Goal: Task Accomplishment & Management: Use online tool/utility

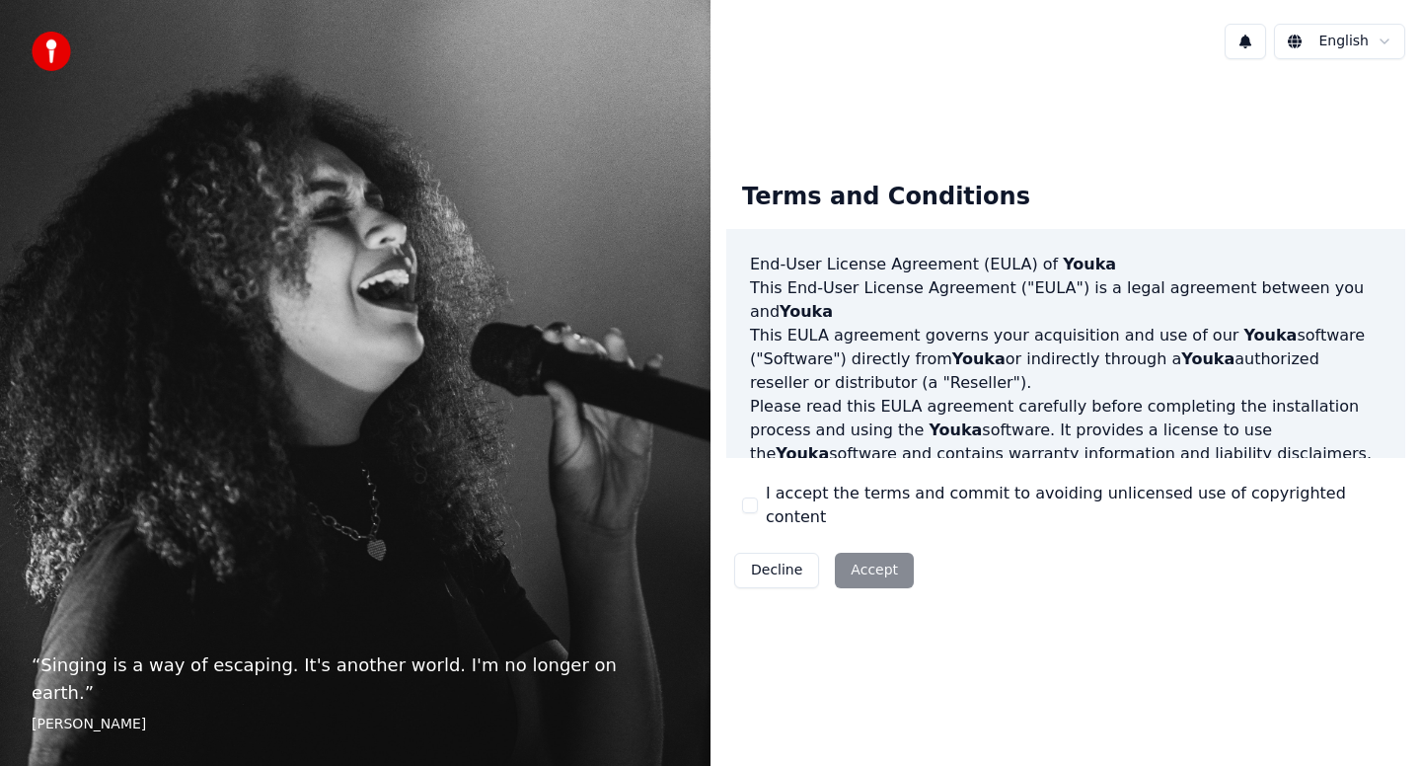
click at [759, 504] on div "I accept the terms and commit to avoiding unlicensed use of copyrighted content" at bounding box center [1066, 505] width 648 height 47
click at [751, 503] on button "I accept the terms and commit to avoiding unlicensed use of copyrighted content" at bounding box center [750, 505] width 16 height 16
click at [865, 559] on button "Accept" at bounding box center [874, 571] width 79 height 36
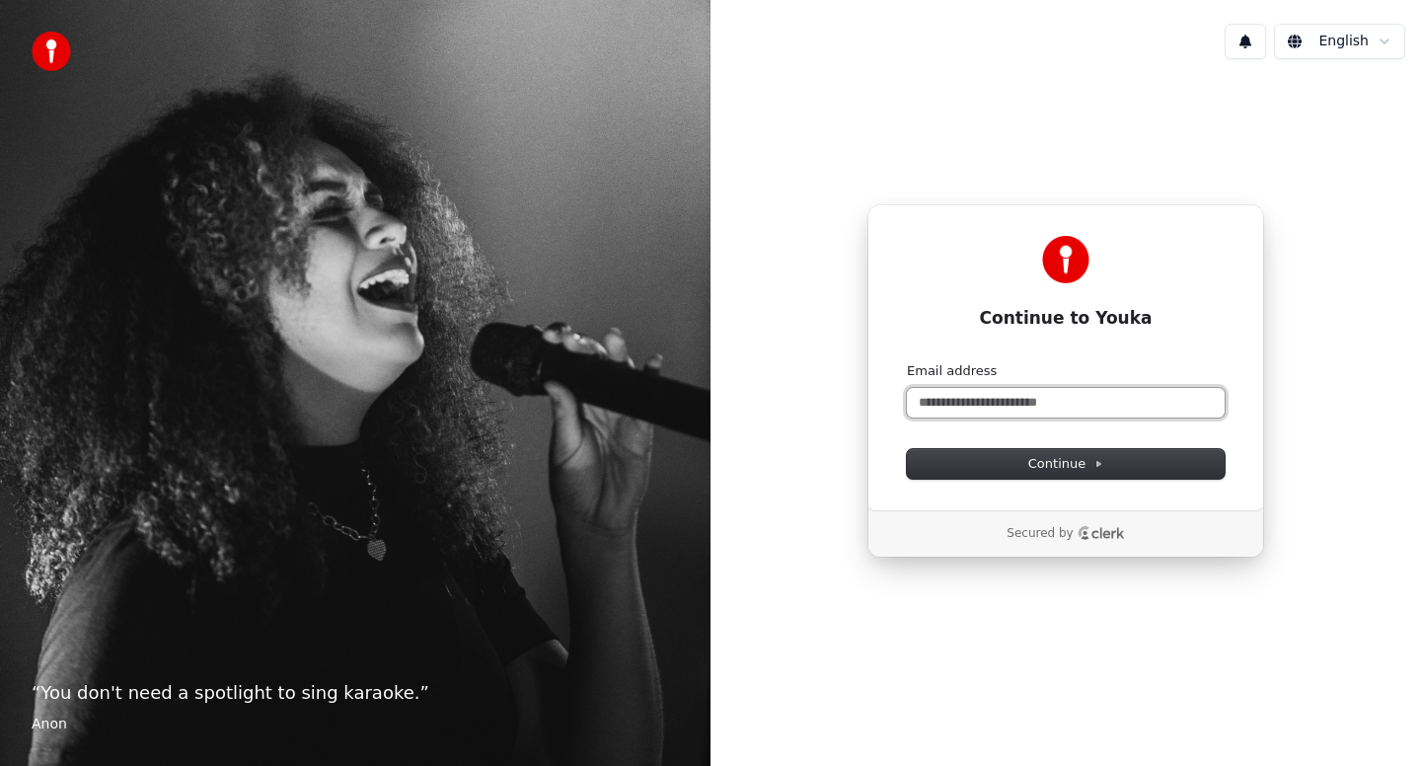
click at [1081, 406] on input "Email address" at bounding box center [1066, 403] width 318 height 30
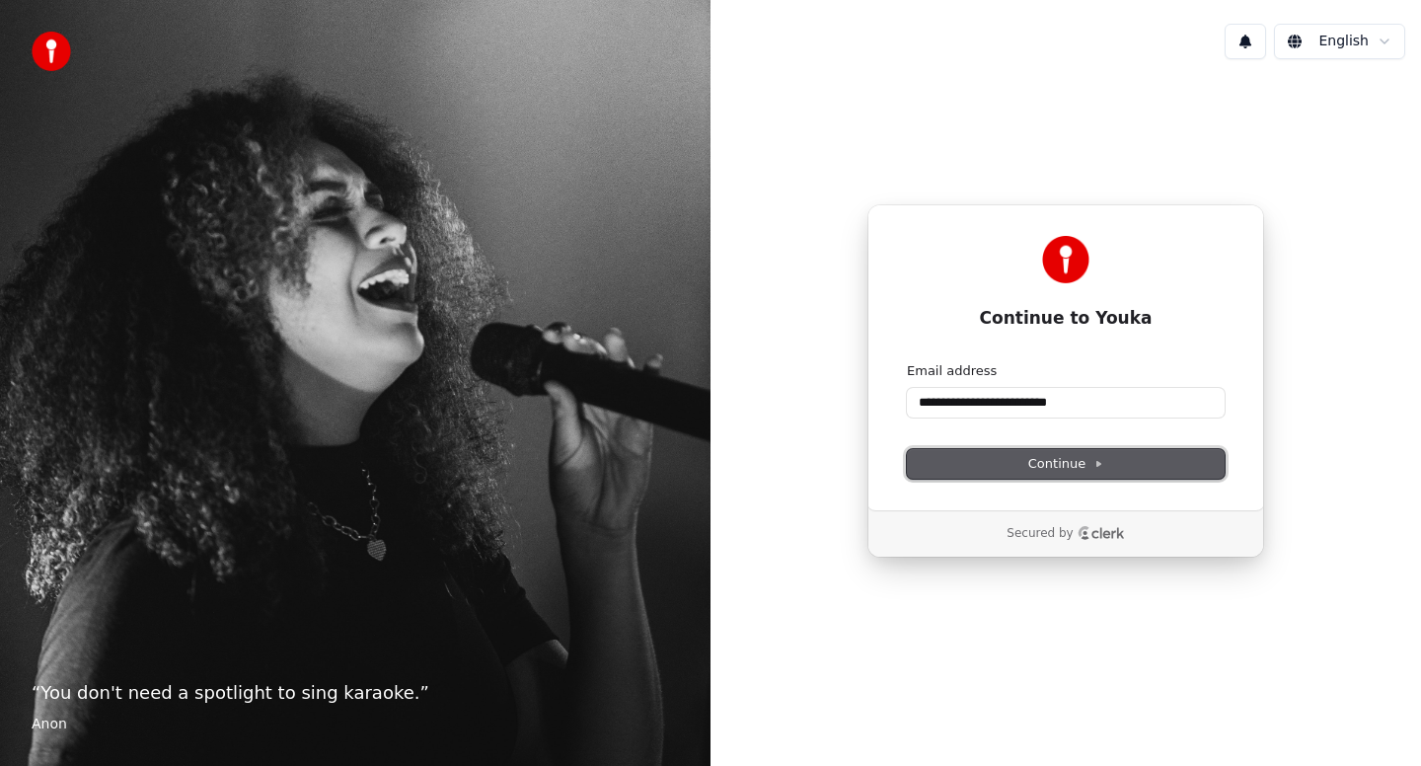
click at [1176, 470] on button "Continue" at bounding box center [1066, 464] width 318 height 30
type input "**********"
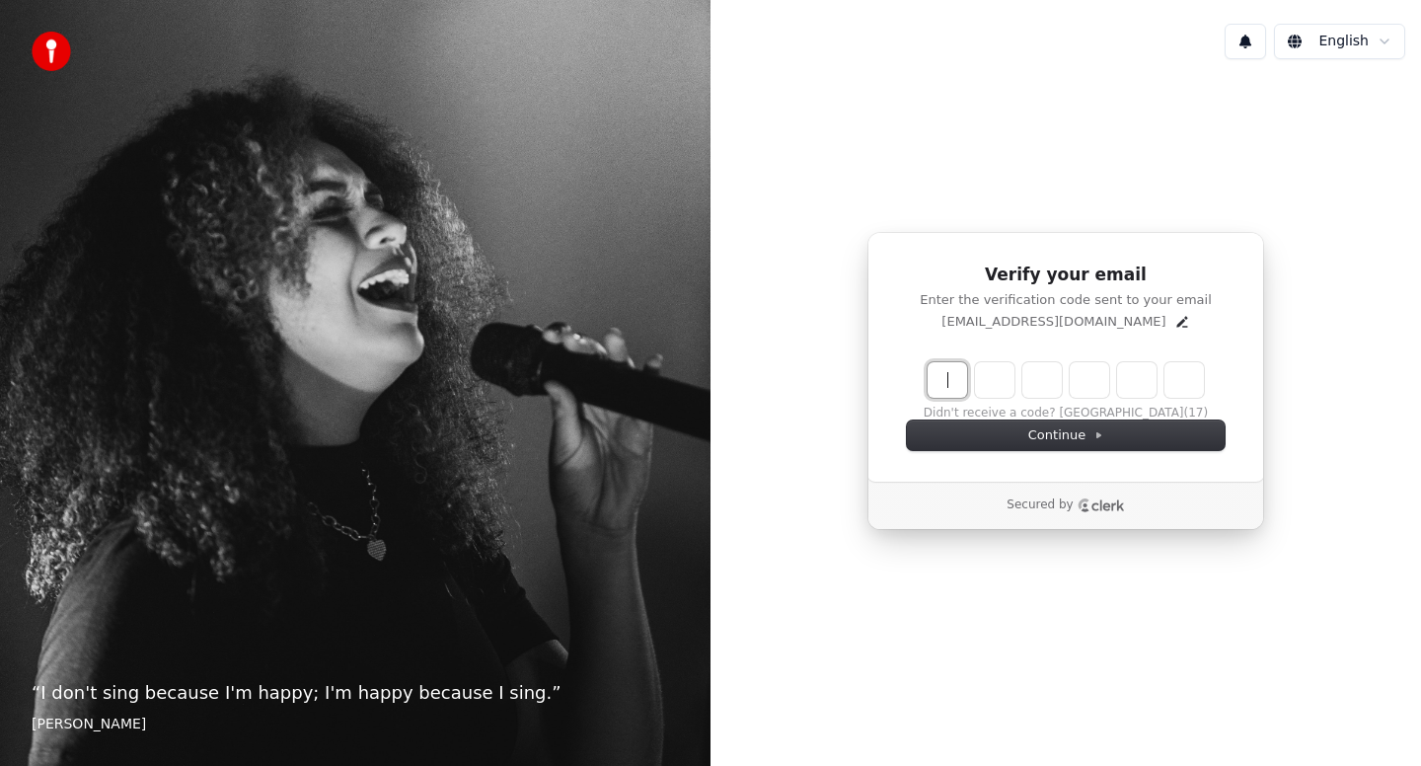
click at [957, 377] on input "Enter verification code" at bounding box center [1086, 380] width 316 height 36
type input "******"
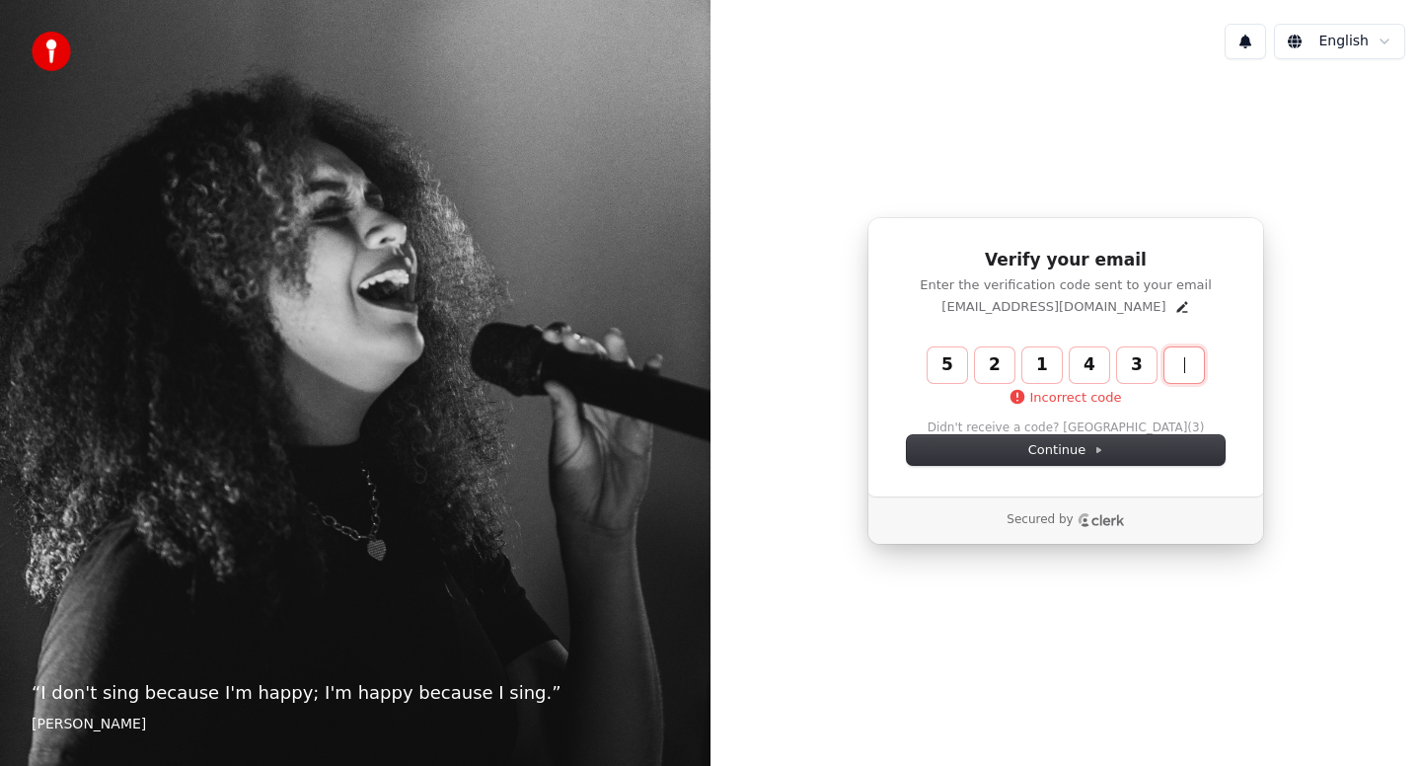
type input "******"
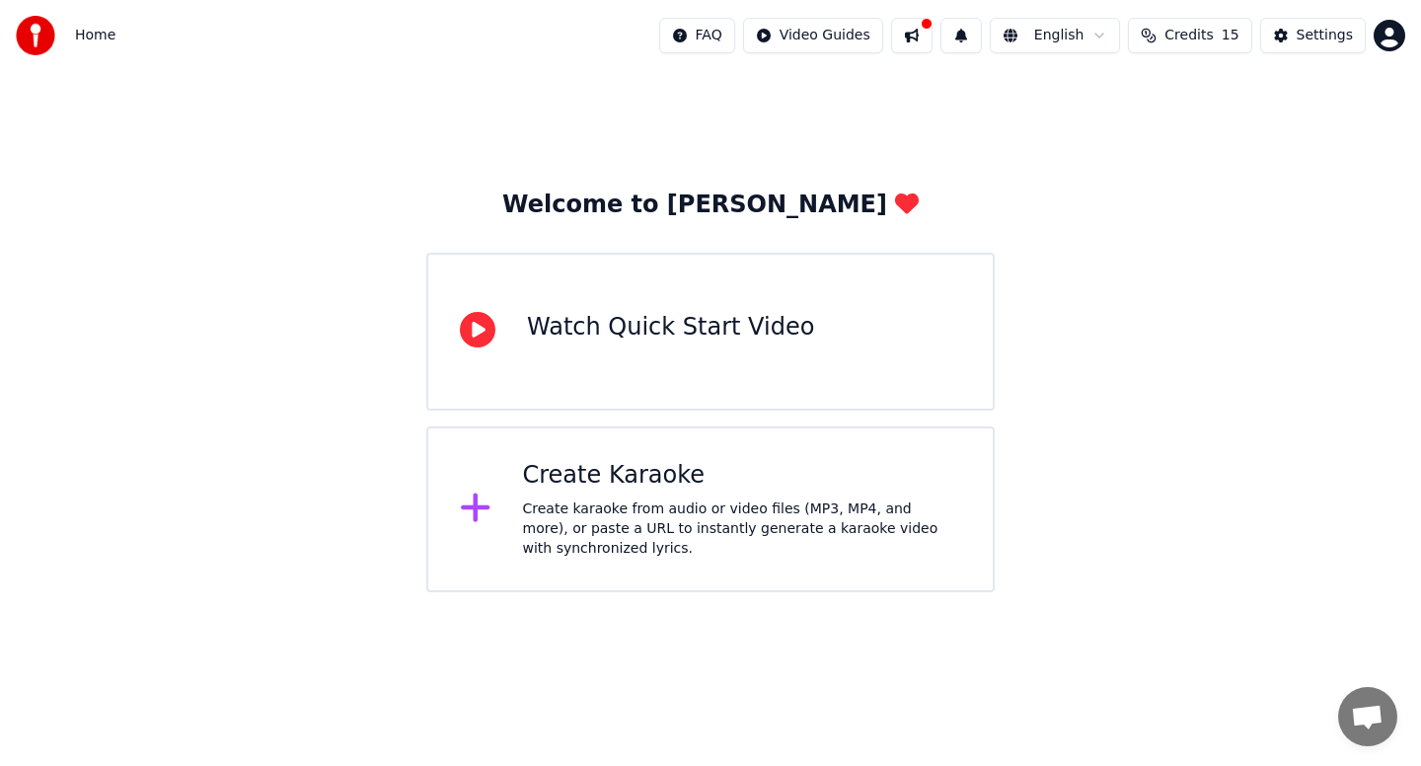
click at [477, 332] on icon at bounding box center [478, 330] width 36 height 36
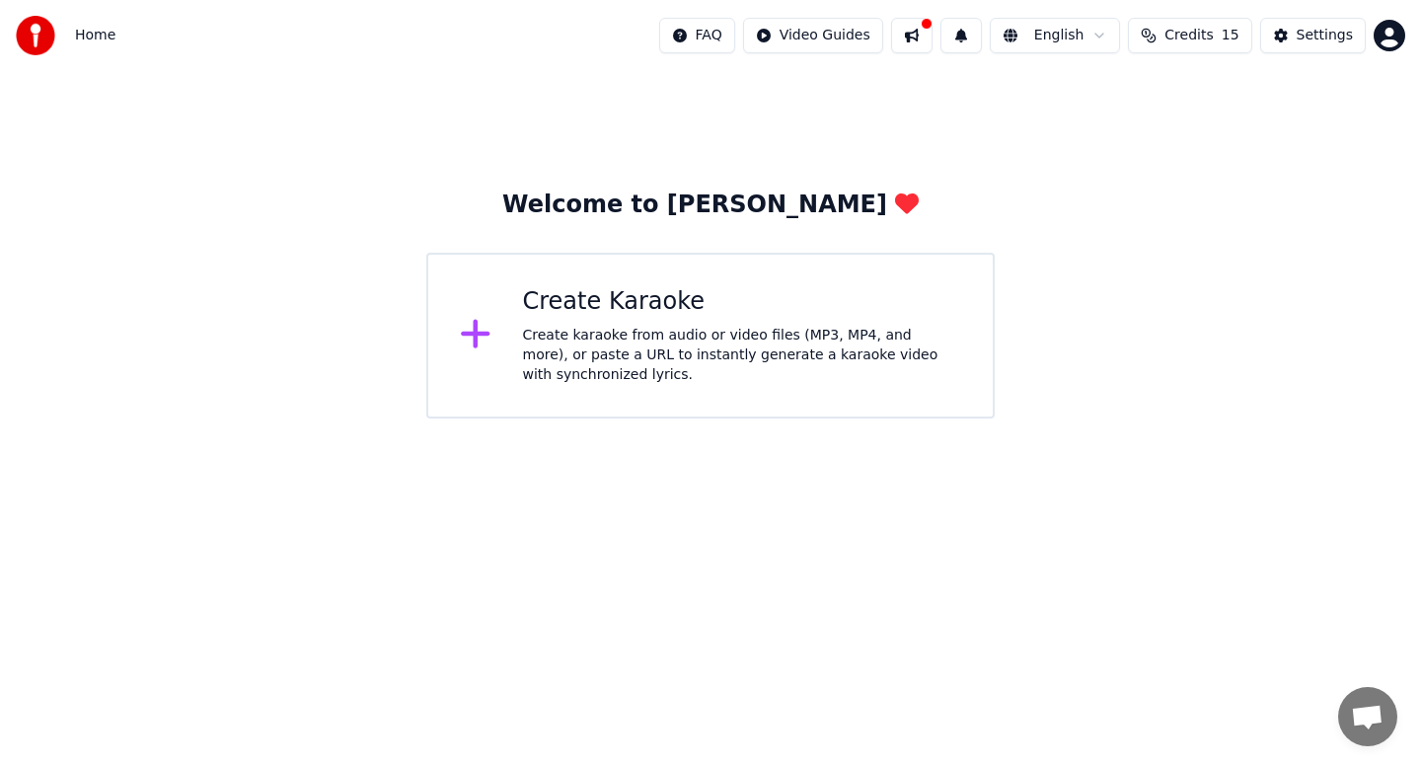
click at [1394, 40] on html "Home FAQ Video Guides English Credits 15 Settings Welcome to Youka Create Karao…" at bounding box center [710, 209] width 1421 height 419
click at [1111, 143] on html "Home FAQ Video Guides English Credits 15 Settings Welcome to Youka Create Karao…" at bounding box center [710, 209] width 1421 height 419
click at [572, 328] on div "Create karaoke from audio or video files (MP3, MP4, and more), or paste a URL t…" at bounding box center [742, 355] width 439 height 59
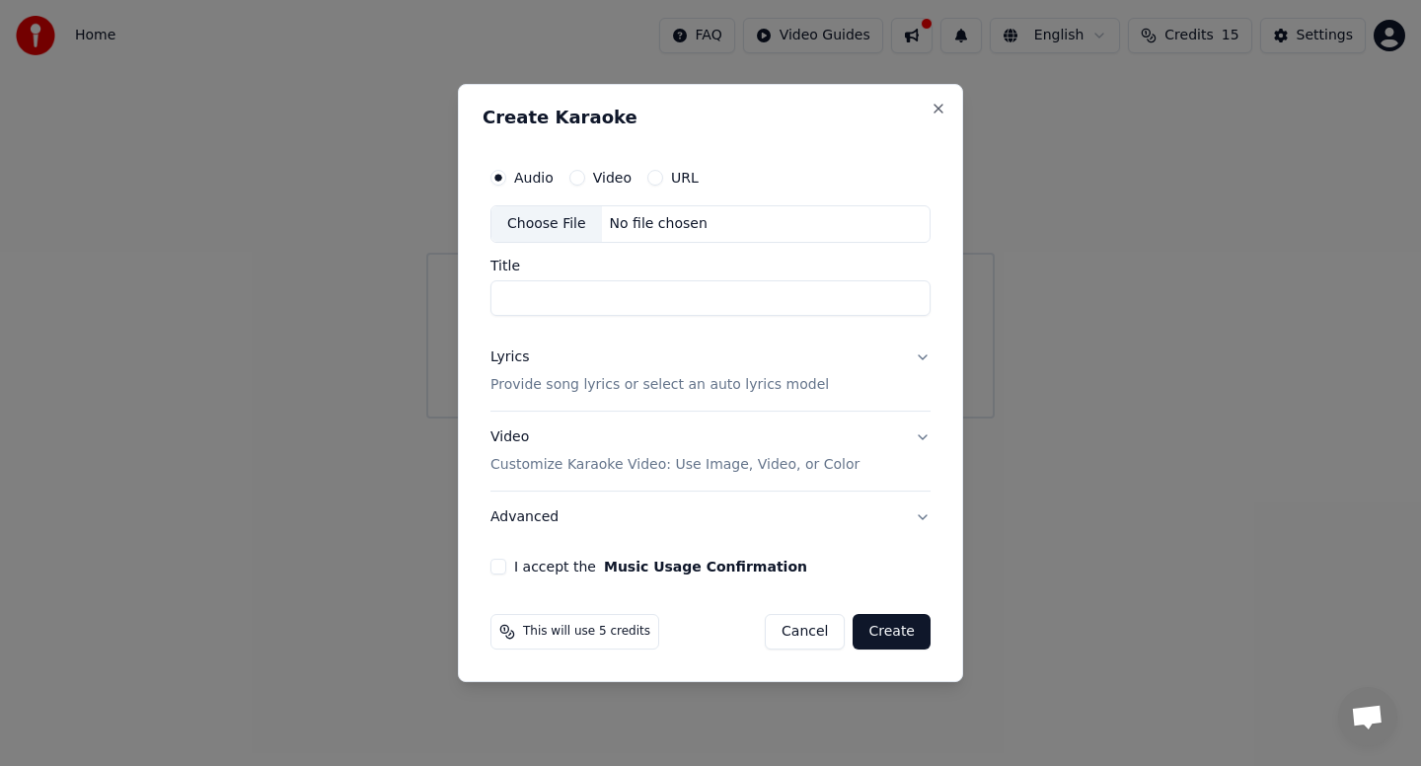
click at [659, 175] on div "URL" at bounding box center [673, 178] width 51 height 16
click at [654, 175] on button "URL" at bounding box center [656, 178] width 16 height 16
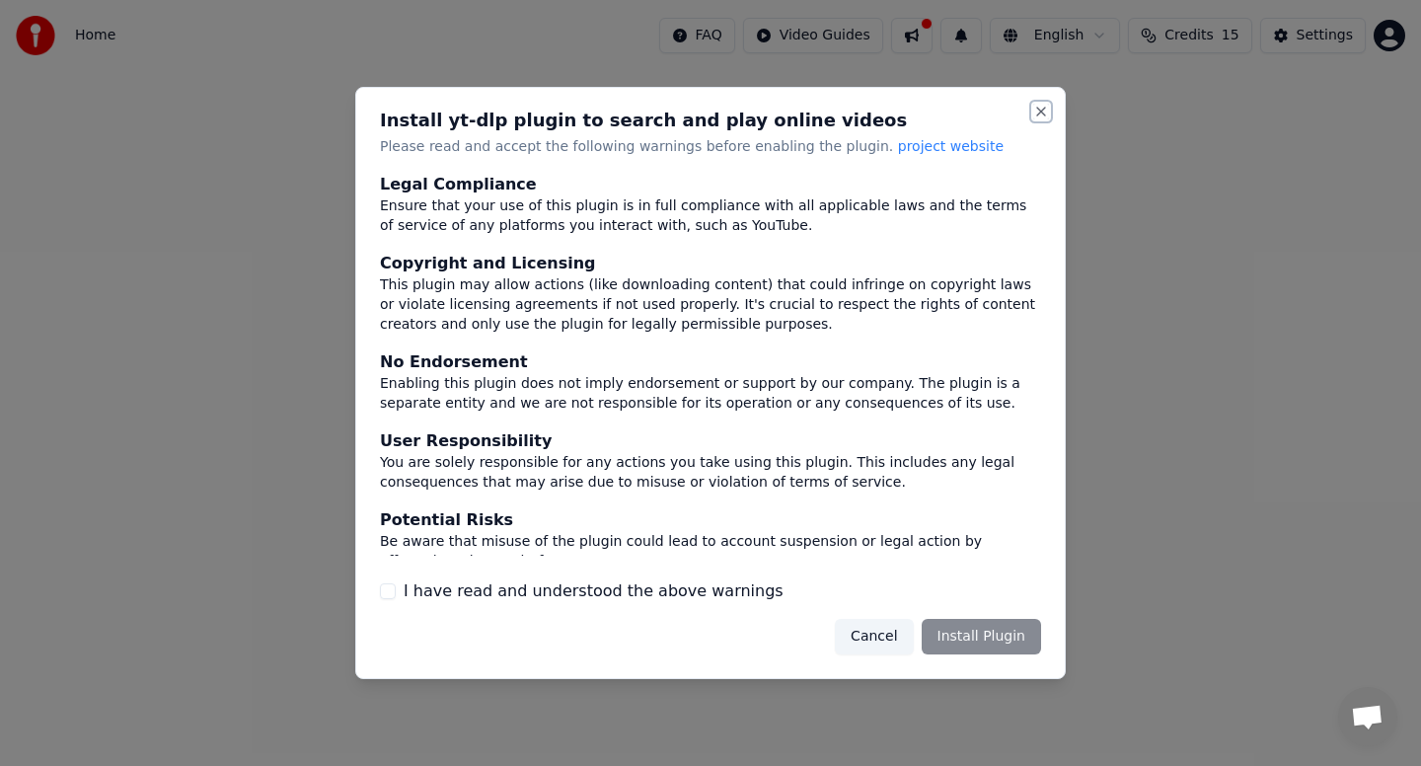
click at [1038, 113] on button "Close" at bounding box center [1041, 112] width 16 height 16
click at [878, 642] on button "Cancel" at bounding box center [874, 637] width 78 height 36
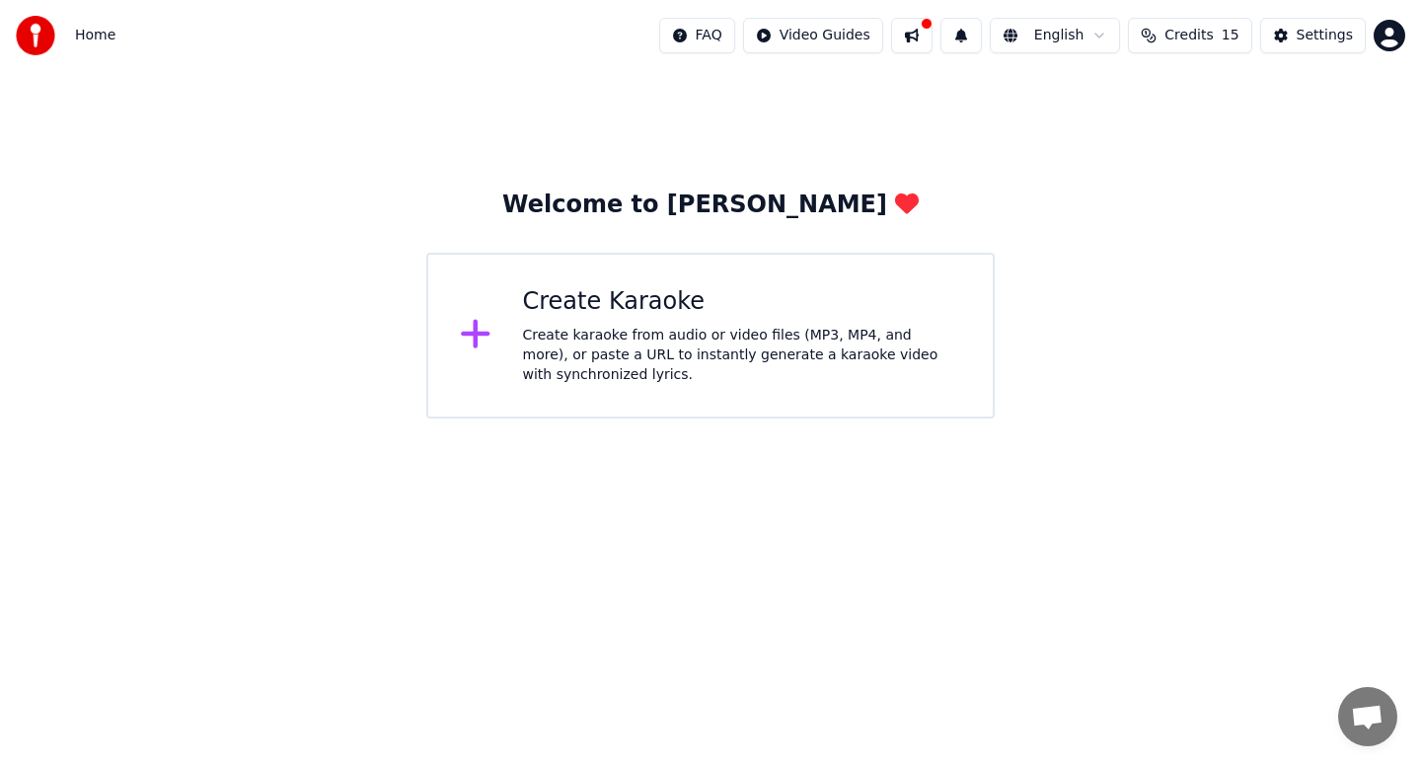
click at [773, 298] on div "Create Karaoke" at bounding box center [742, 302] width 439 height 32
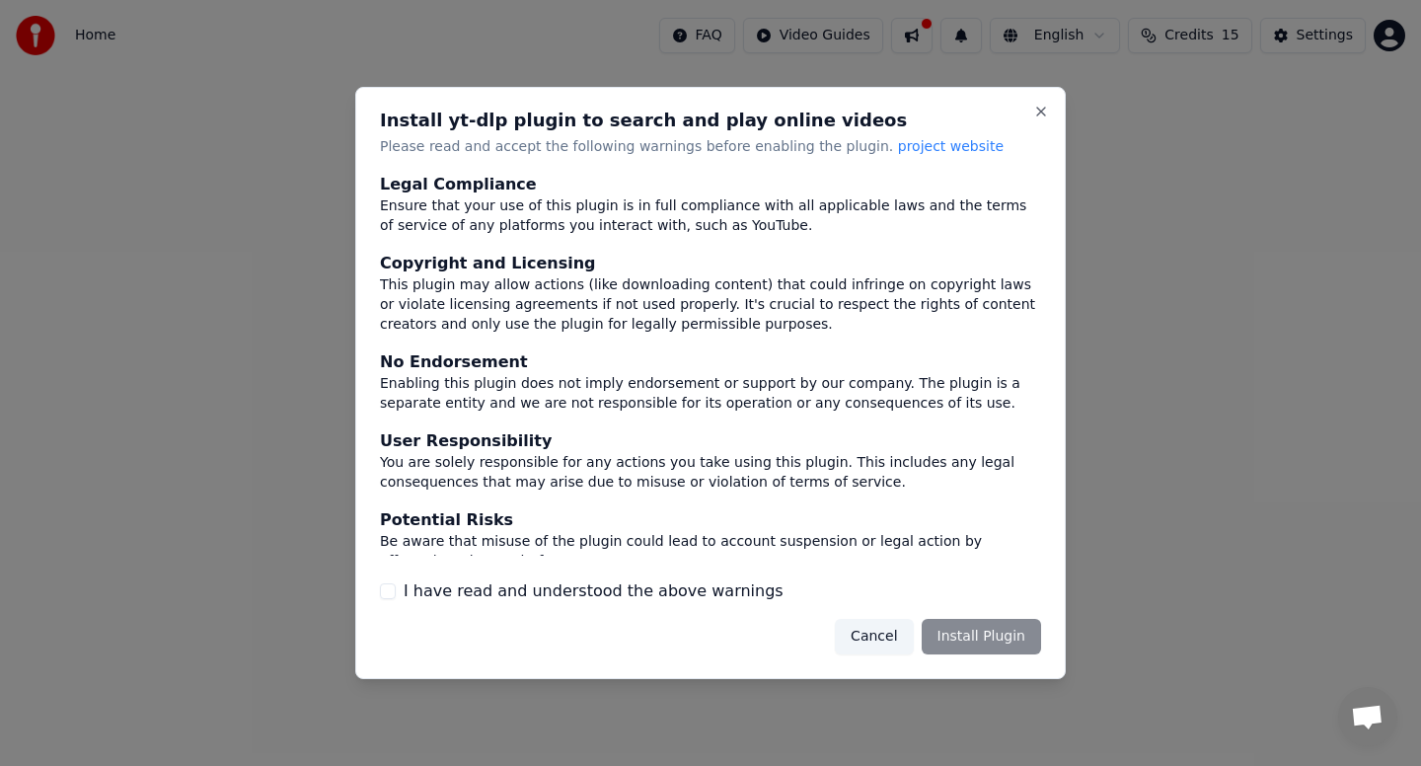
click at [386, 585] on button "I have read and understood the above warnings" at bounding box center [388, 591] width 16 height 16
click at [966, 634] on button "Install Plugin" at bounding box center [981, 637] width 119 height 36
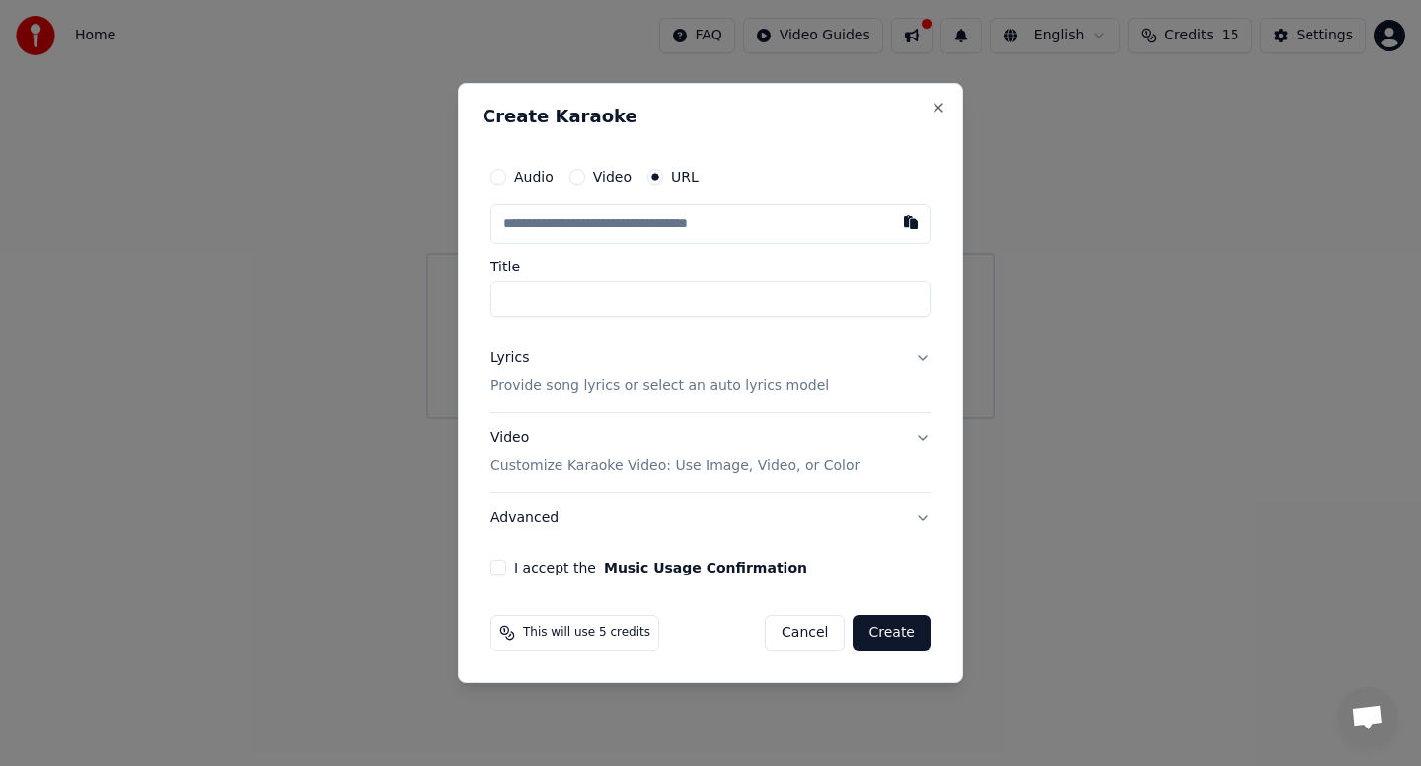
paste input "**********"
type input "**********"
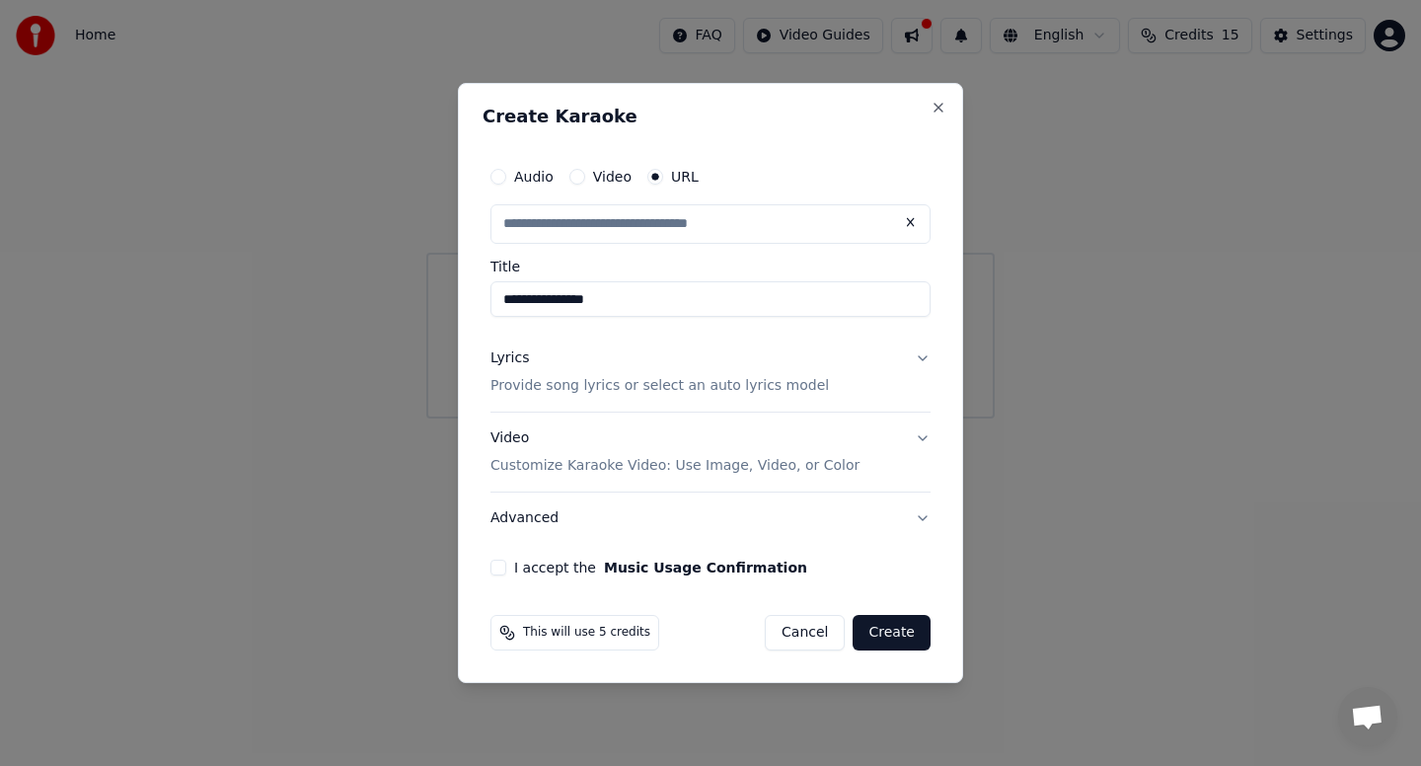
scroll to position [0, 0]
click at [648, 304] on input "**********" at bounding box center [711, 299] width 440 height 36
click at [929, 267] on label "Title" at bounding box center [711, 267] width 440 height 14
click at [929, 281] on input "**********" at bounding box center [711, 299] width 440 height 36
click at [498, 564] on button "I accept the Music Usage Confirmation" at bounding box center [499, 568] width 16 height 16
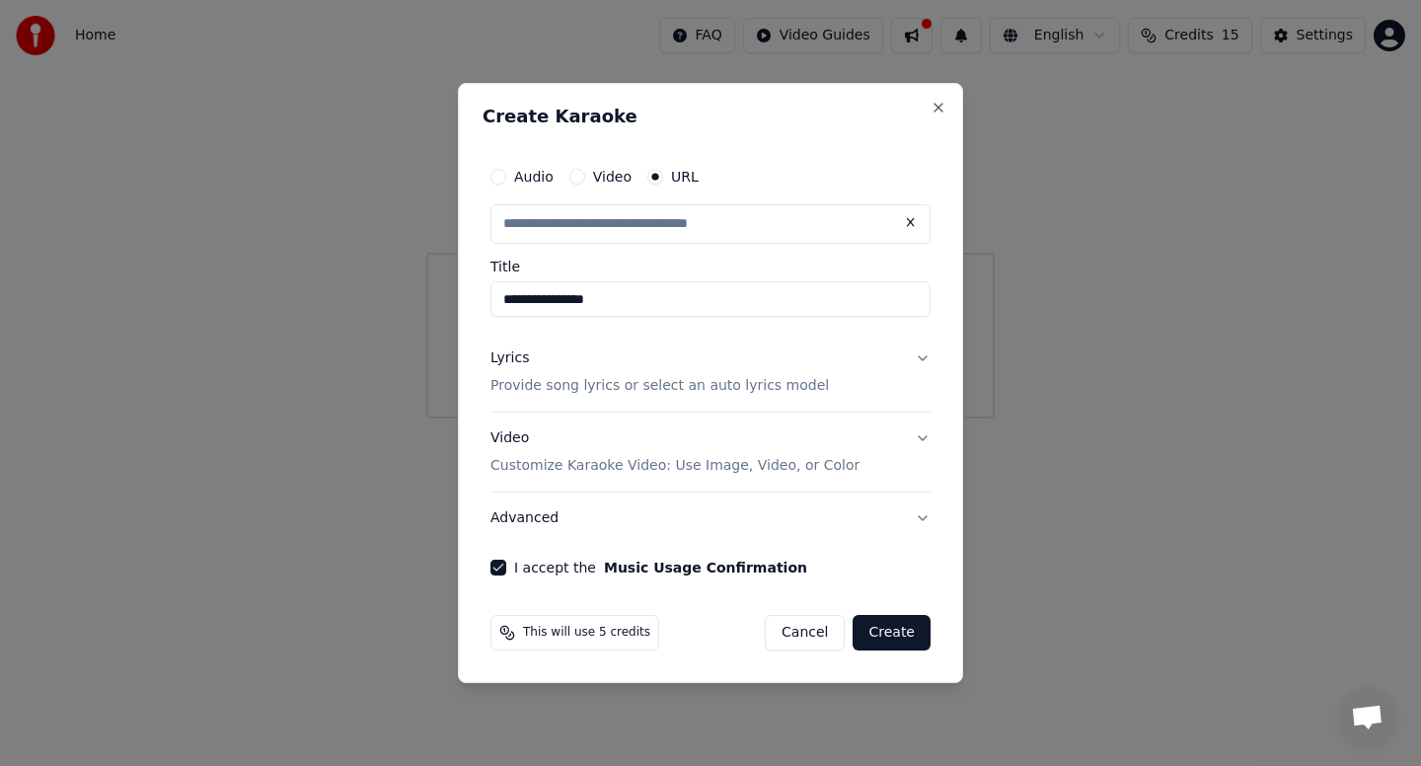
click at [898, 630] on button "Create" at bounding box center [892, 633] width 78 height 36
type input "**********"
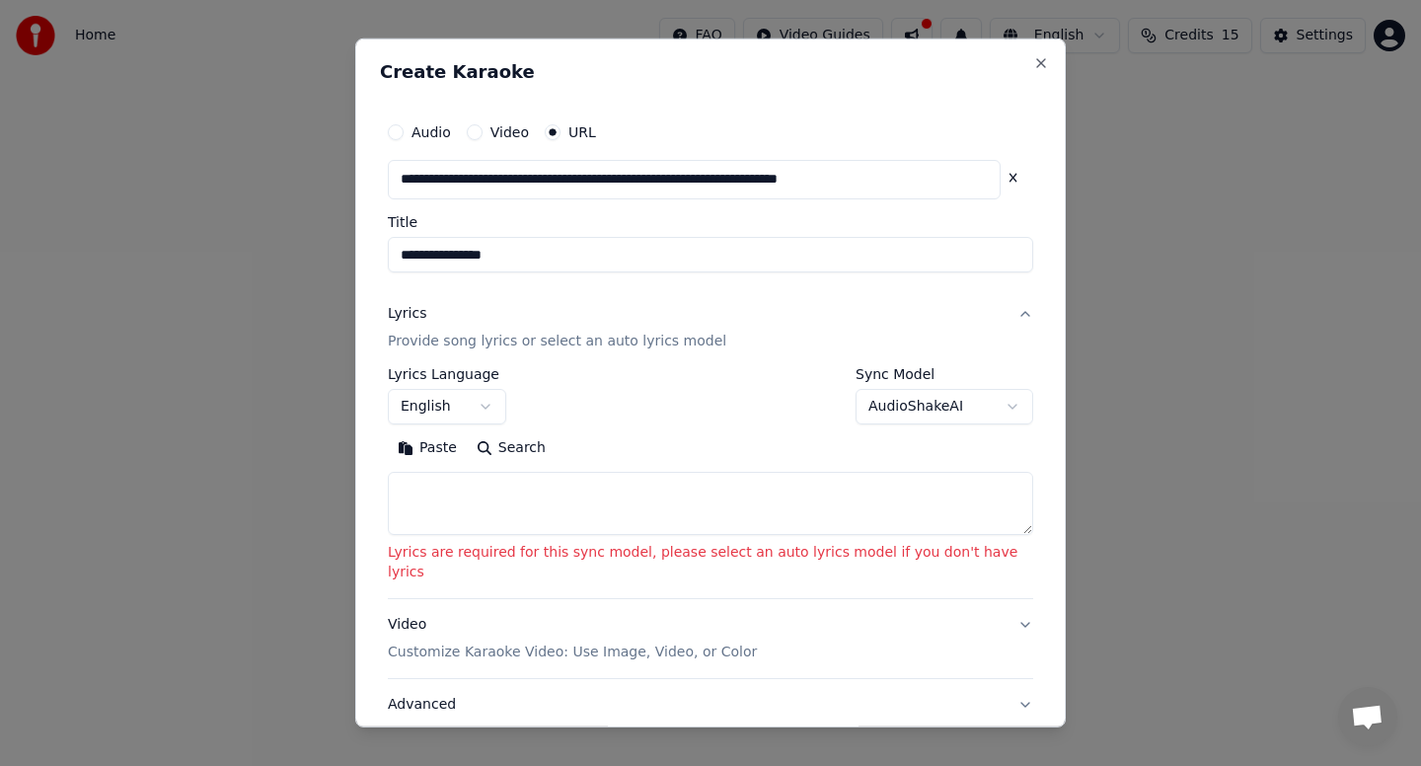
click at [558, 502] on textarea at bounding box center [711, 503] width 646 height 63
click at [500, 397] on button "English" at bounding box center [447, 407] width 118 height 36
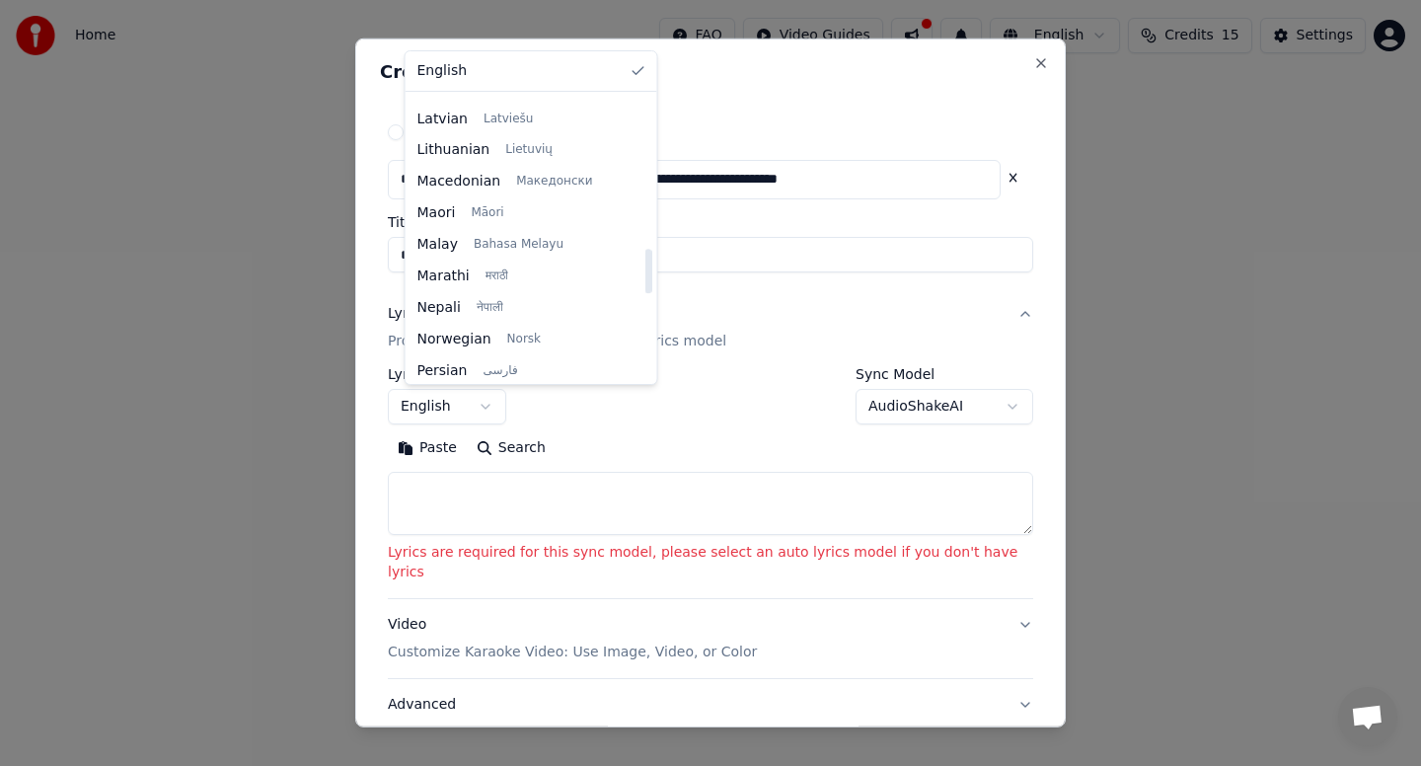
scroll to position [940, 0]
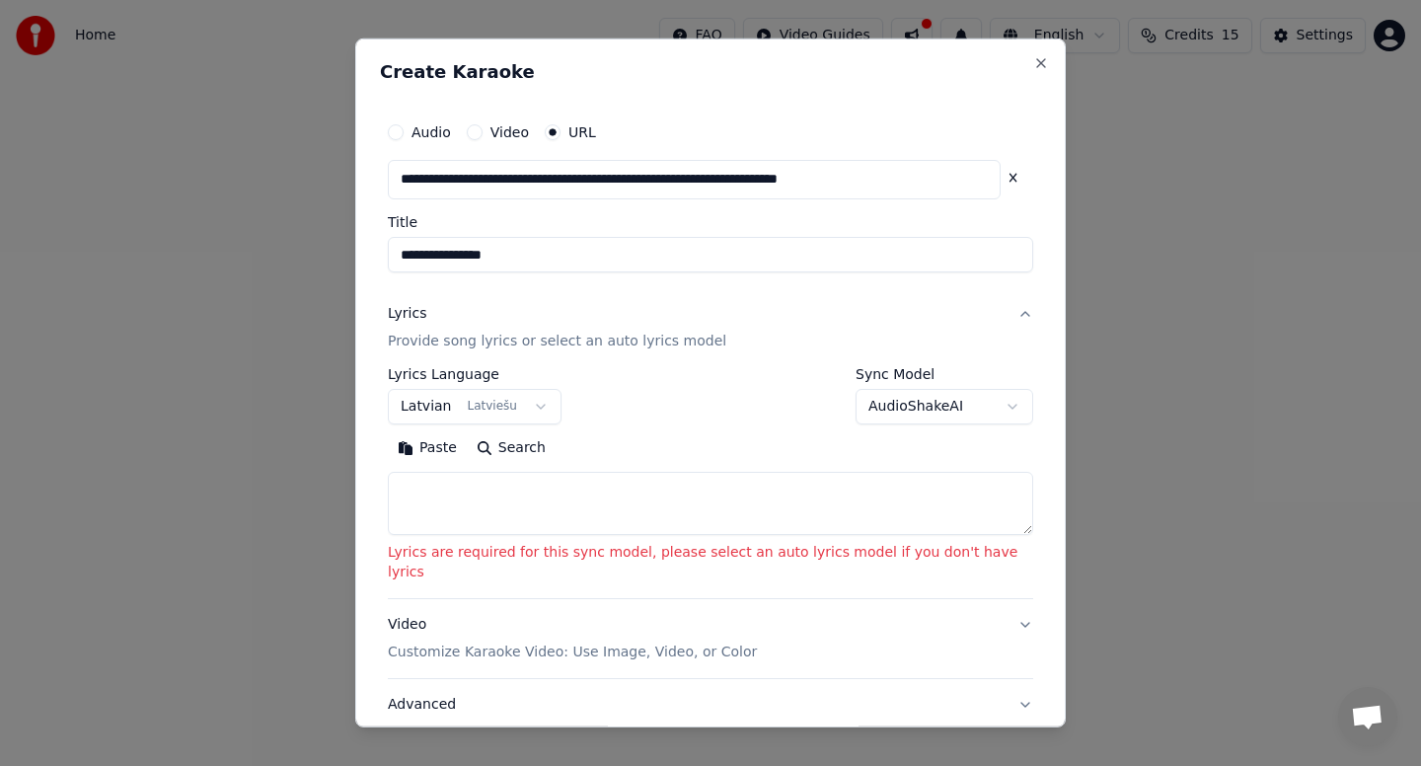
click at [654, 414] on div "**********" at bounding box center [711, 395] width 646 height 57
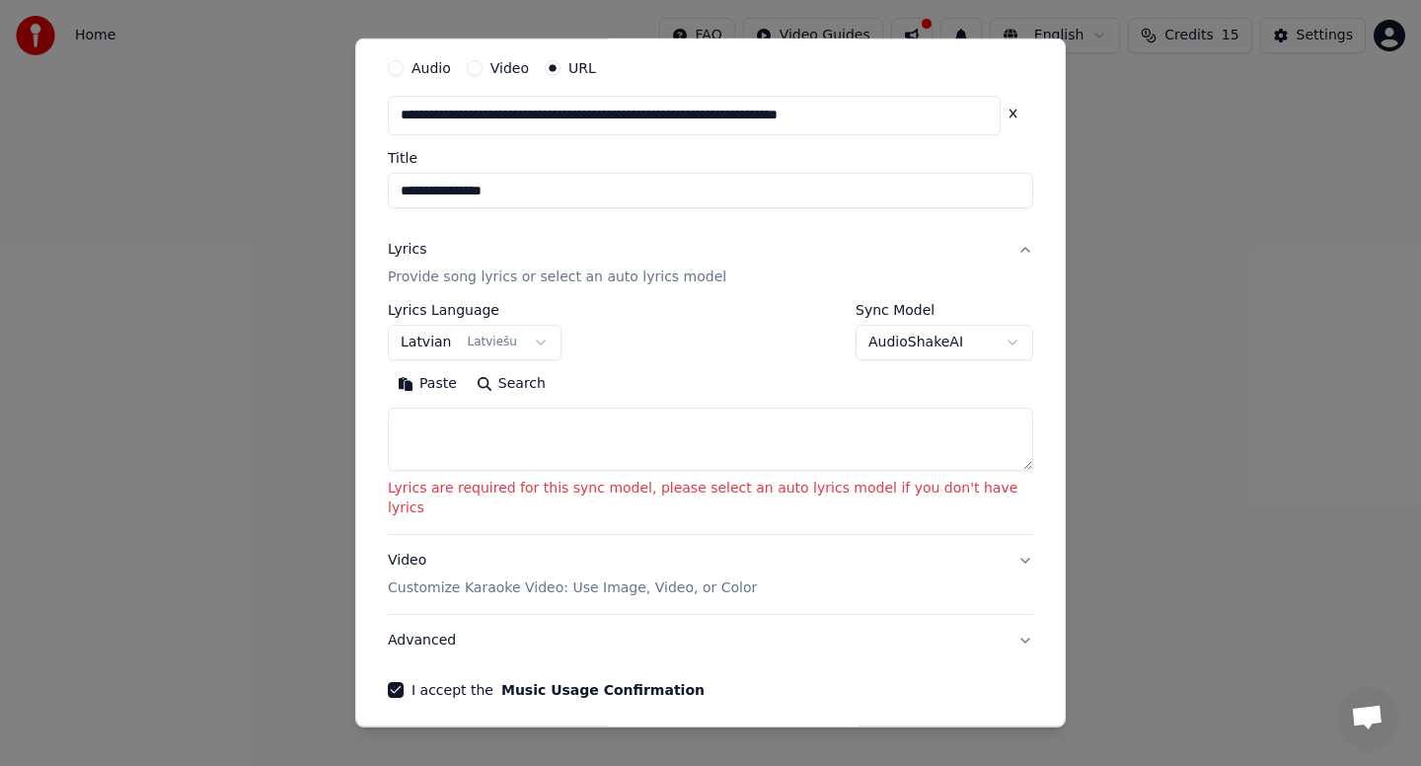
scroll to position [121, 0]
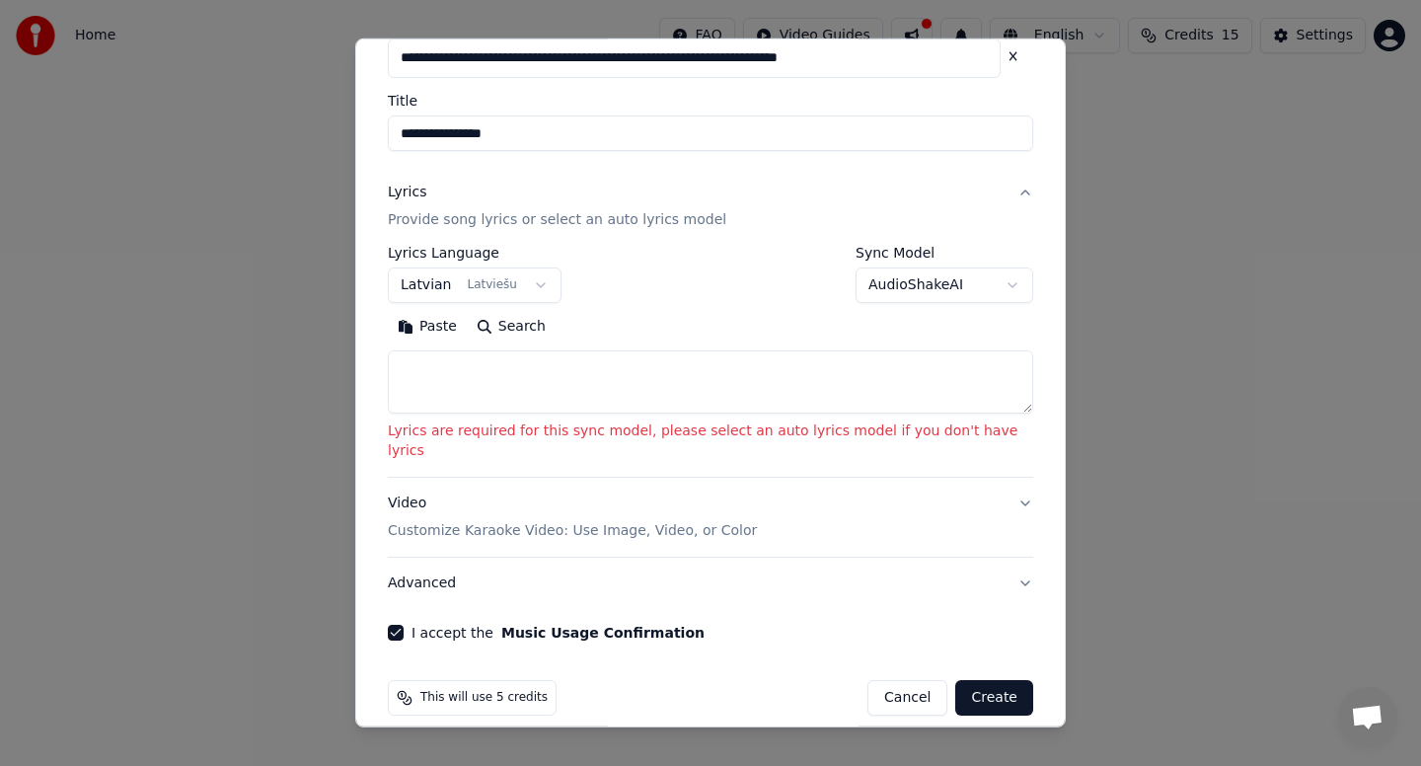
click at [968, 680] on button "Create" at bounding box center [994, 698] width 78 height 36
click at [948, 281] on body "**********" at bounding box center [710, 209] width 1421 height 419
click at [792, 257] on body "**********" at bounding box center [710, 209] width 1421 height 419
click at [467, 277] on body "**********" at bounding box center [710, 209] width 1421 height 419
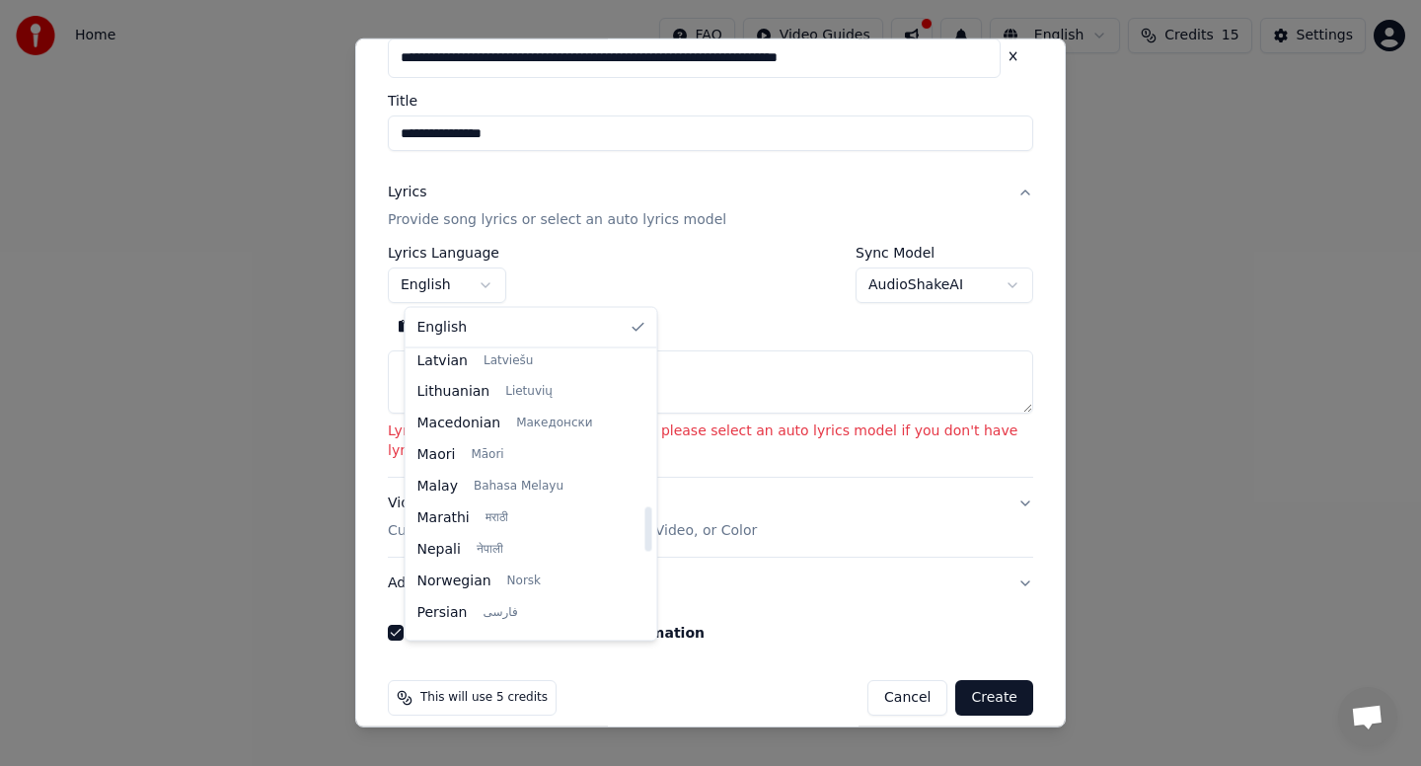
scroll to position [966, 0]
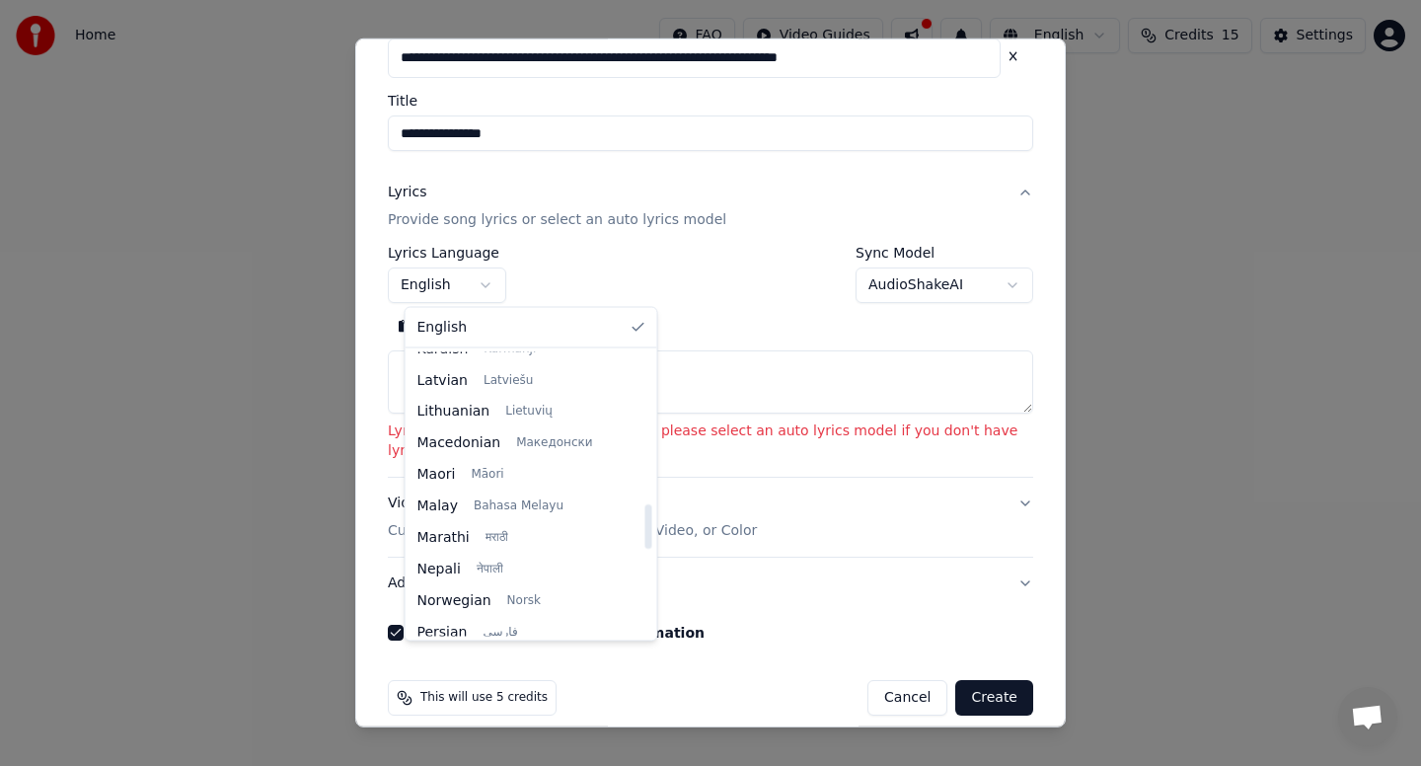
select select "**"
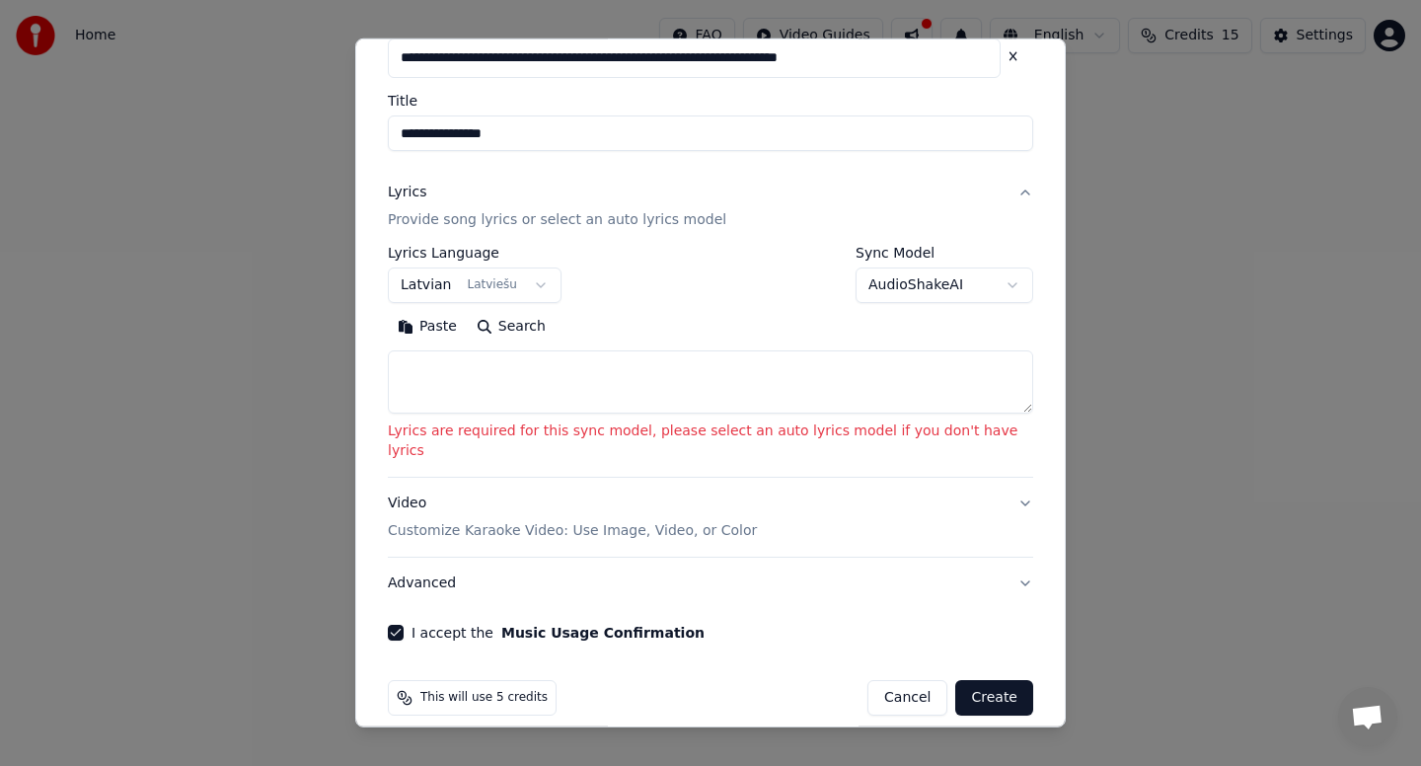
click at [550, 373] on textarea at bounding box center [711, 381] width 646 height 63
paste textarea "**********"
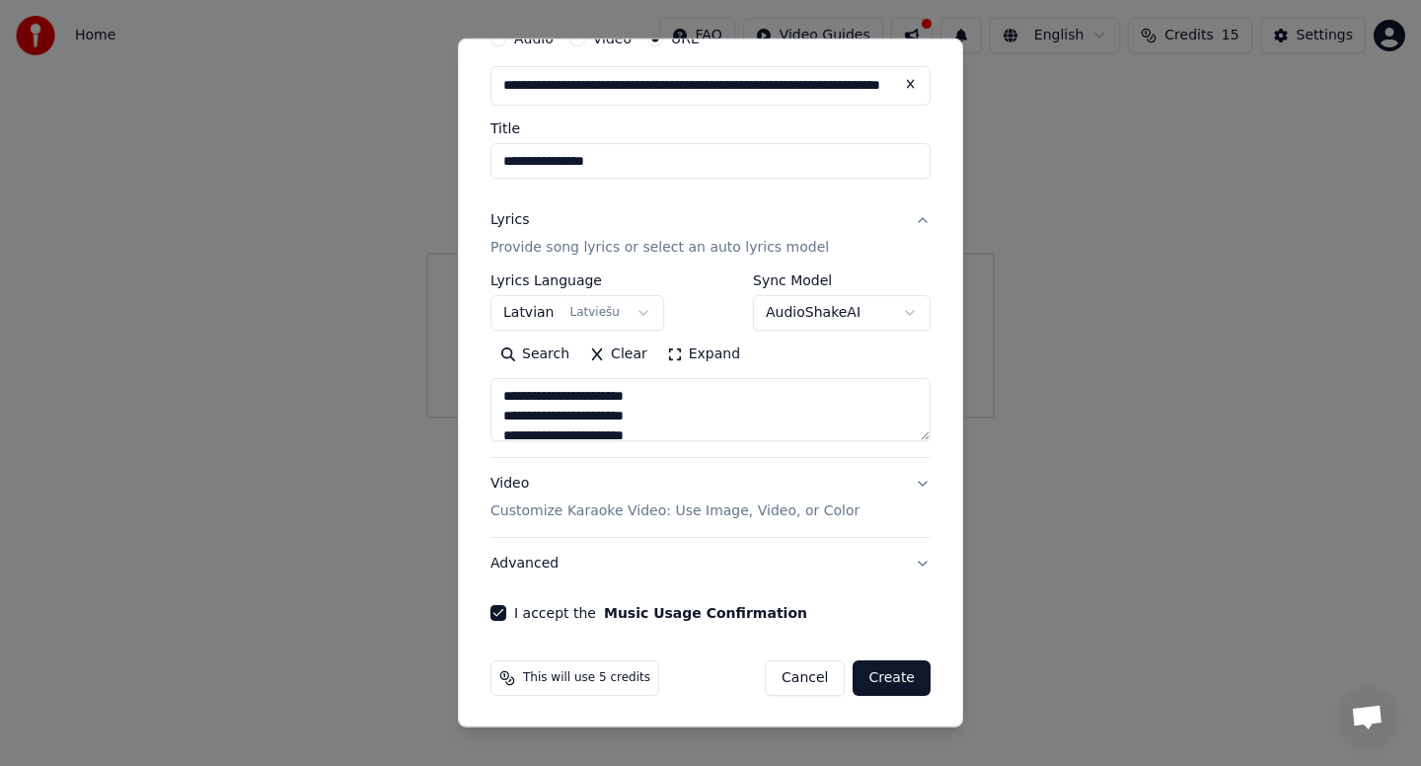
scroll to position [211, 0]
drag, startPoint x: 584, startPoint y: 419, endPoint x: 495, endPoint y: 408, distance: 89.6
click at [495, 408] on textarea "**********" at bounding box center [711, 409] width 440 height 63
type textarea "**********"
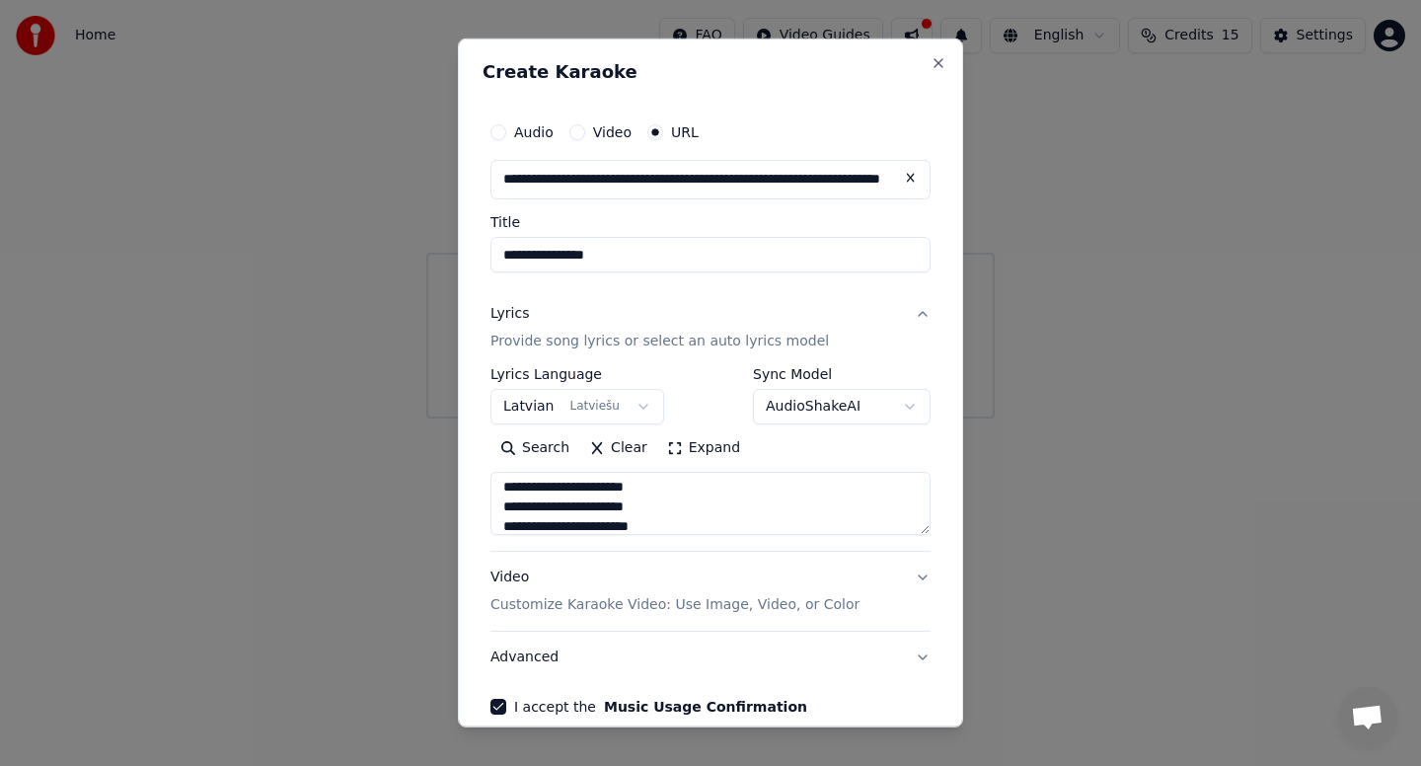
scroll to position [0, 0]
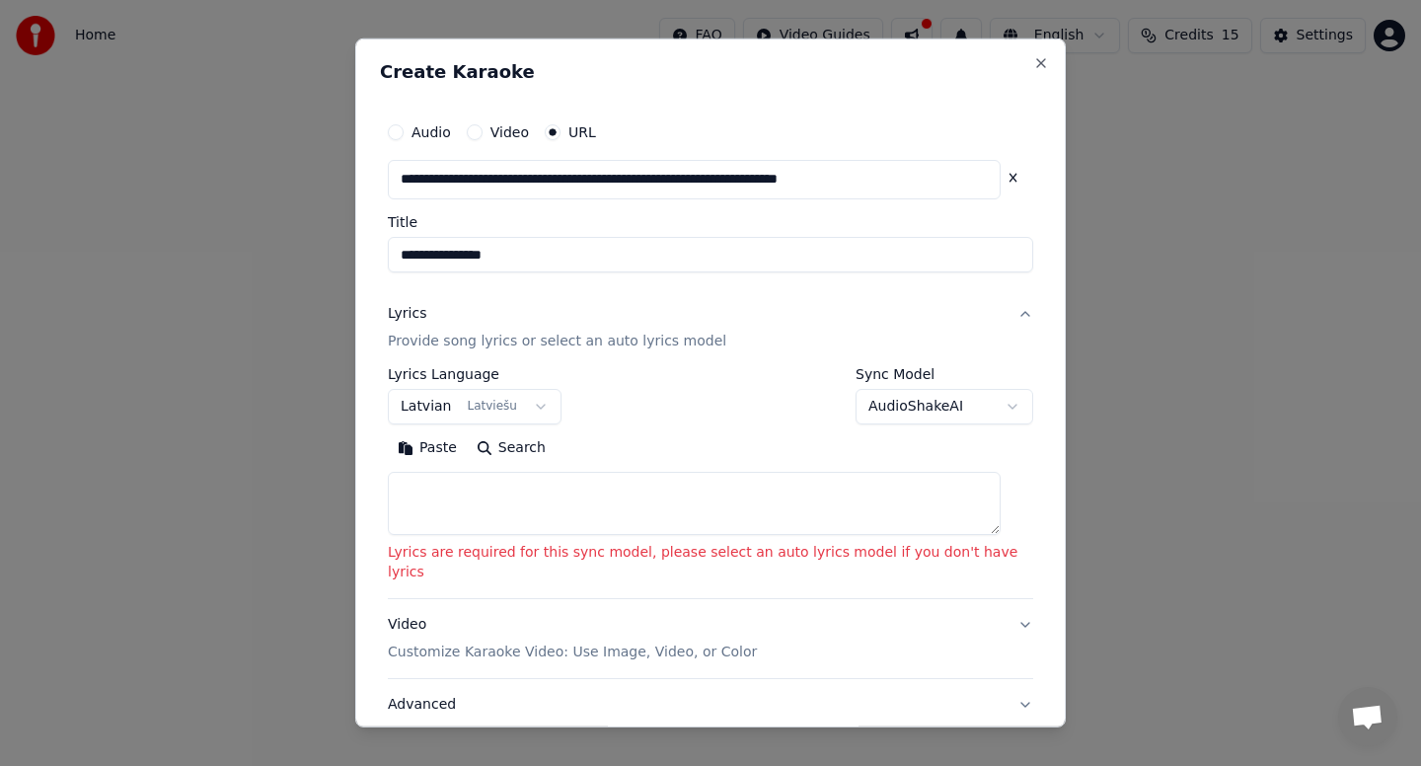
click at [488, 510] on textarea at bounding box center [694, 503] width 613 height 63
paste textarea "**********"
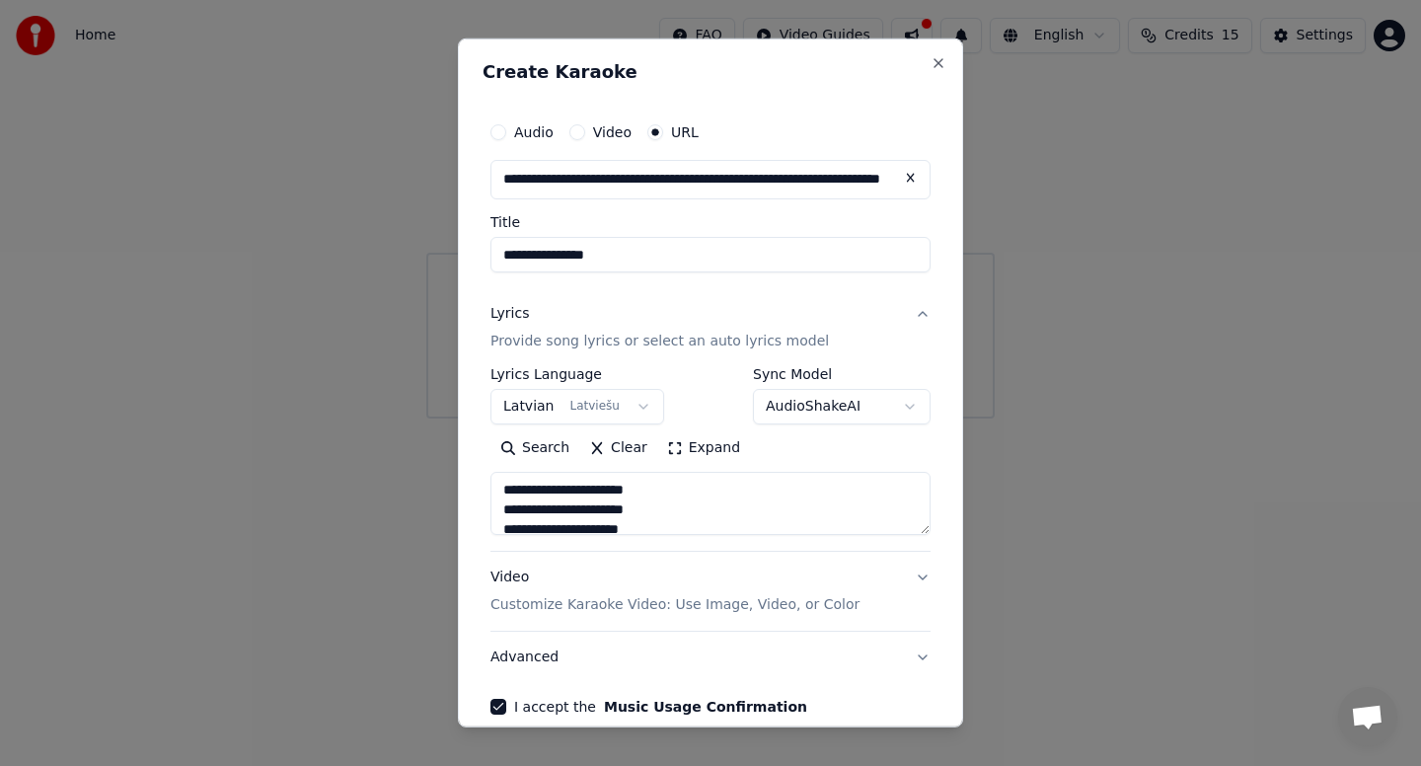
scroll to position [94, 0]
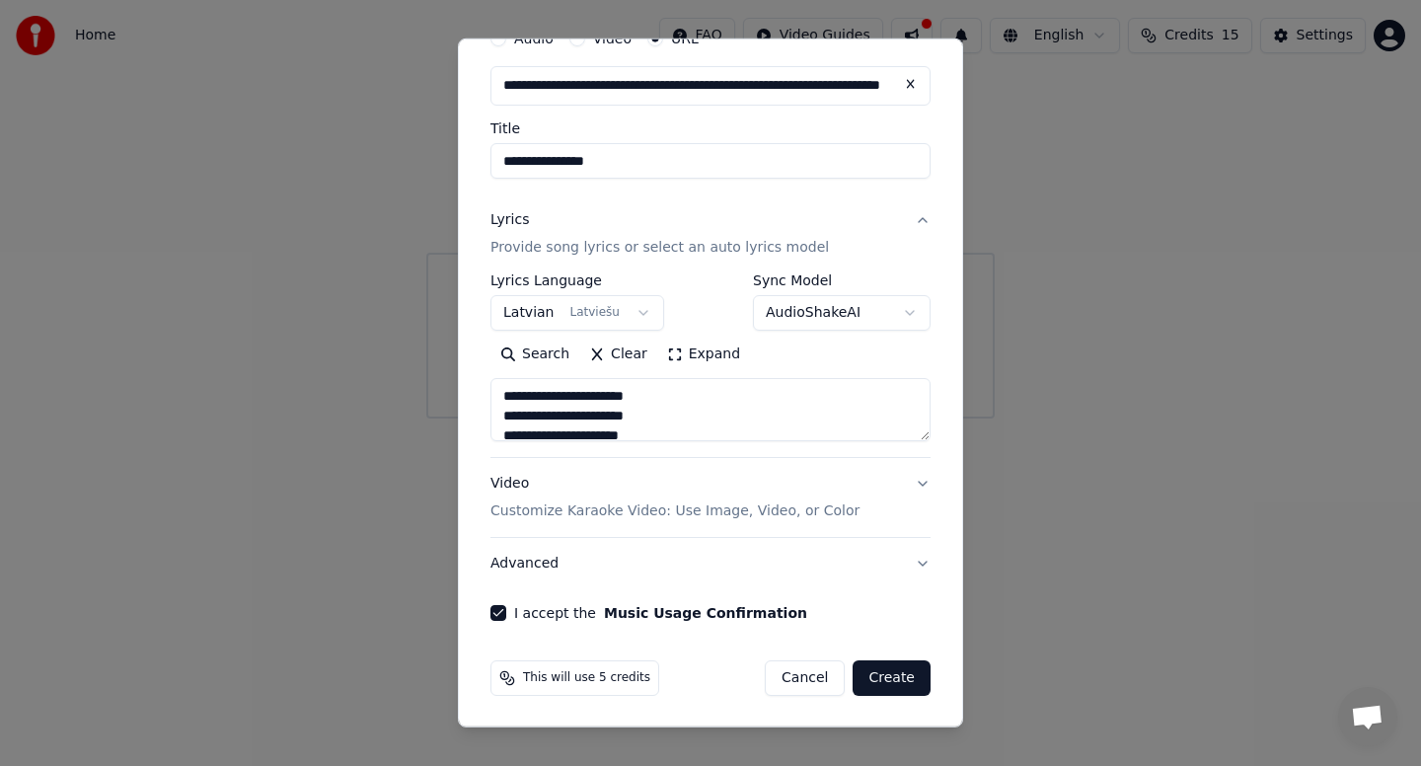
type textarea "**********"
click at [892, 681] on button "Create" at bounding box center [892, 678] width 78 height 36
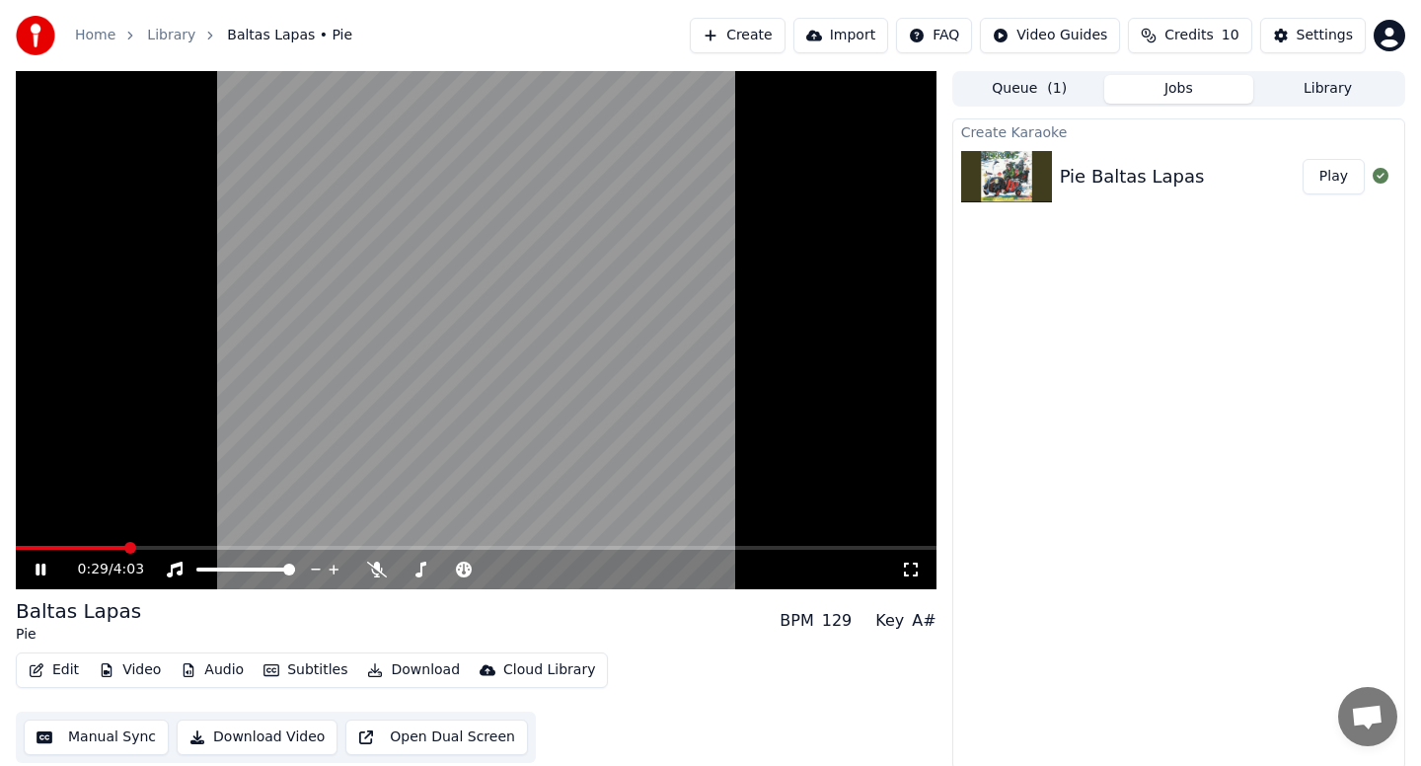
scroll to position [3, 0]
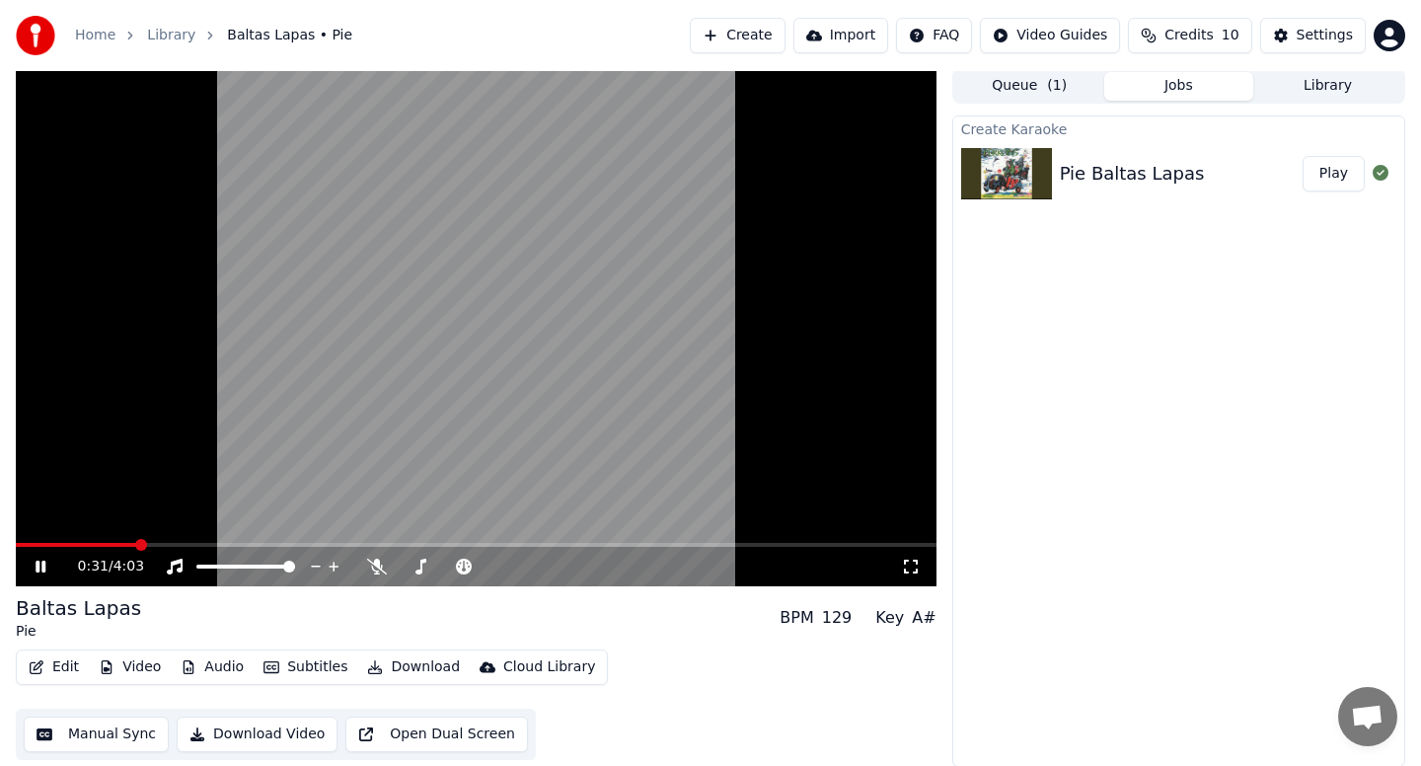
click at [361, 619] on div "Baltas Lapas Pie BPM 129 Key A#" at bounding box center [476, 617] width 921 height 47
click at [690, 635] on div "Baltas Lapas Pie BPM 129 Key A#" at bounding box center [476, 617] width 921 height 47
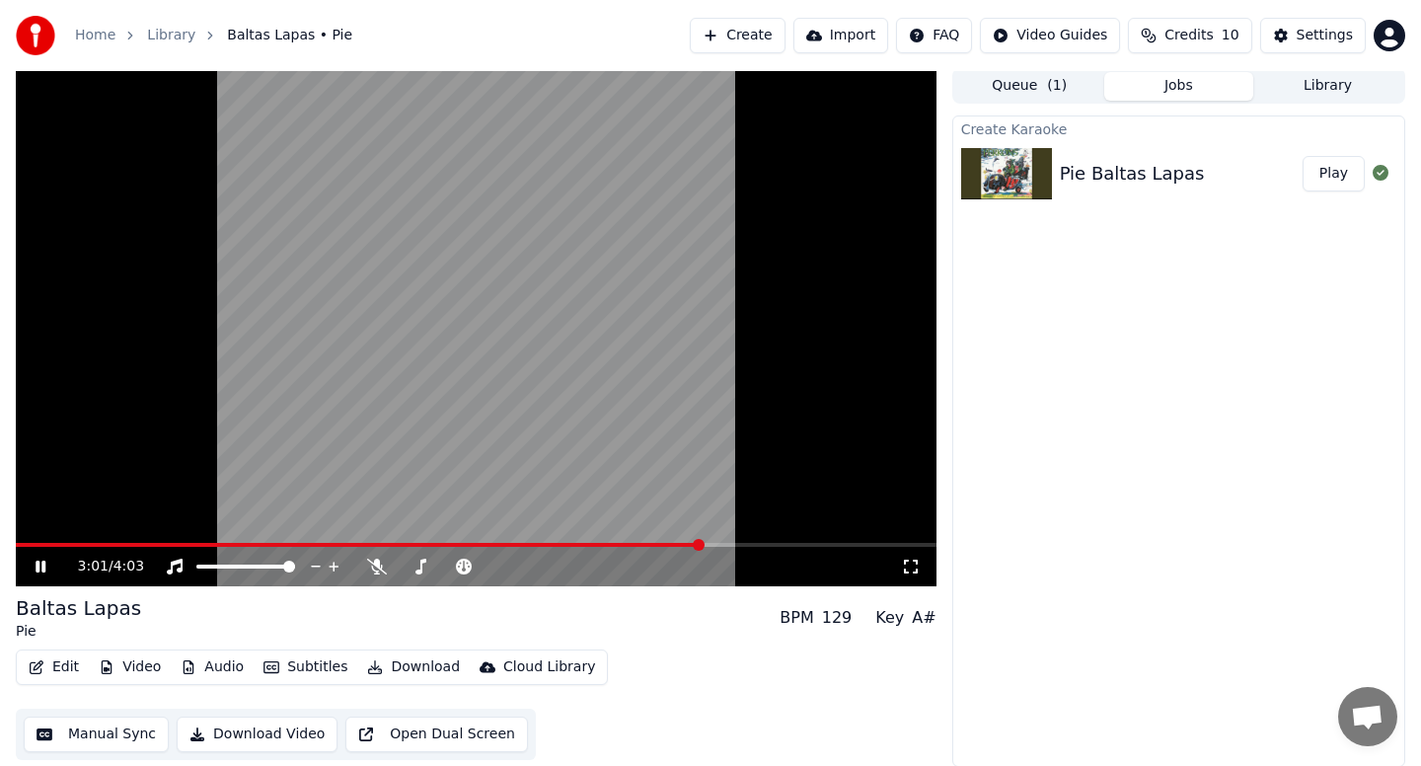
click at [464, 625] on div "Baltas Lapas Pie BPM 129 Key A#" at bounding box center [476, 617] width 921 height 47
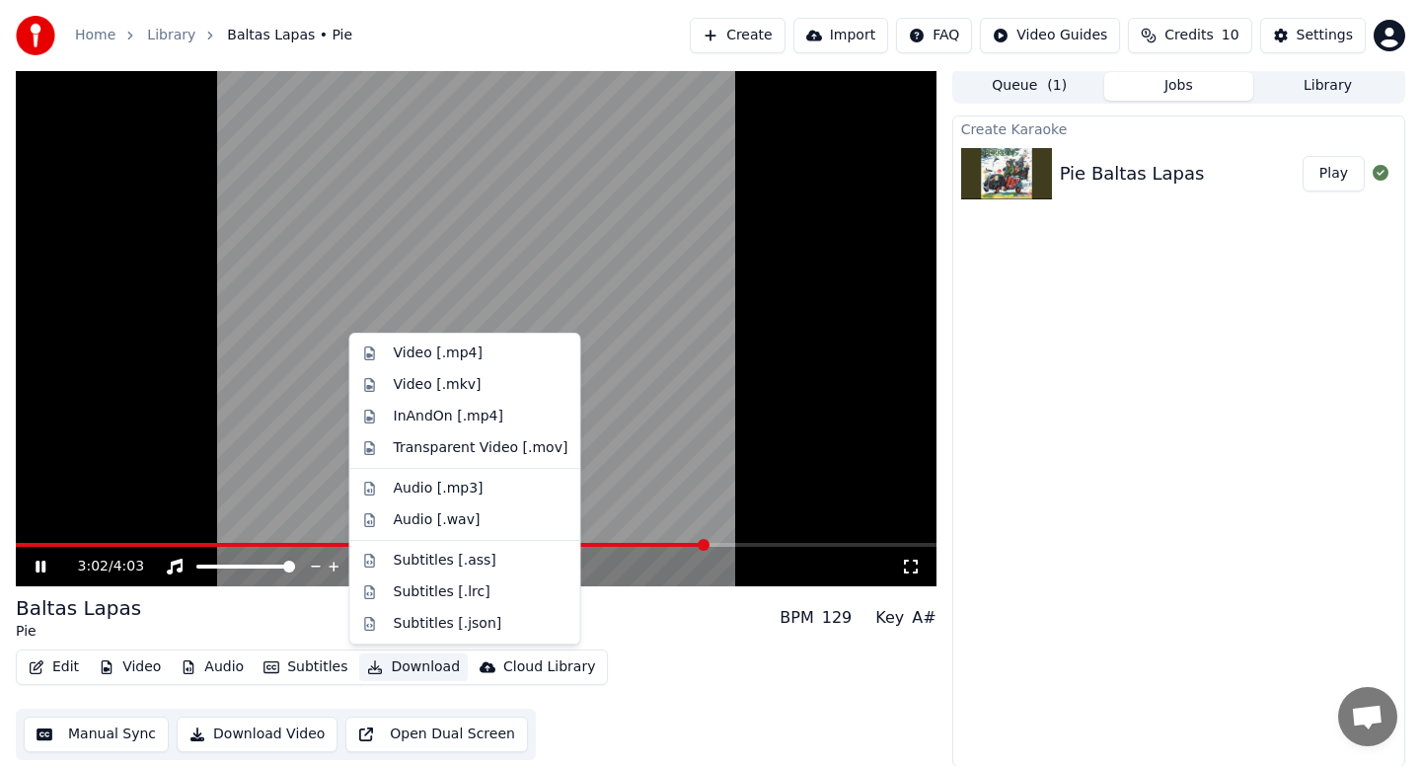
click at [402, 663] on button "Download" at bounding box center [413, 667] width 109 height 28
click at [1063, 331] on div "Create Karaoke Pie Baltas Lapas Play" at bounding box center [1178, 440] width 453 height 651
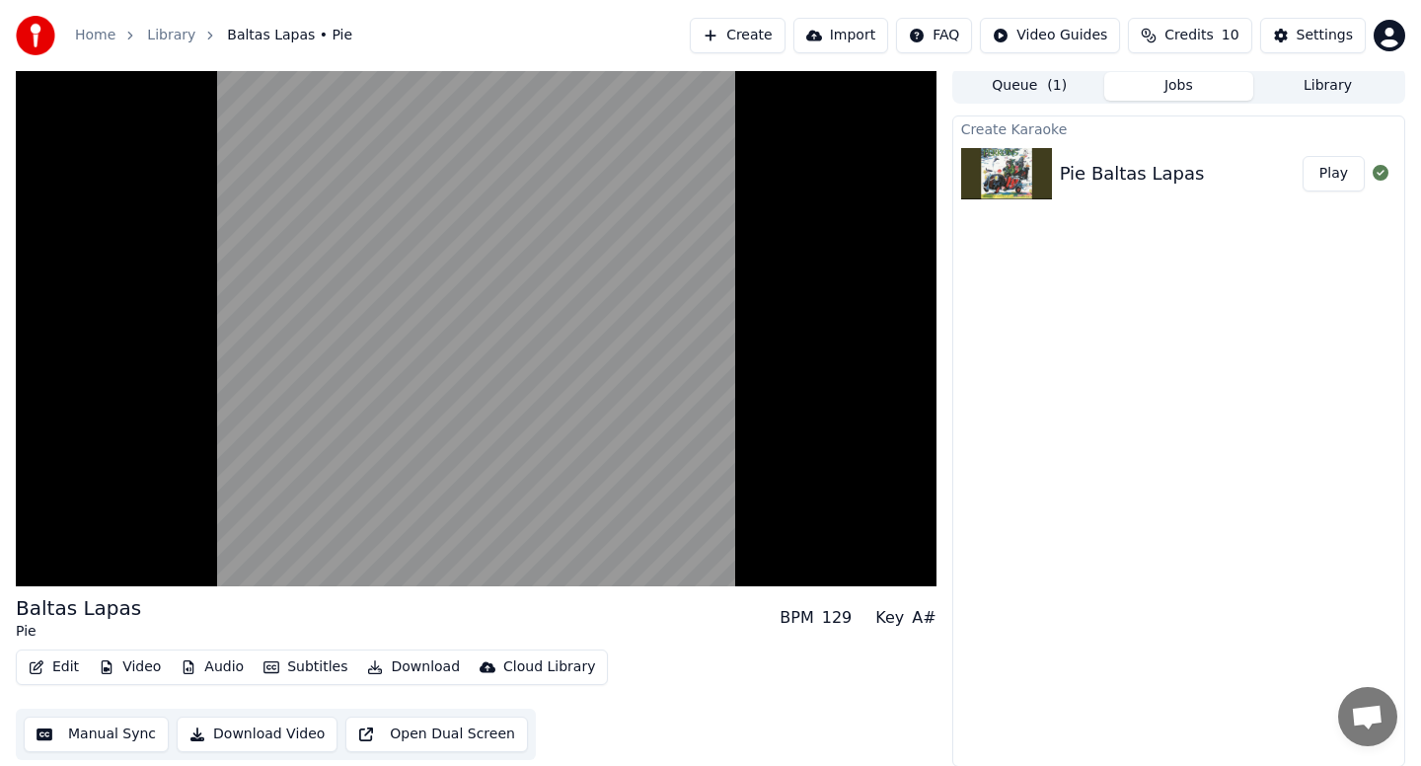
scroll to position [0, 0]
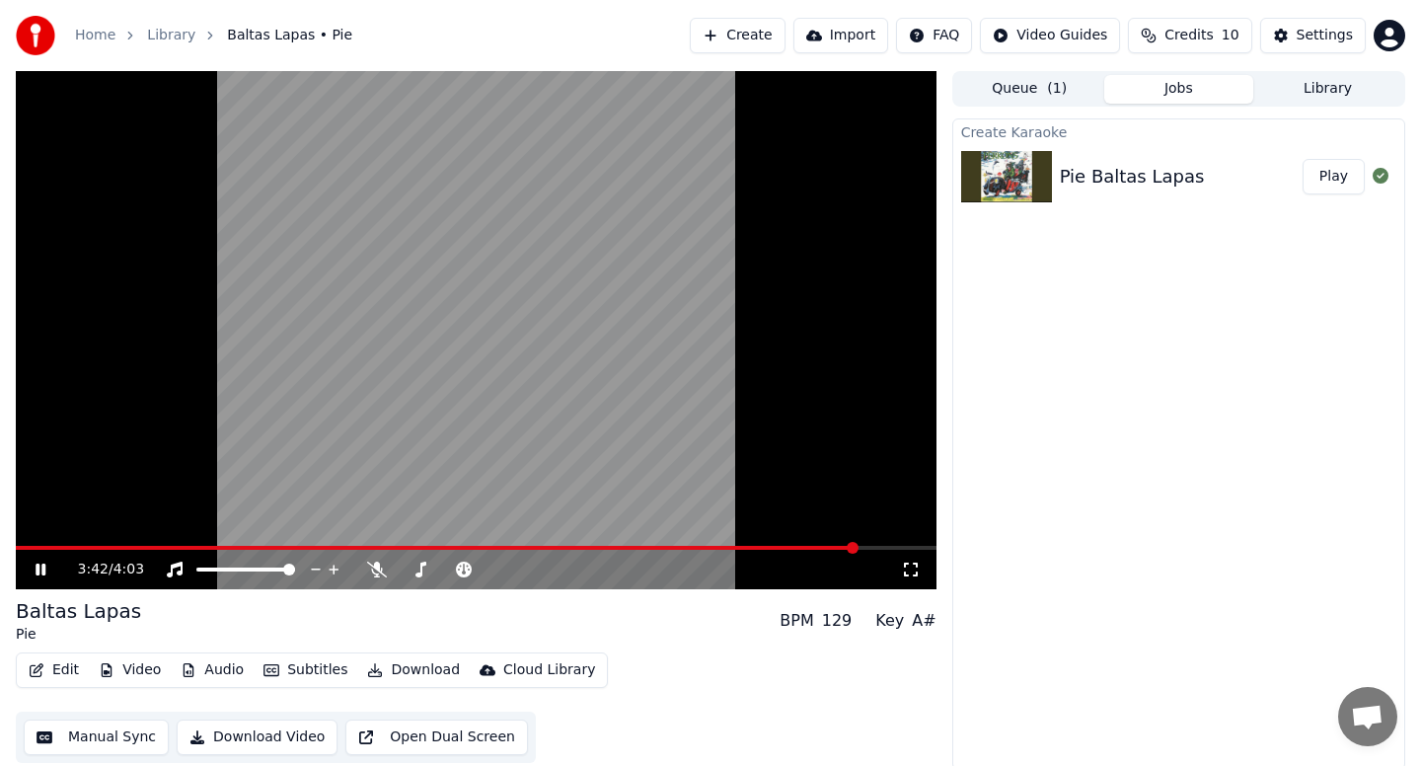
click at [31, 551] on div "3:42 / 4:03" at bounding box center [476, 569] width 921 height 39
click at [61, 551] on div "3:43 / 4:03" at bounding box center [476, 569] width 921 height 39
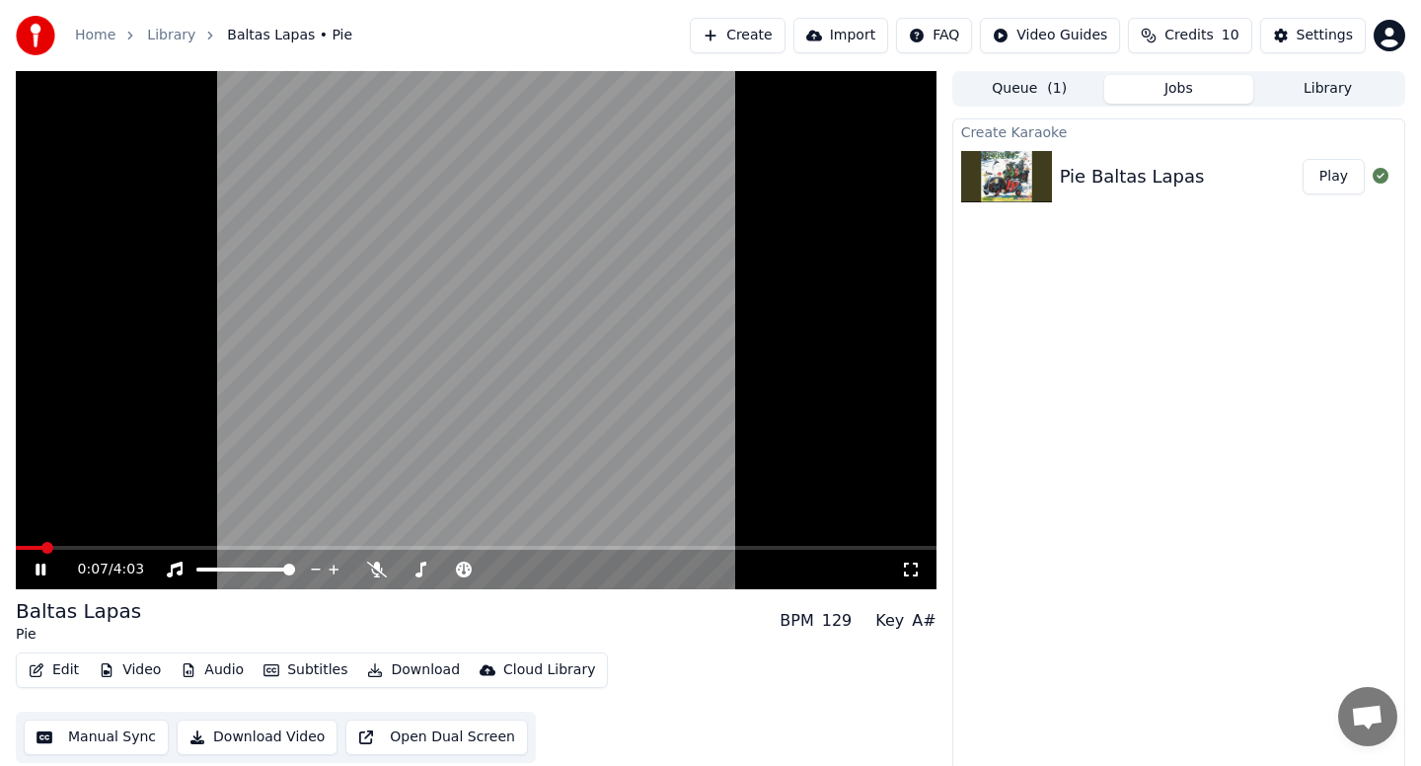
click at [42, 542] on span at bounding box center [47, 548] width 12 height 12
click at [16, 544] on span at bounding box center [22, 548] width 12 height 12
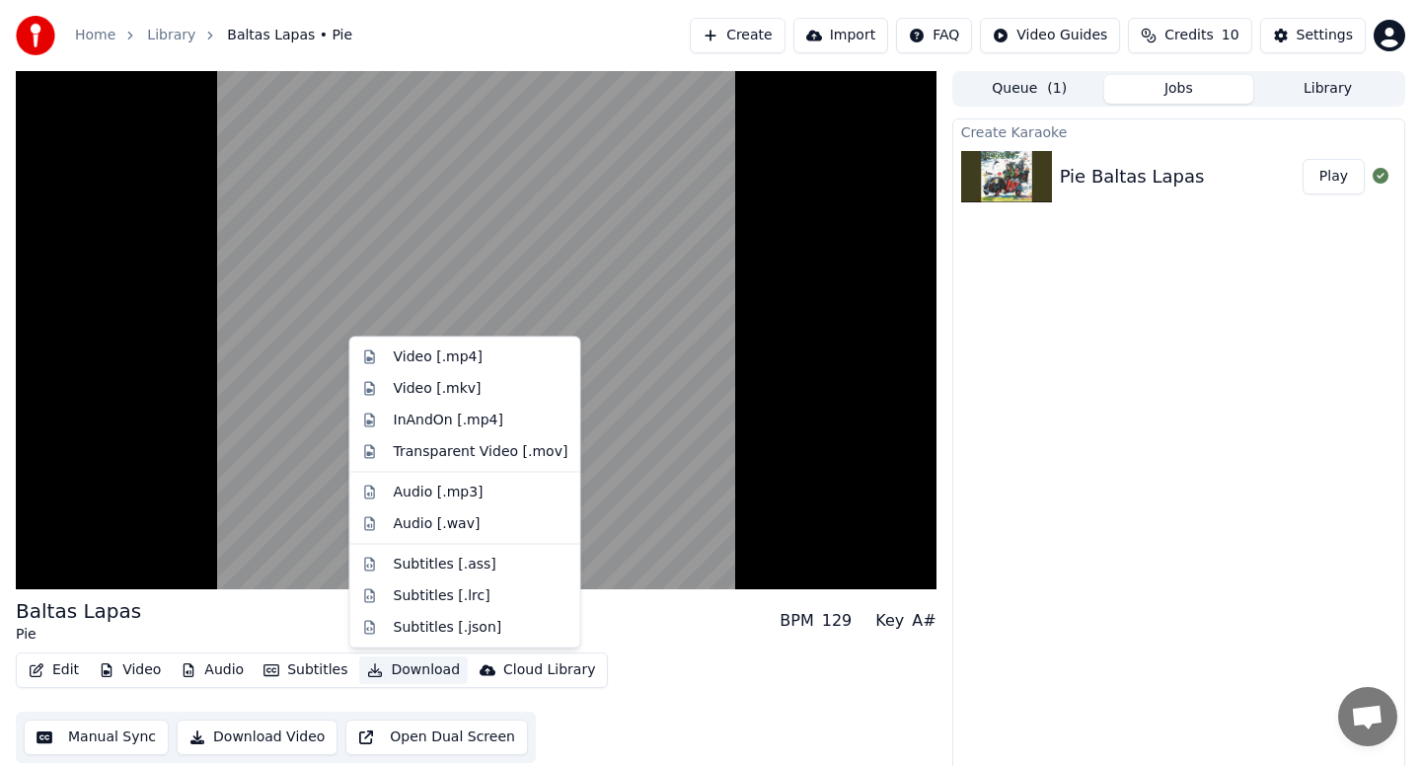
click at [419, 665] on button "Download" at bounding box center [413, 670] width 109 height 28
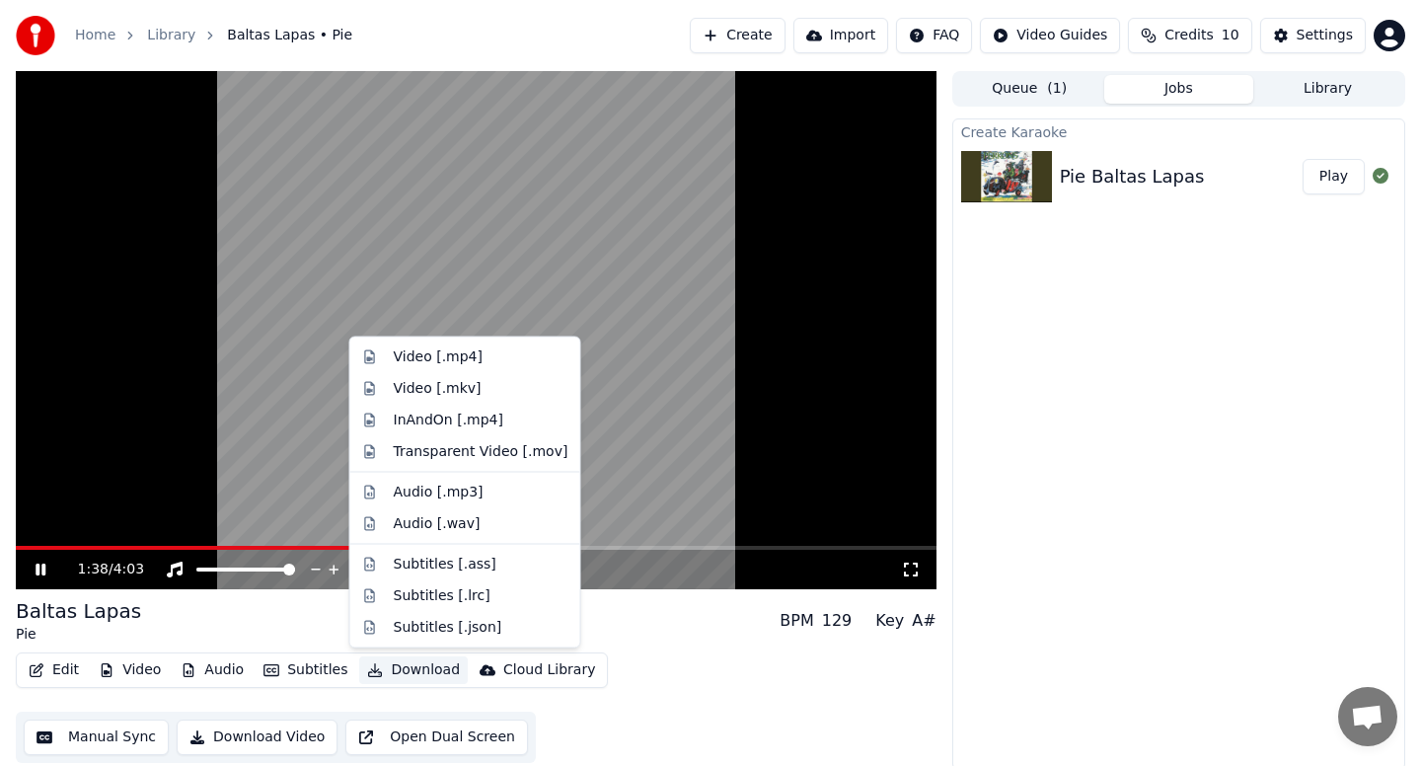
click at [1062, 365] on div "Create Karaoke Pie Baltas Lapas Play" at bounding box center [1178, 443] width 453 height 651
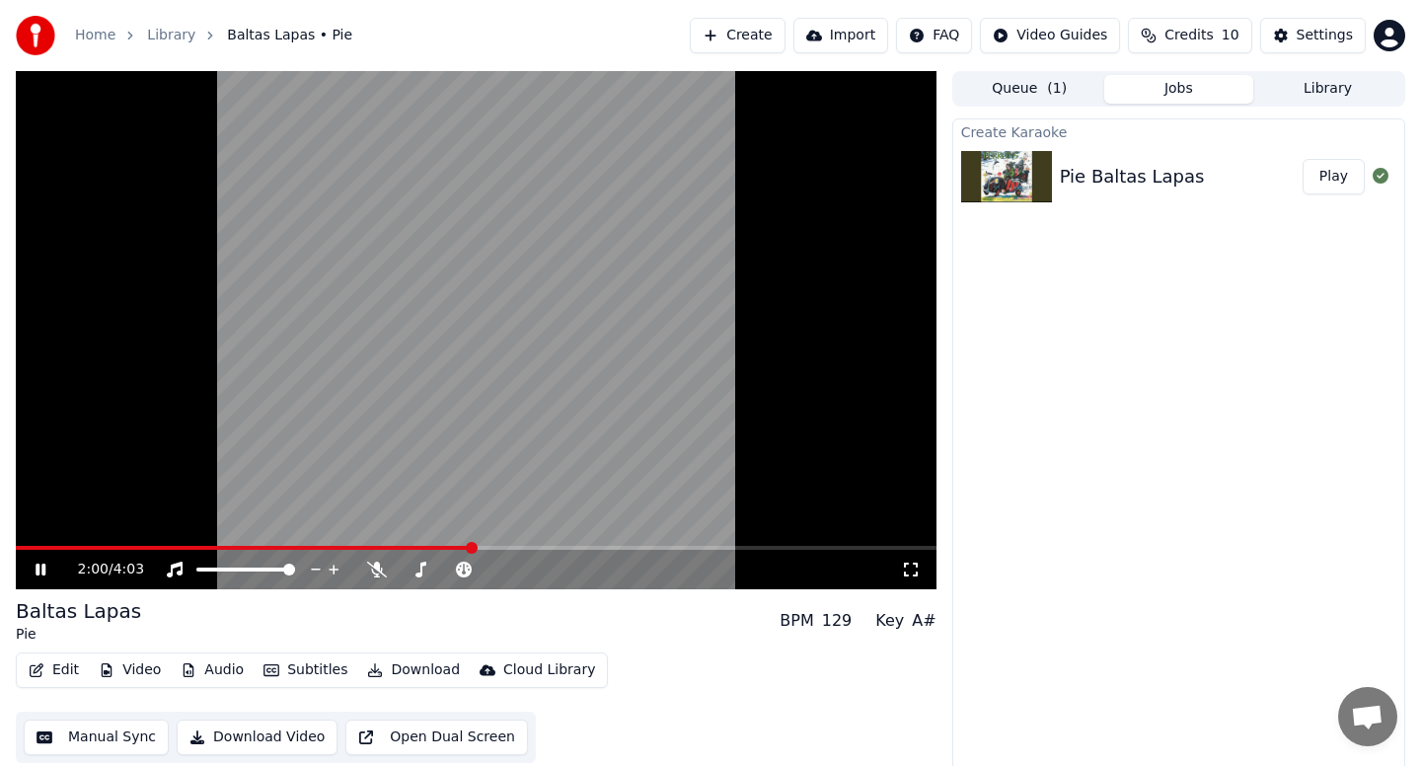
click at [42, 573] on icon at bounding box center [41, 570] width 10 height 12
click at [19, 547] on span at bounding box center [244, 548] width 457 height 4
click at [24, 546] on span at bounding box center [30, 548] width 12 height 12
click at [20, 545] on span at bounding box center [26, 548] width 12 height 12
click at [38, 568] on icon at bounding box center [41, 570] width 12 height 14
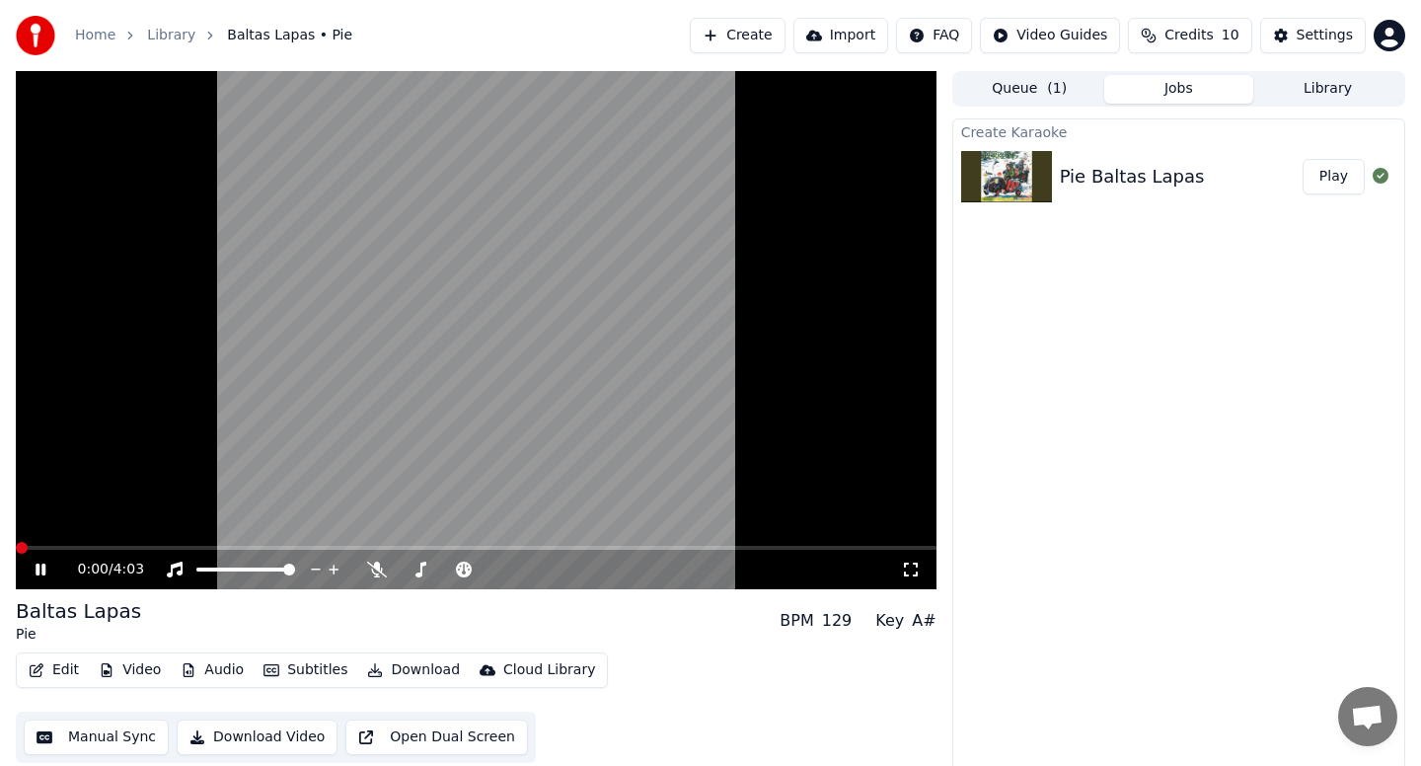
click at [16, 543] on span at bounding box center [22, 548] width 12 height 12
click at [855, 33] on button "Import" at bounding box center [841, 36] width 95 height 36
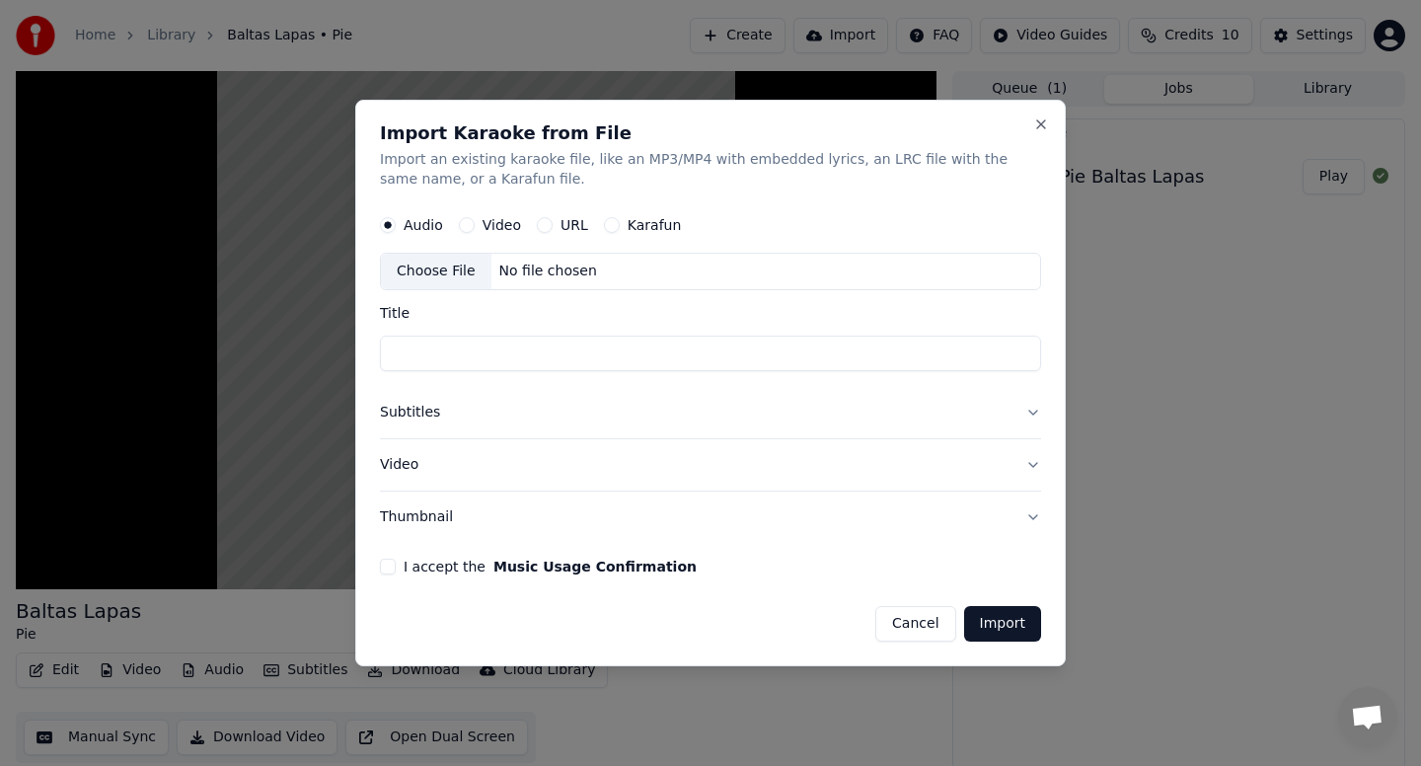
click at [936, 621] on button "Cancel" at bounding box center [916, 624] width 80 height 36
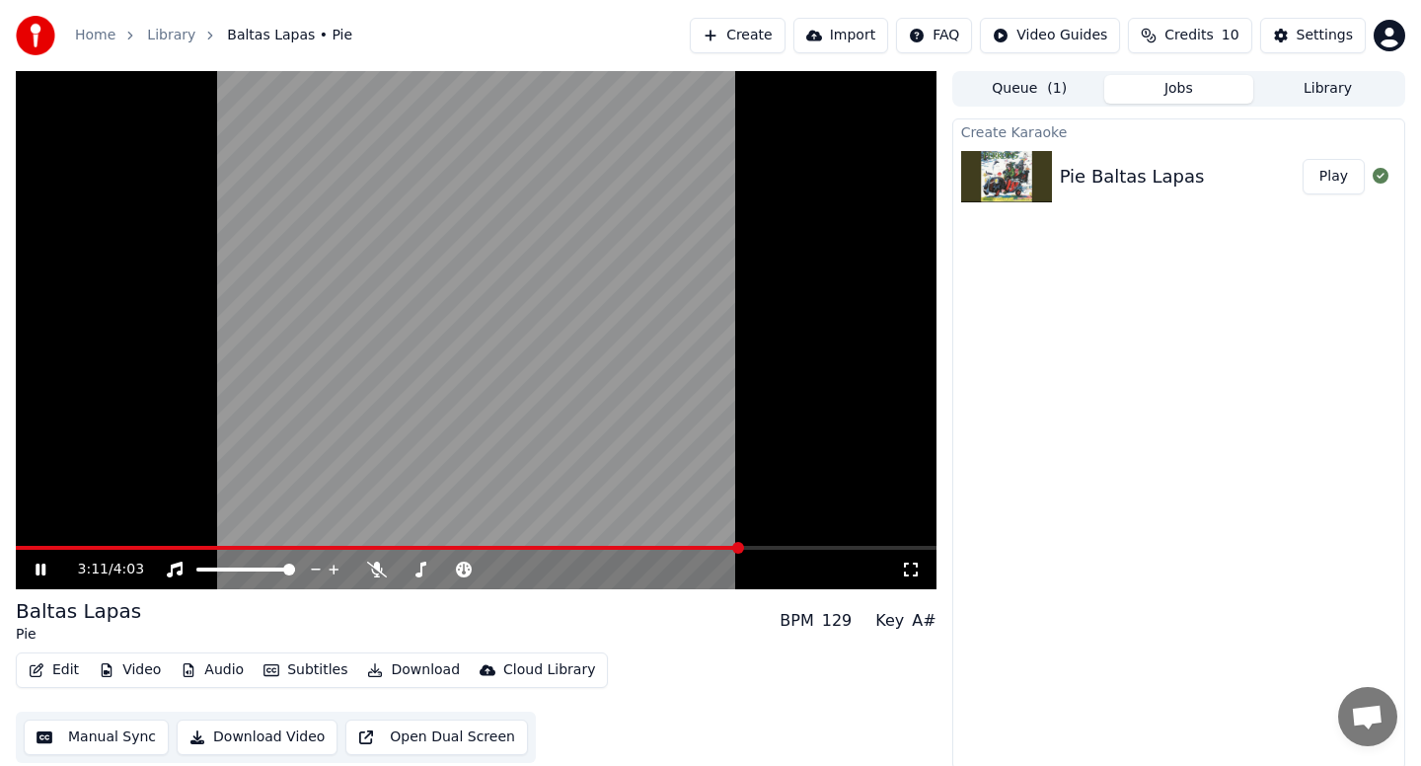
click at [49, 563] on icon at bounding box center [55, 570] width 46 height 16
click at [50, 667] on button "Edit" at bounding box center [54, 670] width 66 height 28
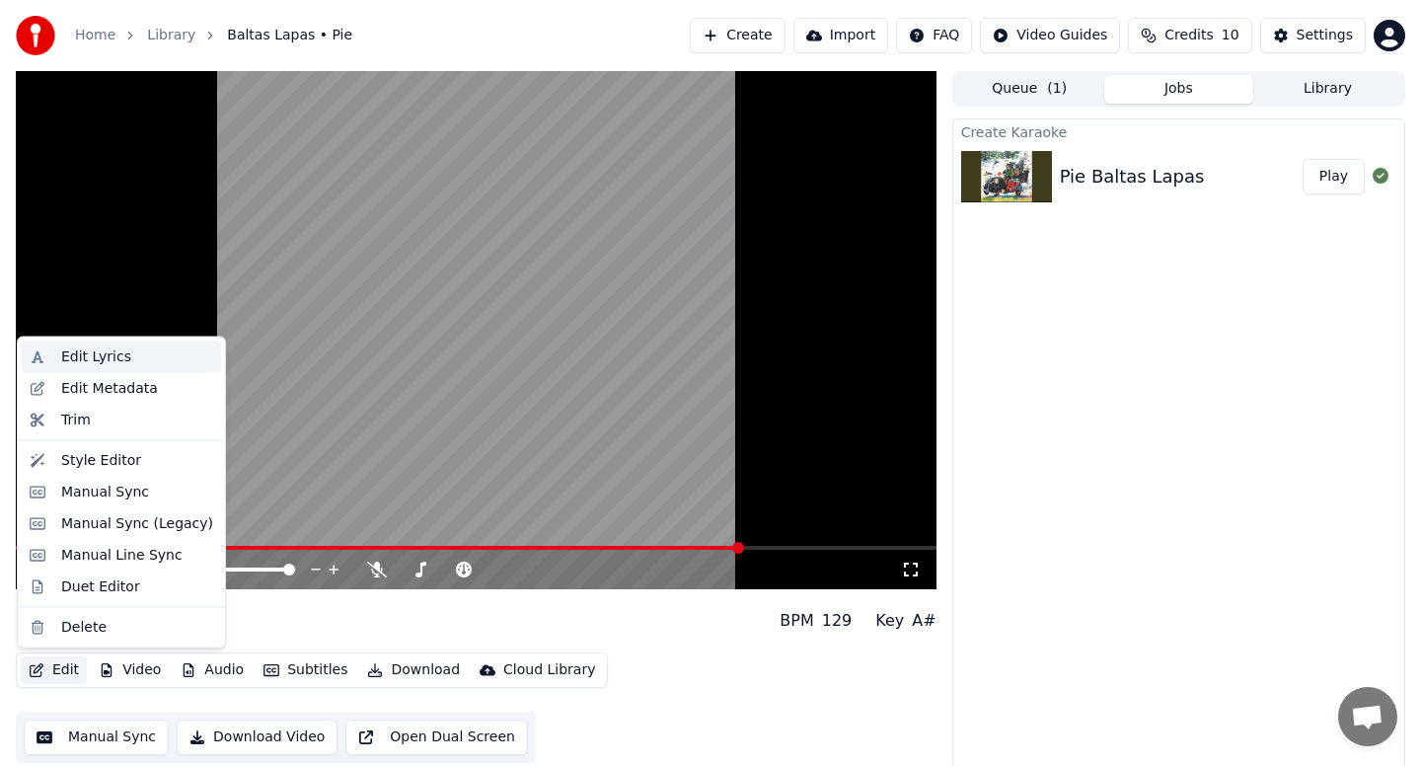
click at [130, 360] on div "Edit Lyrics" at bounding box center [137, 357] width 152 height 20
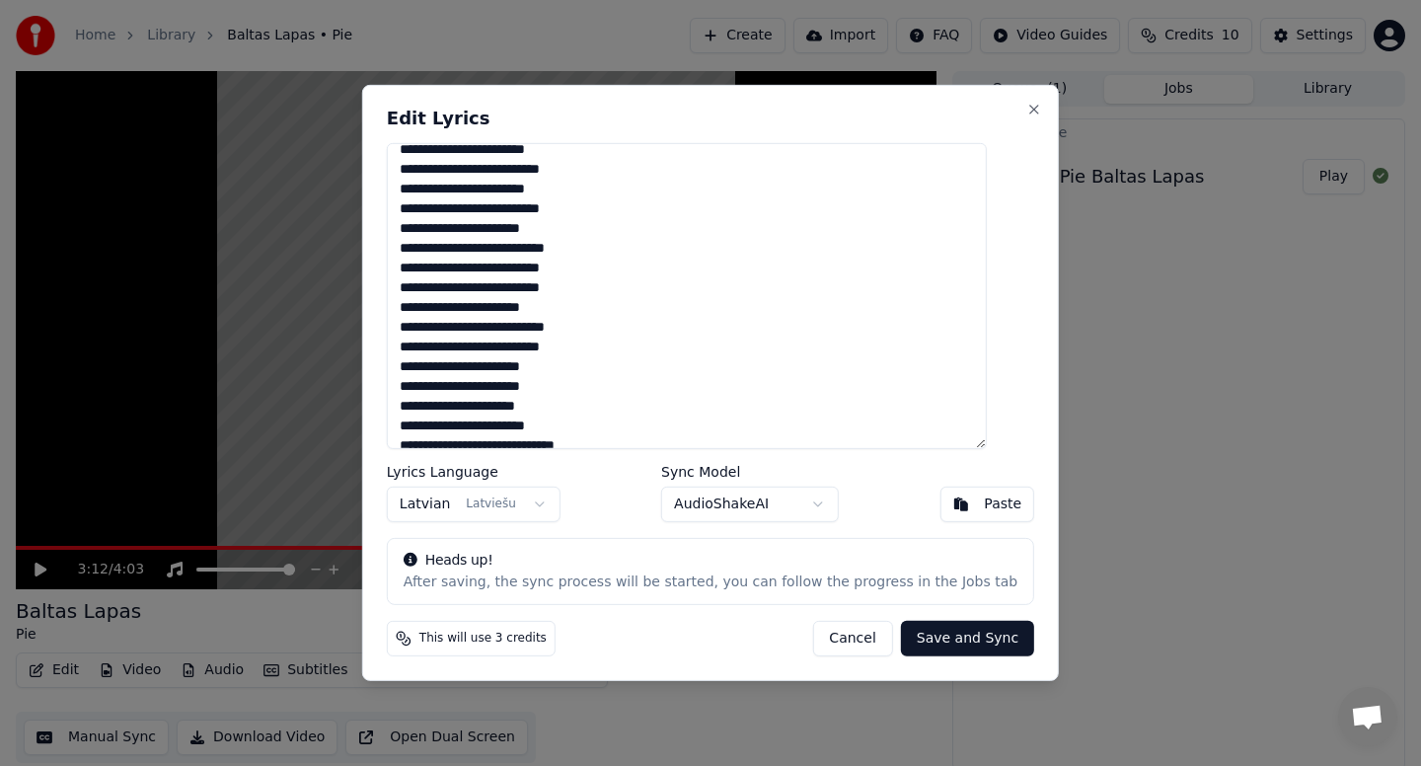
scroll to position [185, 0]
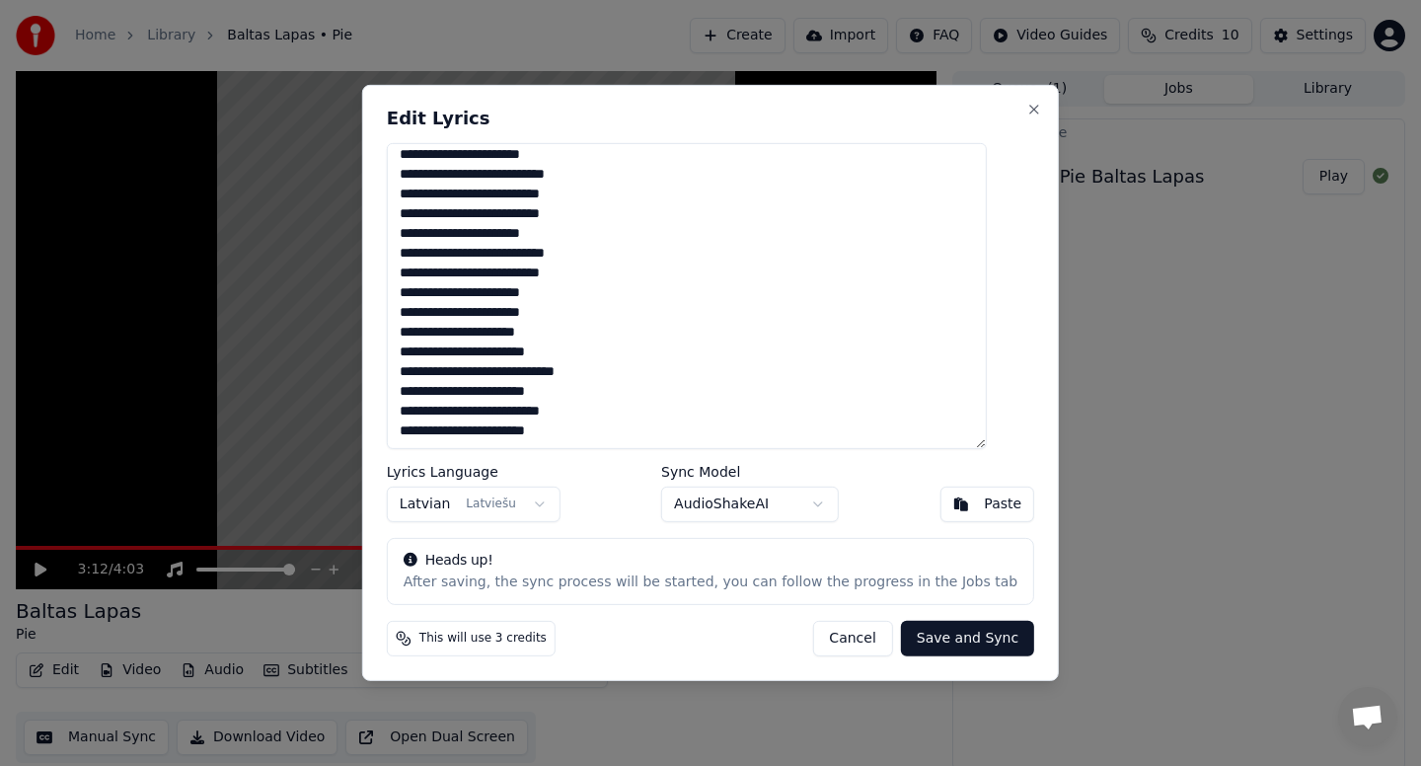
click at [603, 433] on textarea "**********" at bounding box center [687, 296] width 600 height 306
click at [574, 395] on textarea "**********" at bounding box center [687, 296] width 600 height 306
drag, startPoint x: 555, startPoint y: 356, endPoint x: 566, endPoint y: 355, distance: 10.9
click at [555, 355] on textarea "**********" at bounding box center [687, 296] width 600 height 306
click at [653, 367] on textarea "**********" at bounding box center [687, 296] width 600 height 306
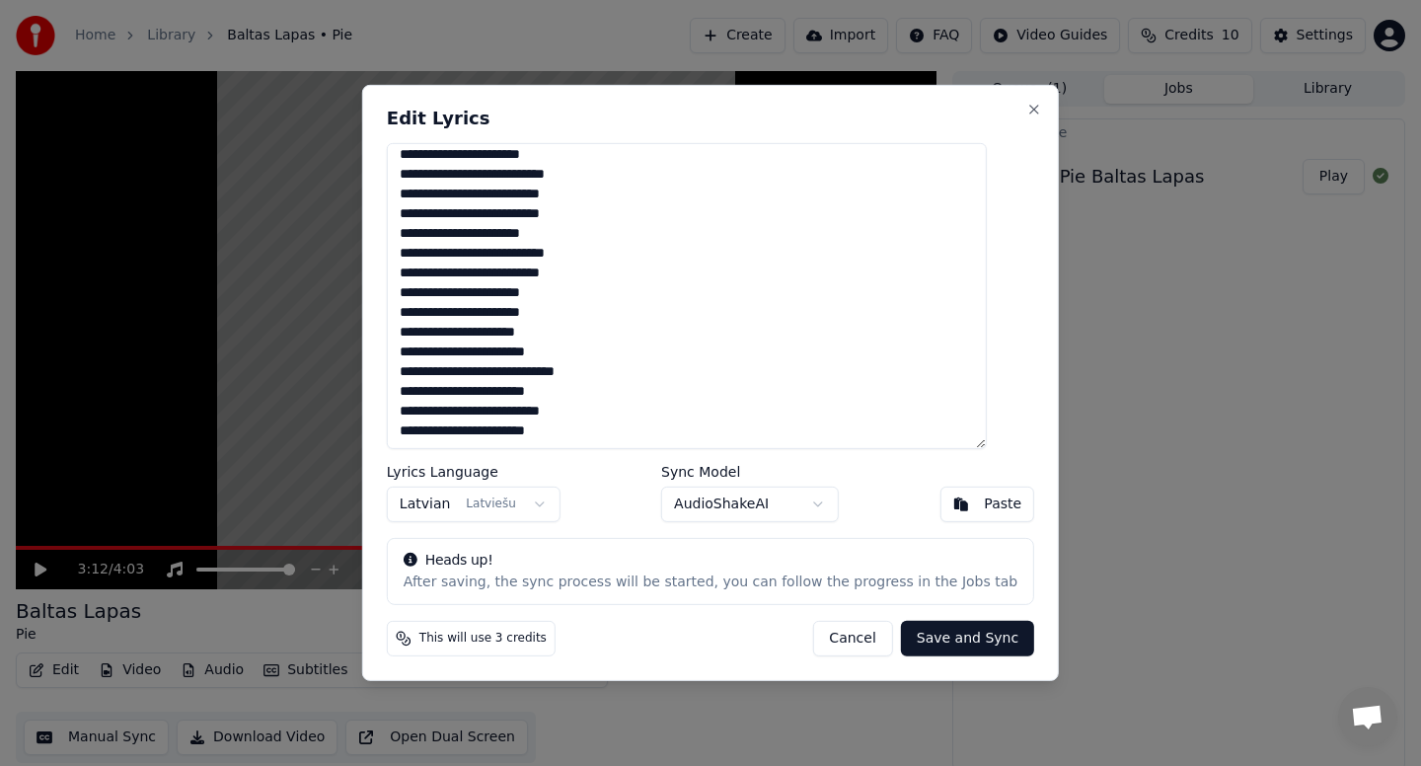
drag, startPoint x: 725, startPoint y: 361, endPoint x: 739, endPoint y: 349, distance: 18.2
click at [725, 361] on textarea "**********" at bounding box center [687, 296] width 600 height 306
click at [750, 341] on textarea "**********" at bounding box center [687, 296] width 600 height 306
click at [750, 264] on textarea "**********" at bounding box center [687, 296] width 600 height 306
click at [812, 503] on body "**********" at bounding box center [710, 383] width 1421 height 766
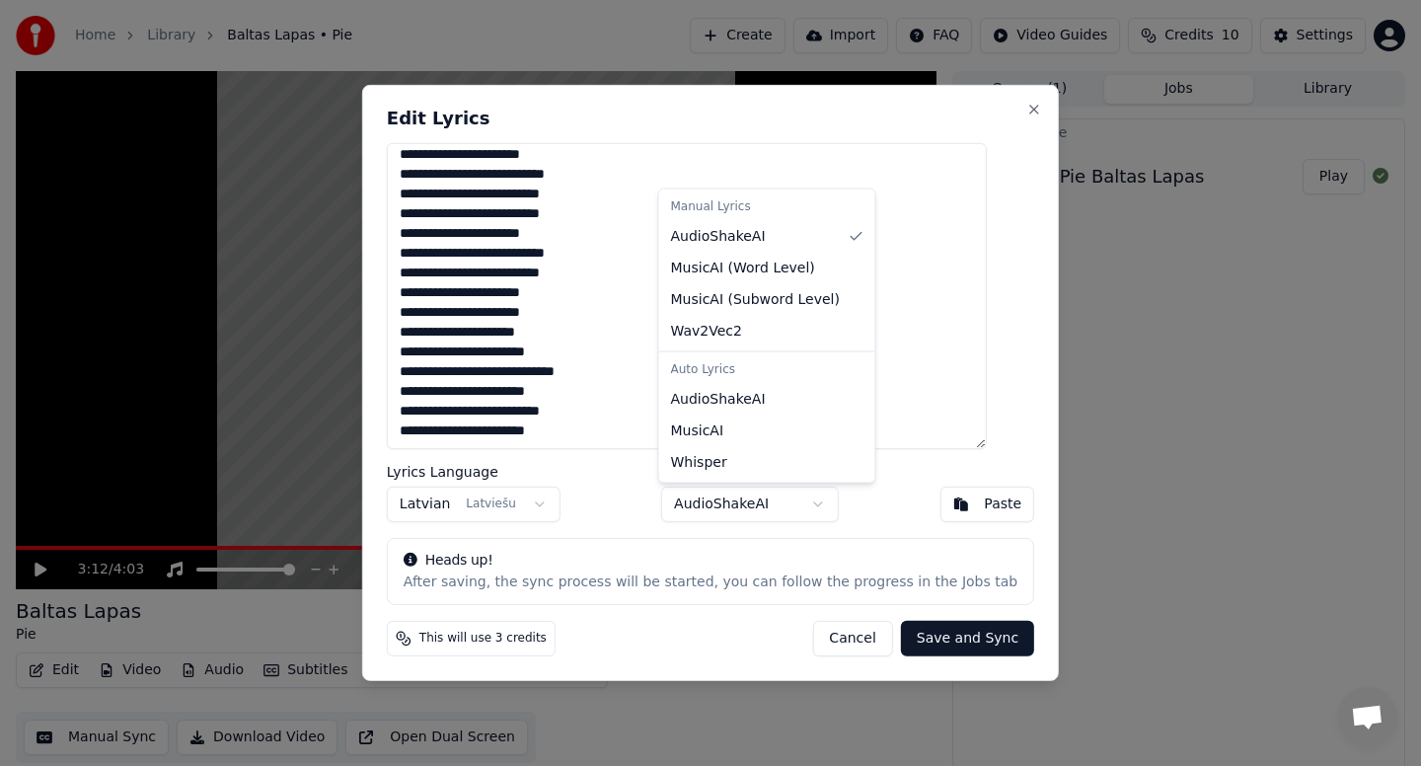
click at [812, 503] on body "**********" at bounding box center [710, 383] width 1421 height 766
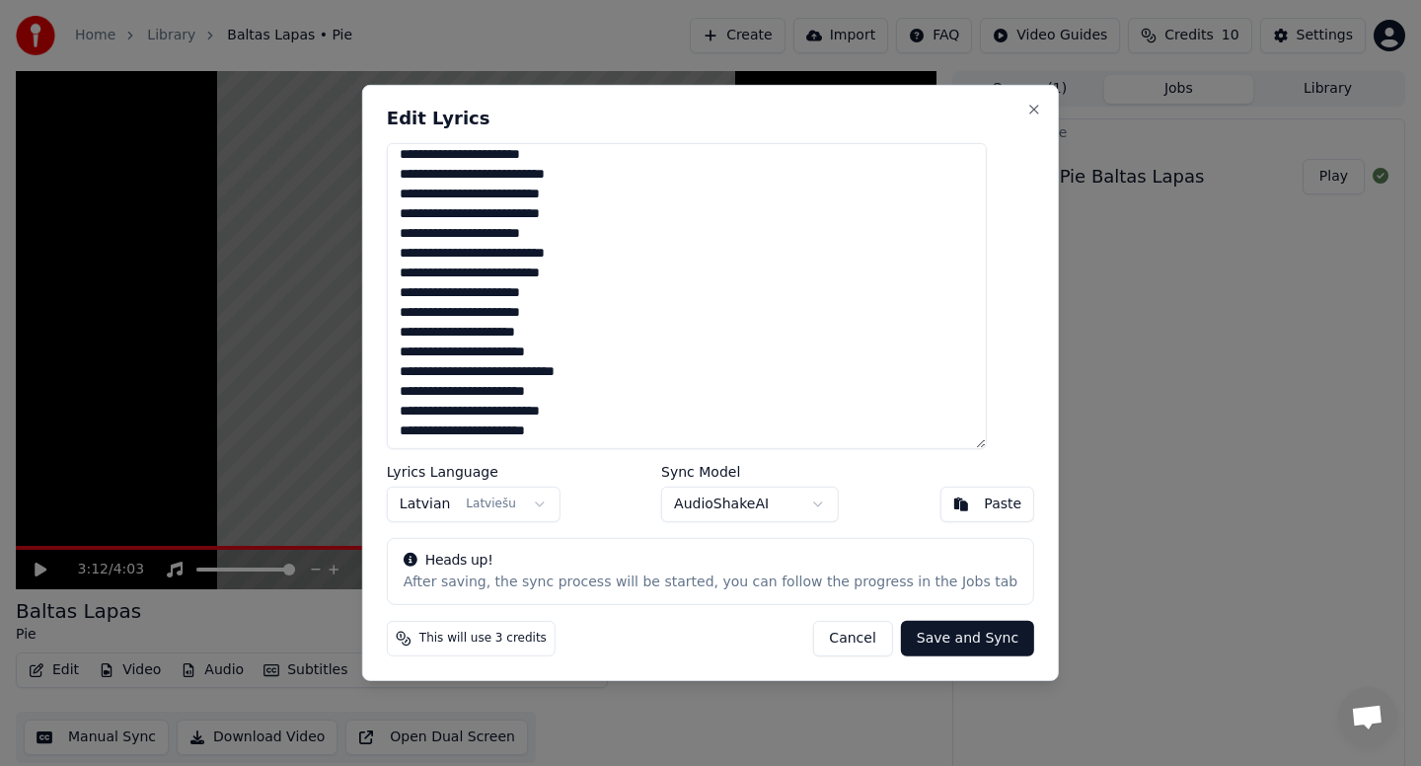
click at [836, 648] on button "Cancel" at bounding box center [852, 639] width 80 height 36
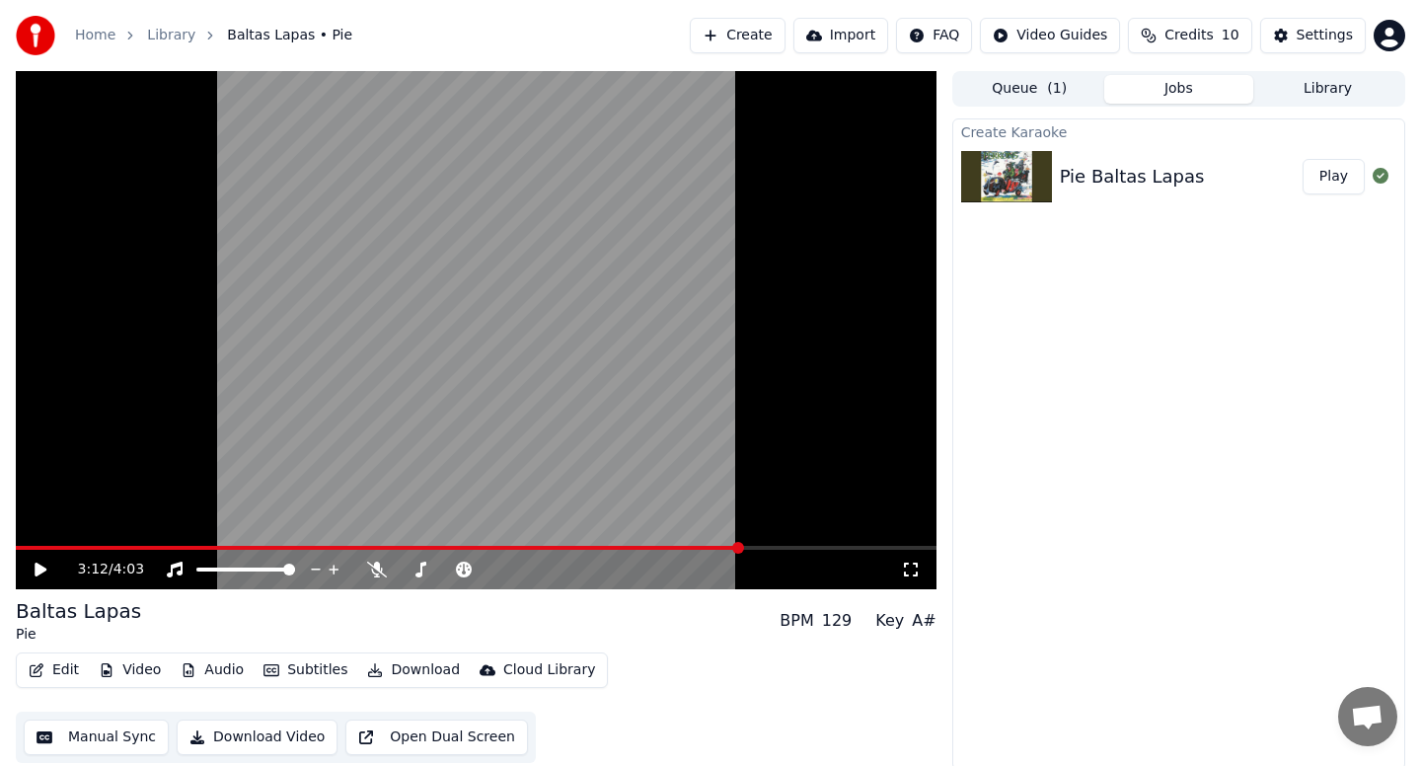
click at [235, 628] on div "Baltas Lapas Pie BPM 129 Key A#" at bounding box center [476, 620] width 921 height 47
click at [214, 671] on button "Audio" at bounding box center [212, 670] width 79 height 28
click at [682, 618] on div "Baltas Lapas Pie BPM 129 Key A#" at bounding box center [476, 620] width 921 height 47
click at [417, 664] on button "Download" at bounding box center [413, 670] width 109 height 28
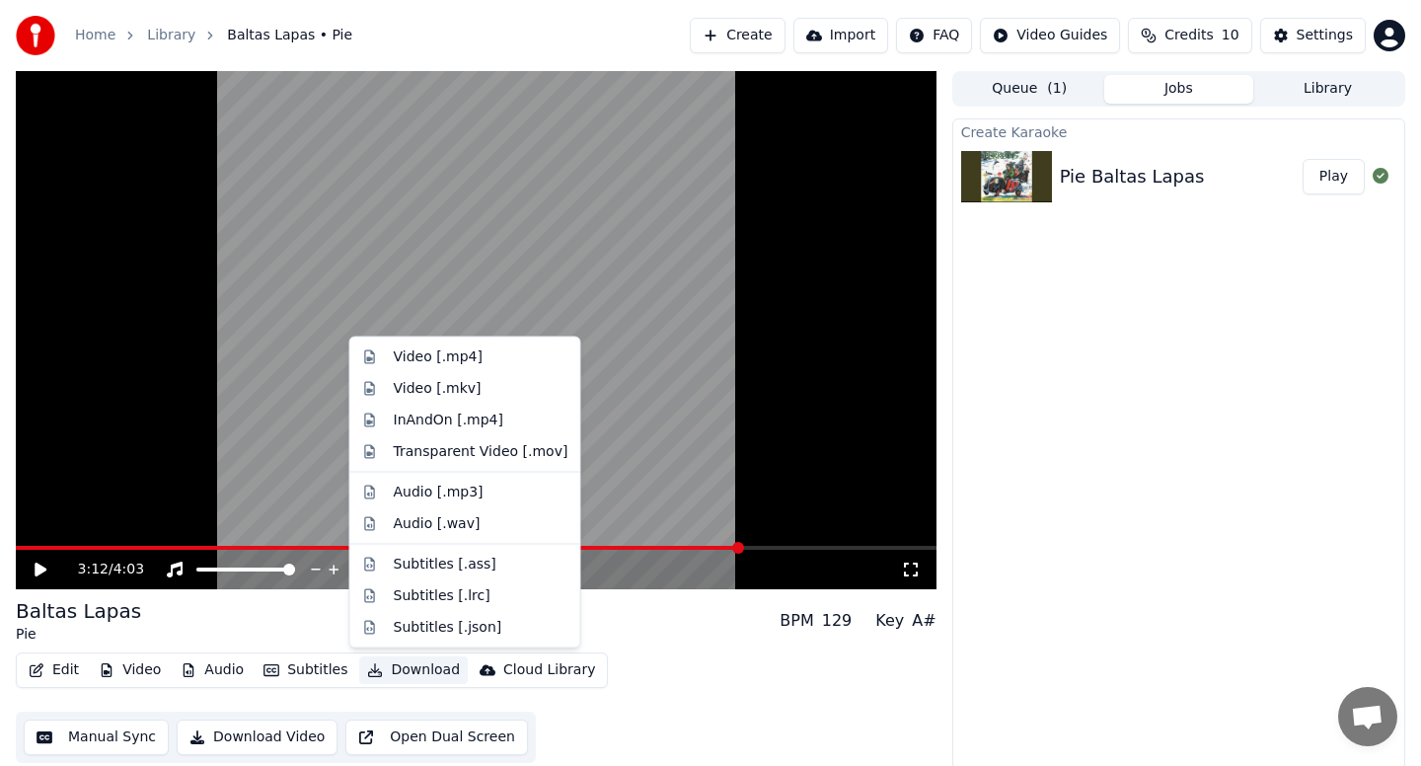
click at [639, 625] on div "Baltas Lapas Pie BPM 129 Key A#" at bounding box center [476, 620] width 921 height 47
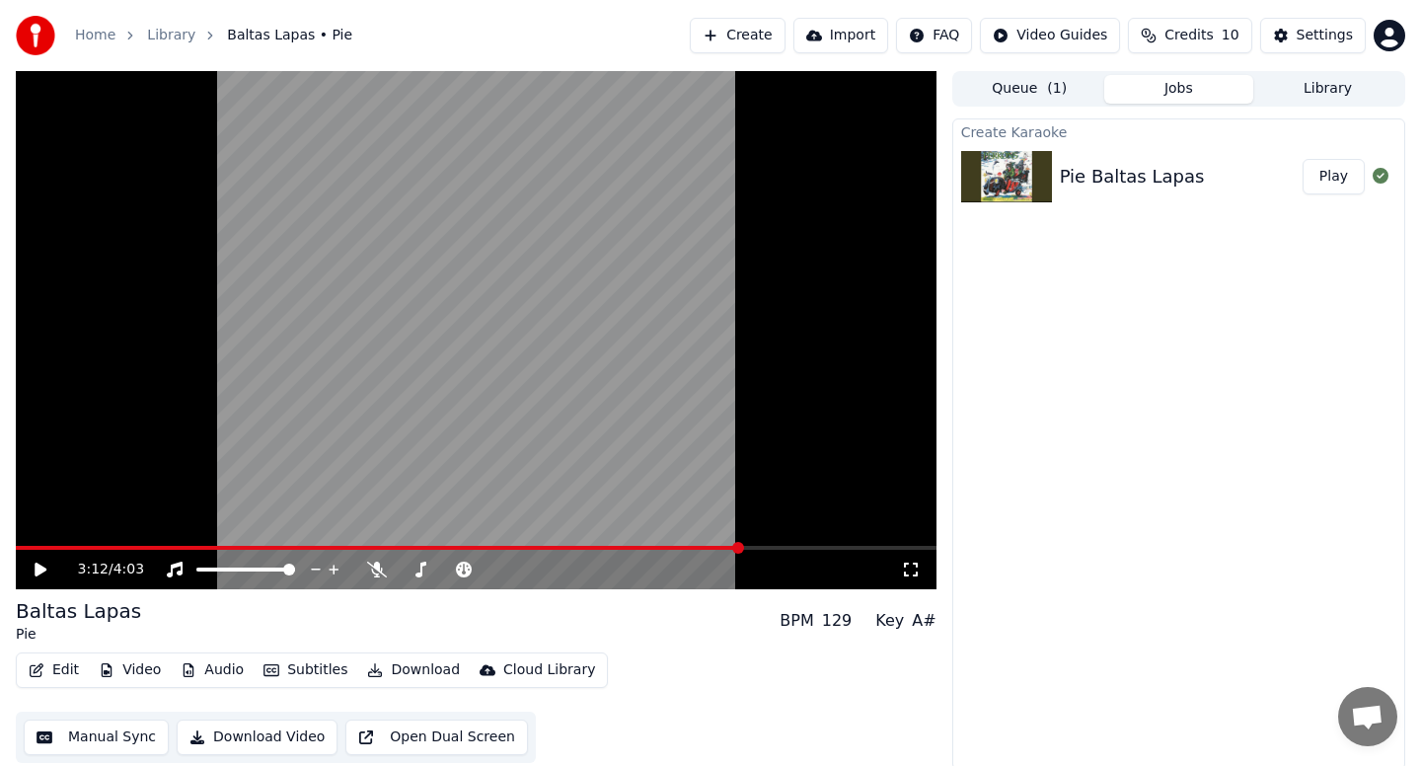
click at [413, 667] on button "Download" at bounding box center [413, 670] width 109 height 28
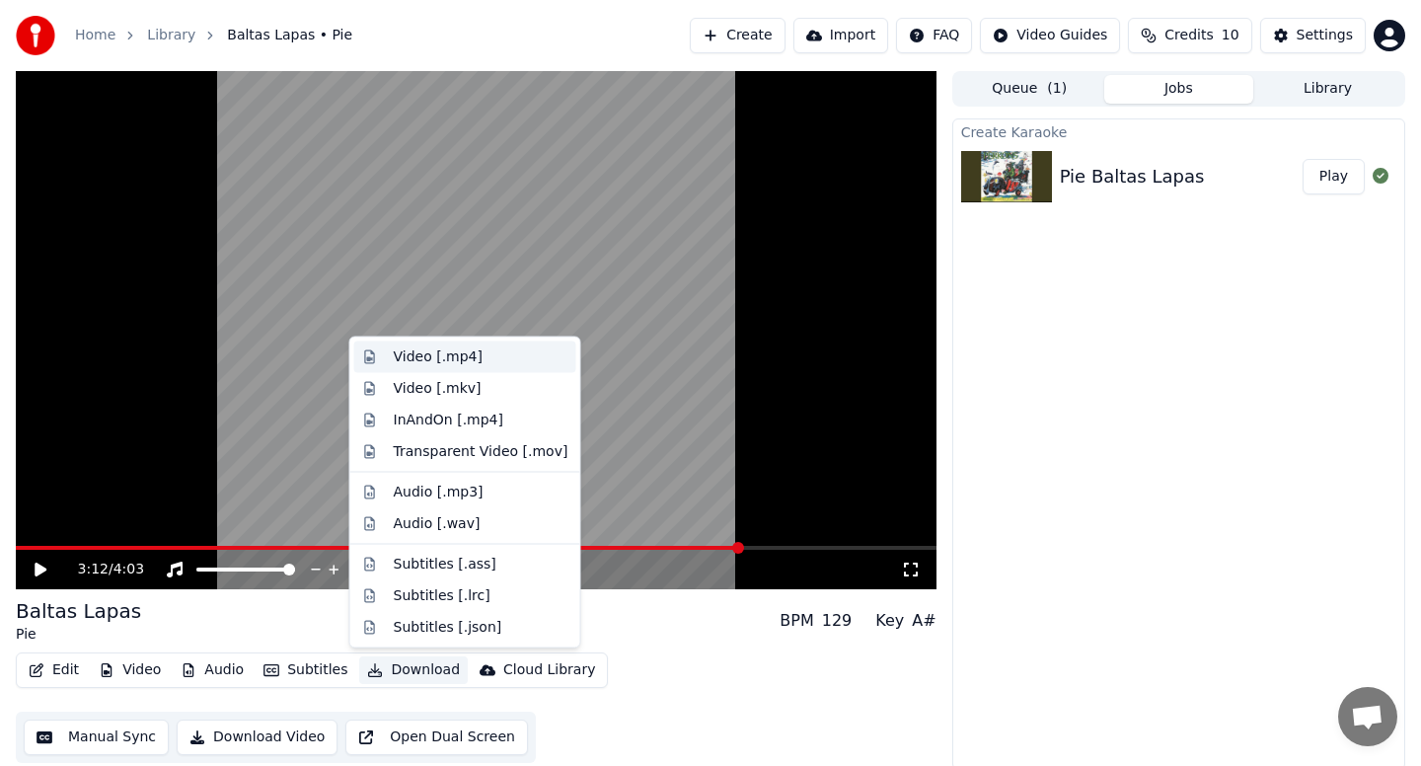
click at [476, 354] on div "Video [.mp4]" at bounding box center [438, 357] width 89 height 20
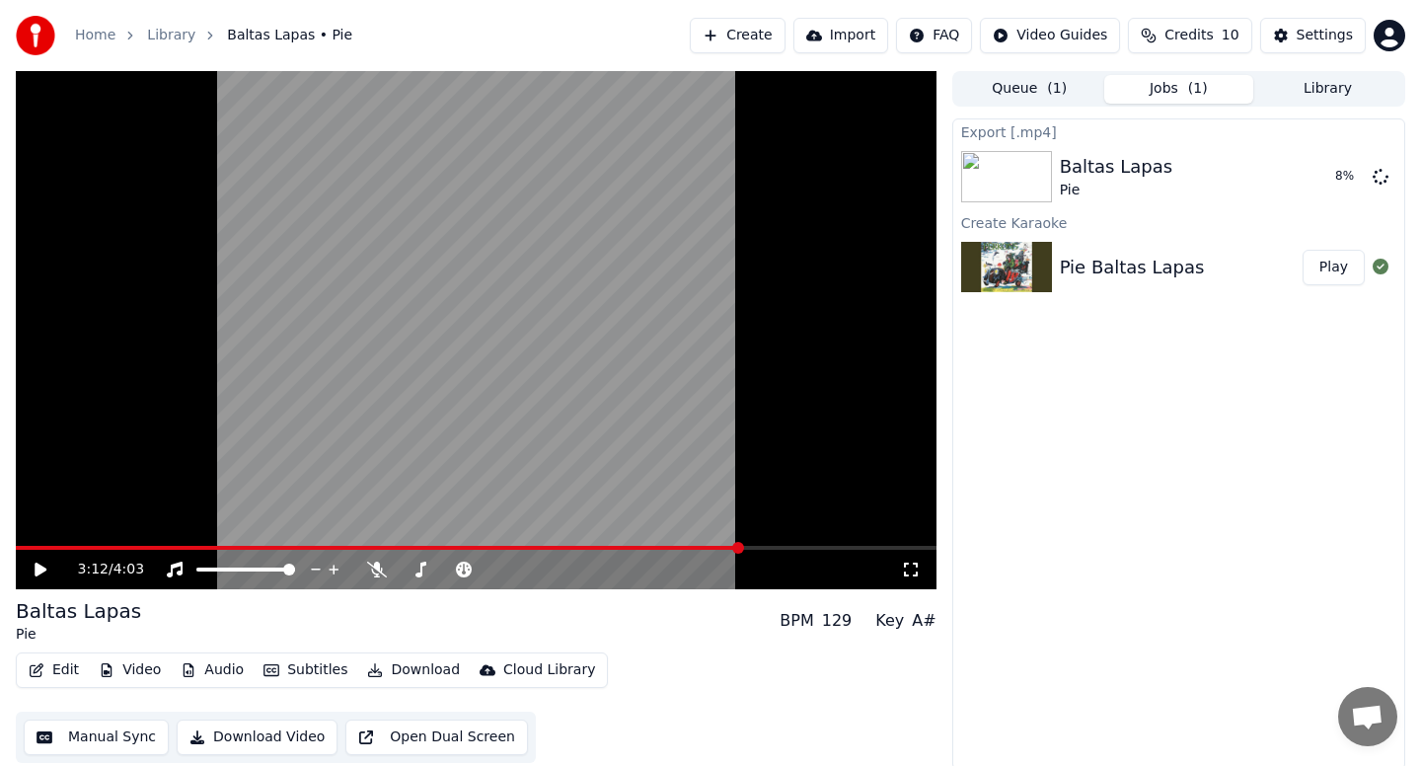
click at [70, 547] on span at bounding box center [379, 548] width 726 height 4
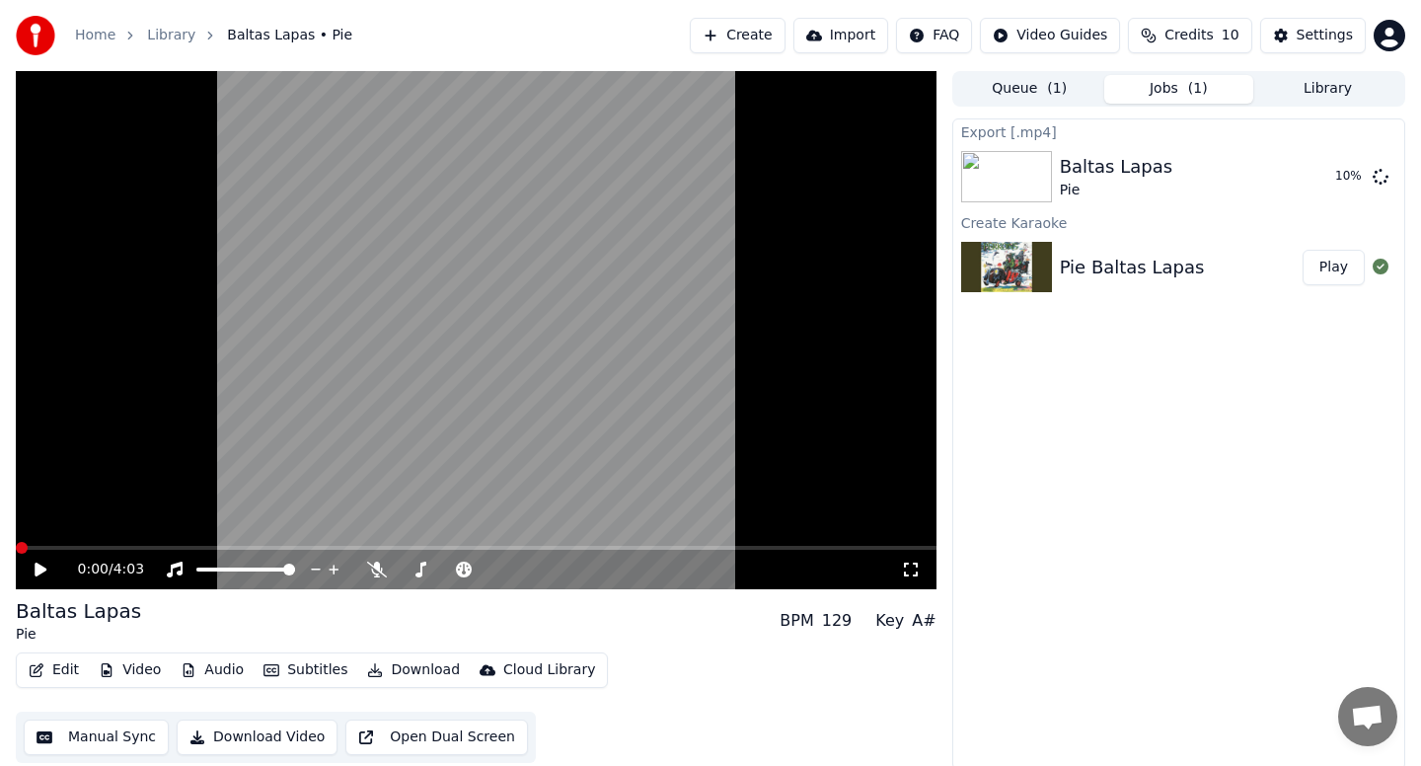
click at [16, 549] on span at bounding box center [22, 548] width 12 height 12
click at [40, 571] on icon at bounding box center [41, 570] width 12 height 14
click at [46, 571] on icon at bounding box center [55, 570] width 46 height 16
click at [1220, 35] on button "Credits 10" at bounding box center [1189, 36] width 123 height 36
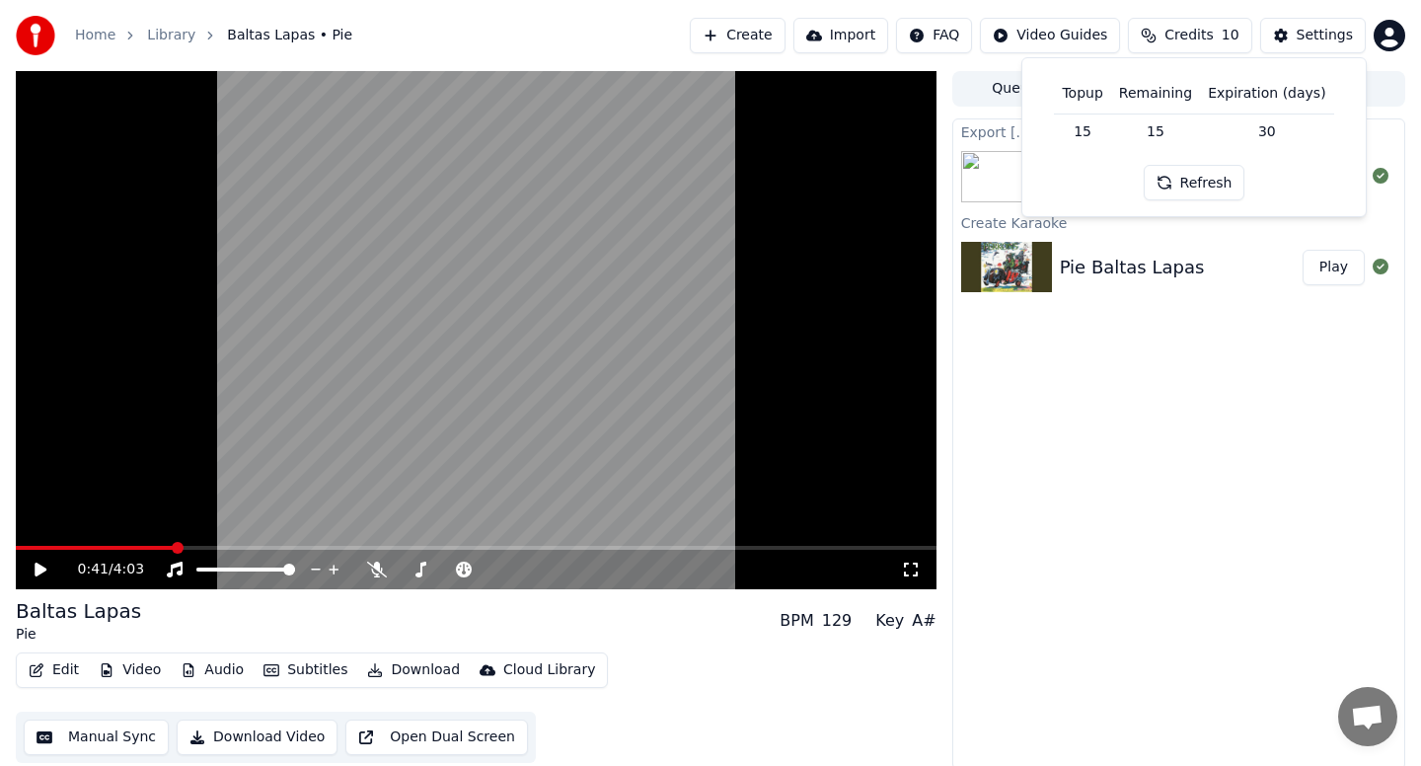
click at [1055, 450] on div "Export [.mp4] Baltas Lapas Pie Show Create Karaoke Pie Baltas Lapas Play" at bounding box center [1178, 443] width 453 height 651
click at [53, 664] on button "Edit" at bounding box center [54, 670] width 66 height 28
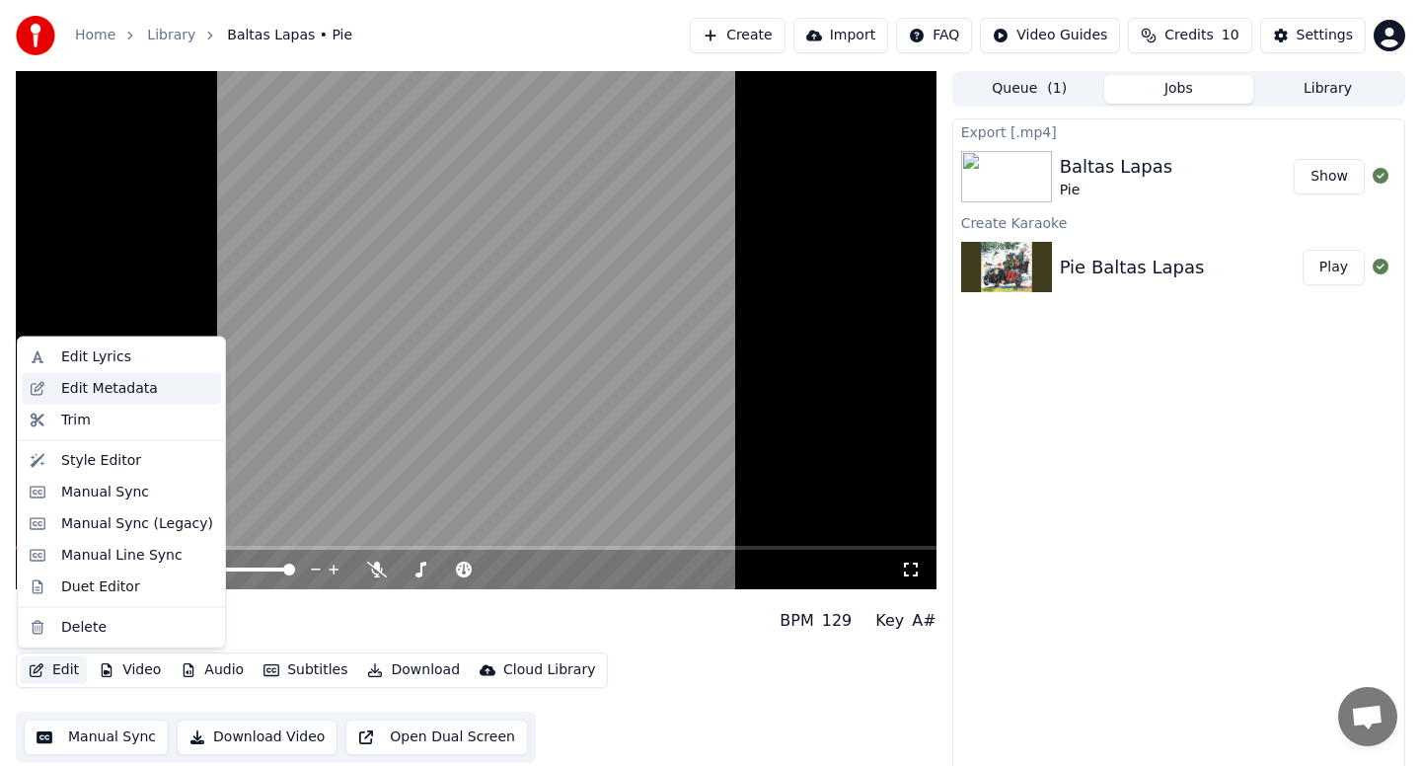
click at [130, 389] on div "Edit Metadata" at bounding box center [109, 388] width 97 height 20
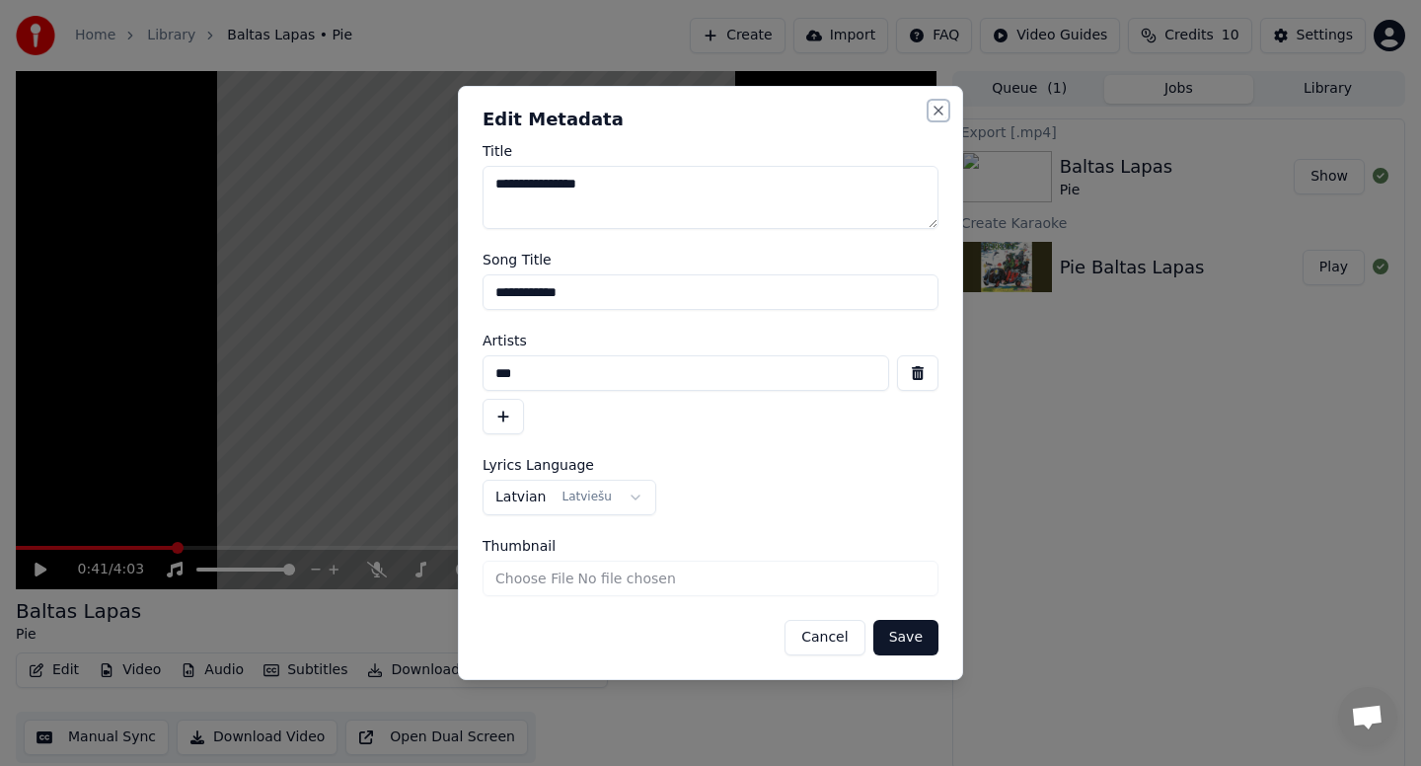
click at [939, 114] on button "Close" at bounding box center [939, 111] width 16 height 16
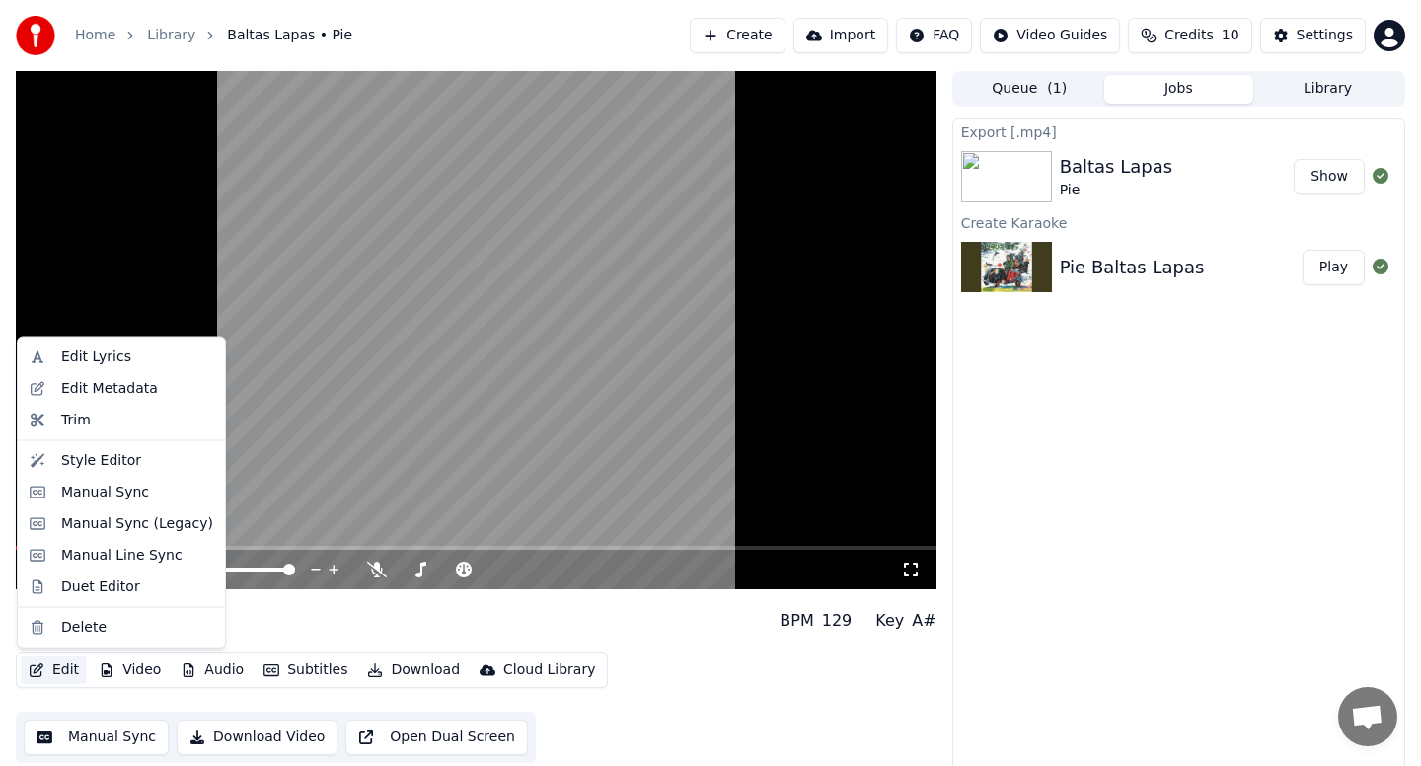
click at [45, 680] on button "Edit" at bounding box center [54, 670] width 66 height 28
click at [130, 466] on div "Style Editor" at bounding box center [101, 460] width 80 height 20
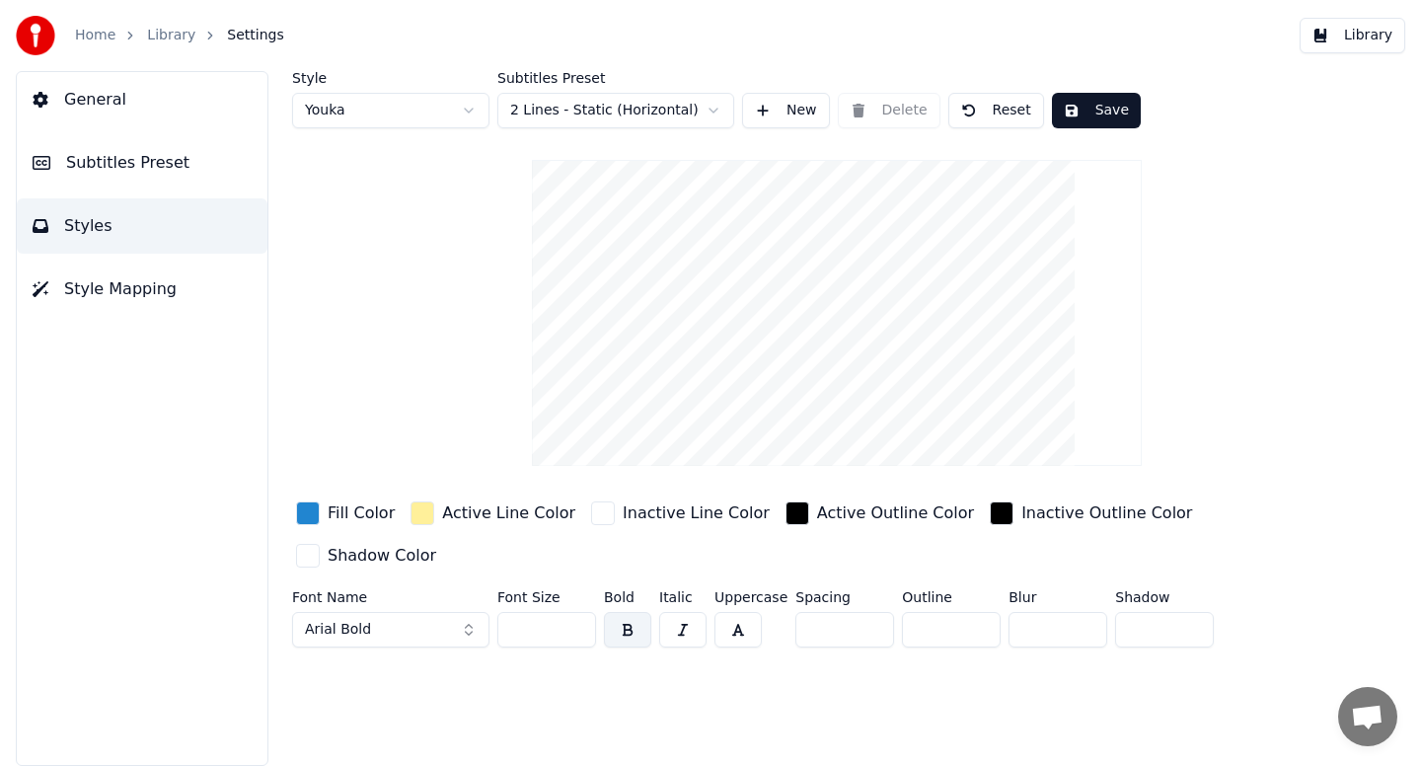
click at [723, 107] on html "Home Library Settings Library General Subtitles Preset Styles Style Mapping Sty…" at bounding box center [710, 383] width 1421 height 766
click at [170, 39] on link "Library" at bounding box center [171, 36] width 48 height 20
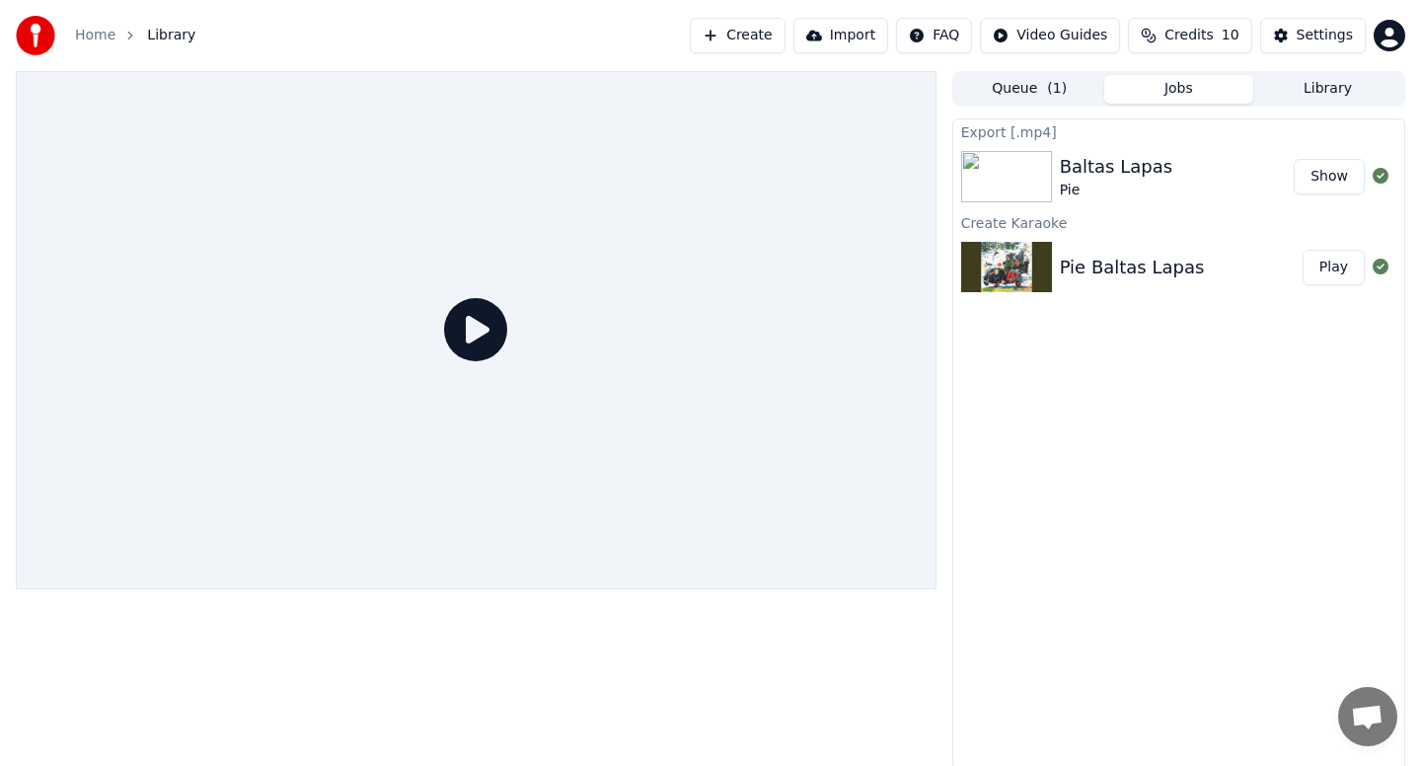
click at [1012, 418] on div "Export [.mp4] Baltas Lapas Pie Show Create Karaoke Pie Baltas Lapas Play" at bounding box center [1178, 443] width 453 height 651
click at [487, 333] on icon at bounding box center [475, 329] width 63 height 63
click at [1156, 265] on div "Pie Baltas Lapas" at bounding box center [1132, 268] width 145 height 28
click at [94, 33] on link "Home" at bounding box center [95, 36] width 40 height 20
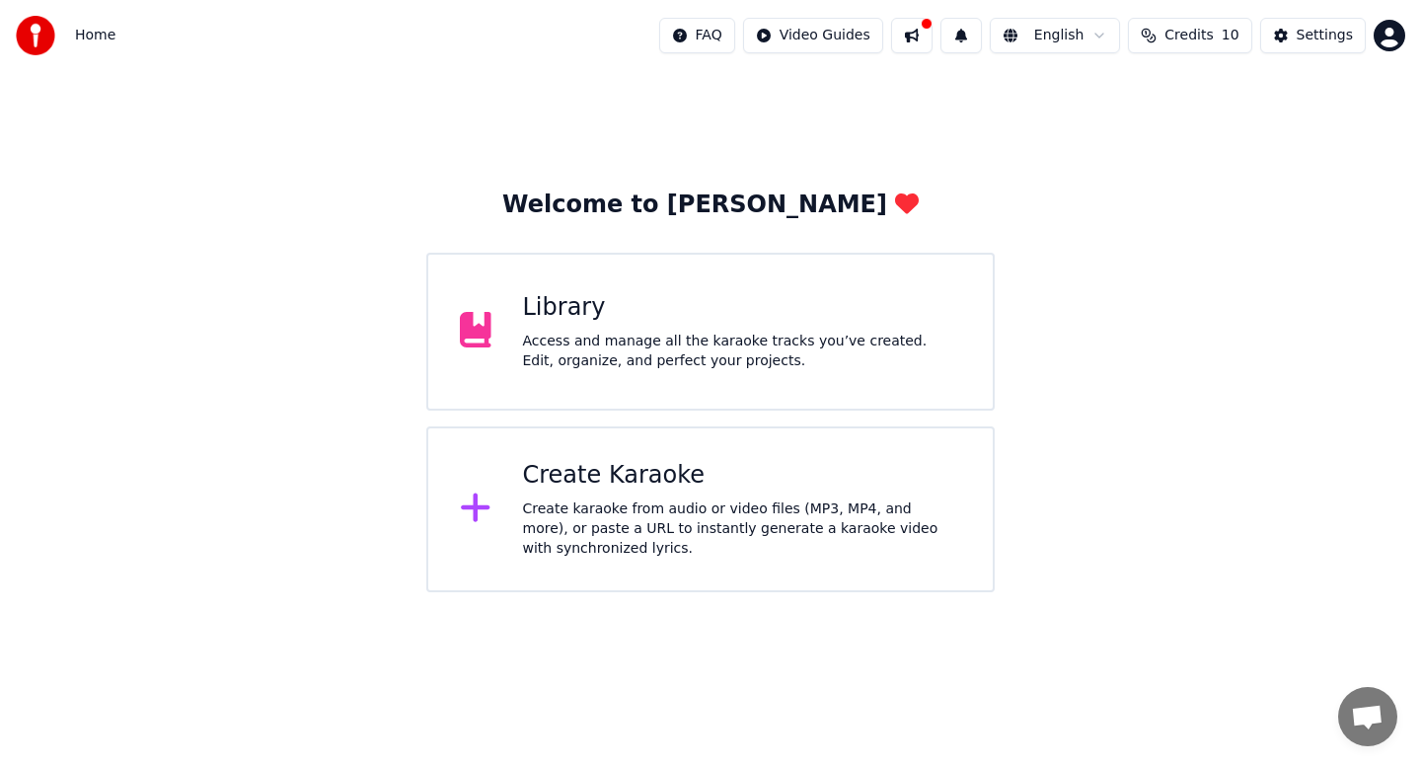
click at [587, 334] on div "Access and manage all the karaoke tracks you’ve created. Edit, organize, and pe…" at bounding box center [742, 351] width 439 height 39
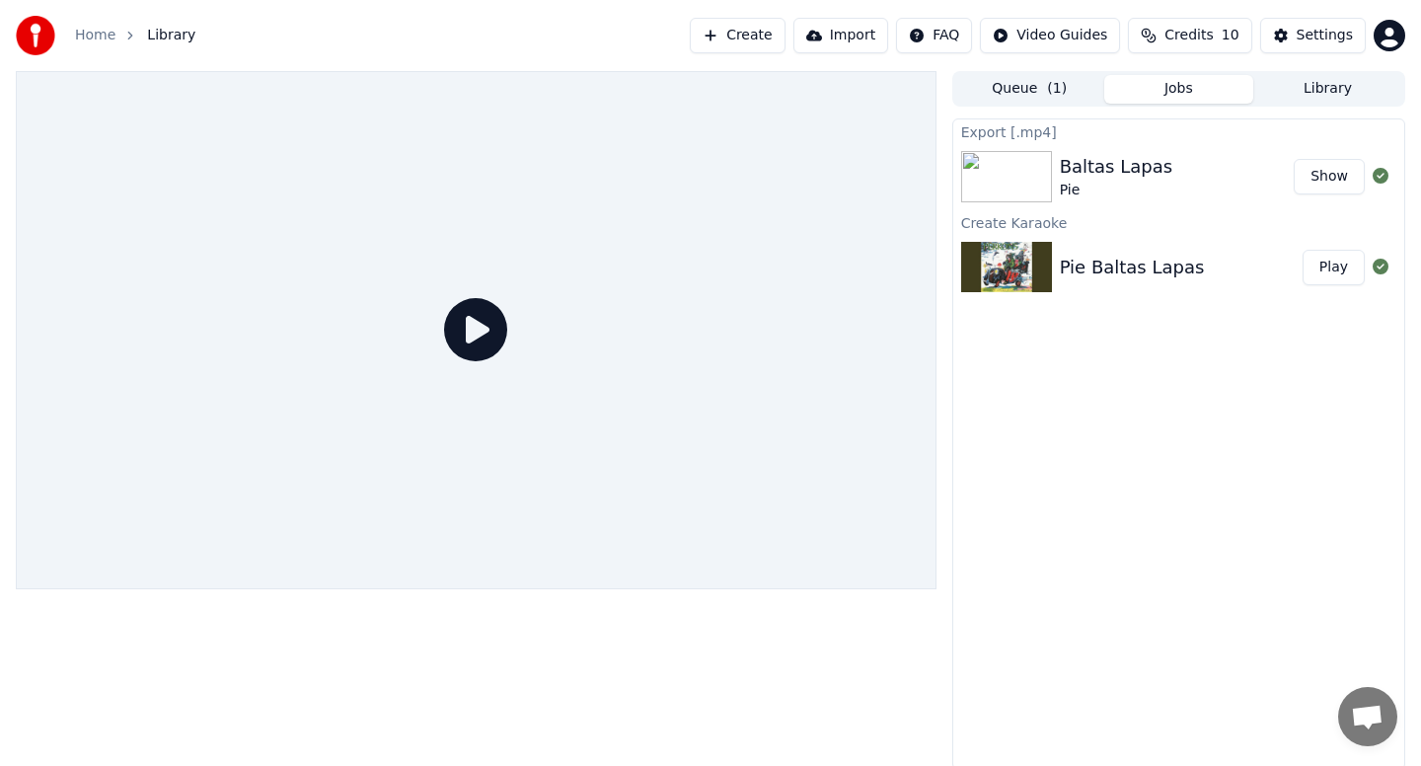
scroll to position [3, 0]
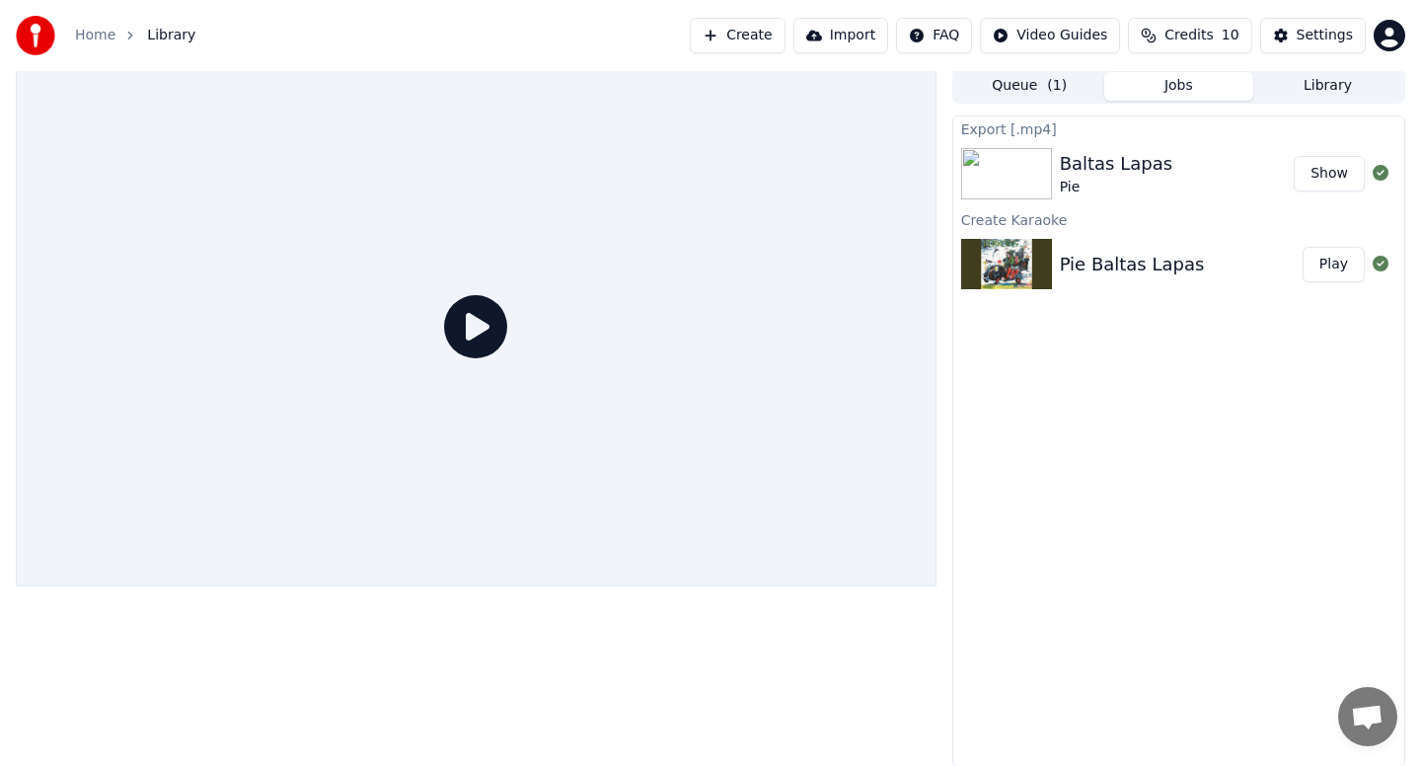
click at [1048, 92] on span "( 1 )" at bounding box center [1057, 86] width 20 height 20
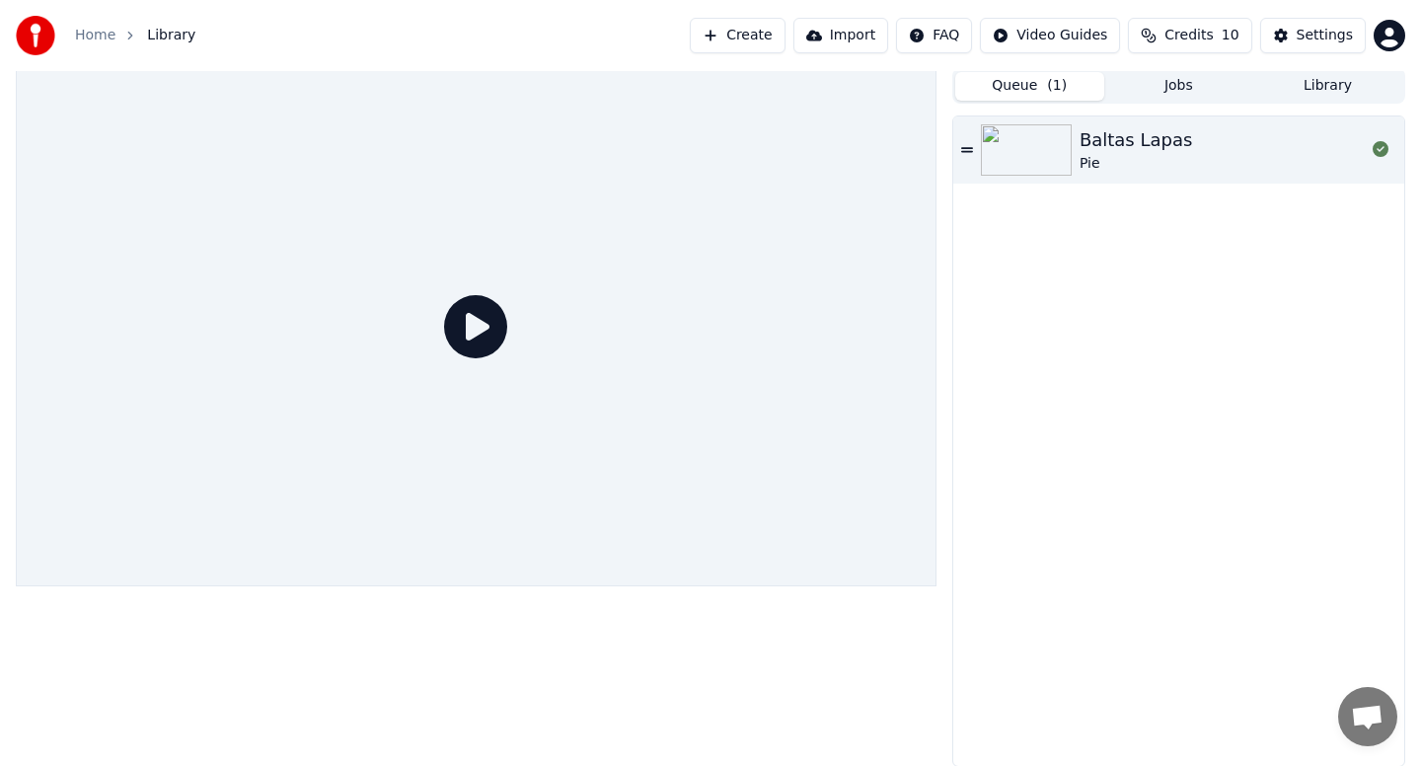
click at [1182, 85] on button "Jobs" at bounding box center [1179, 86] width 149 height 29
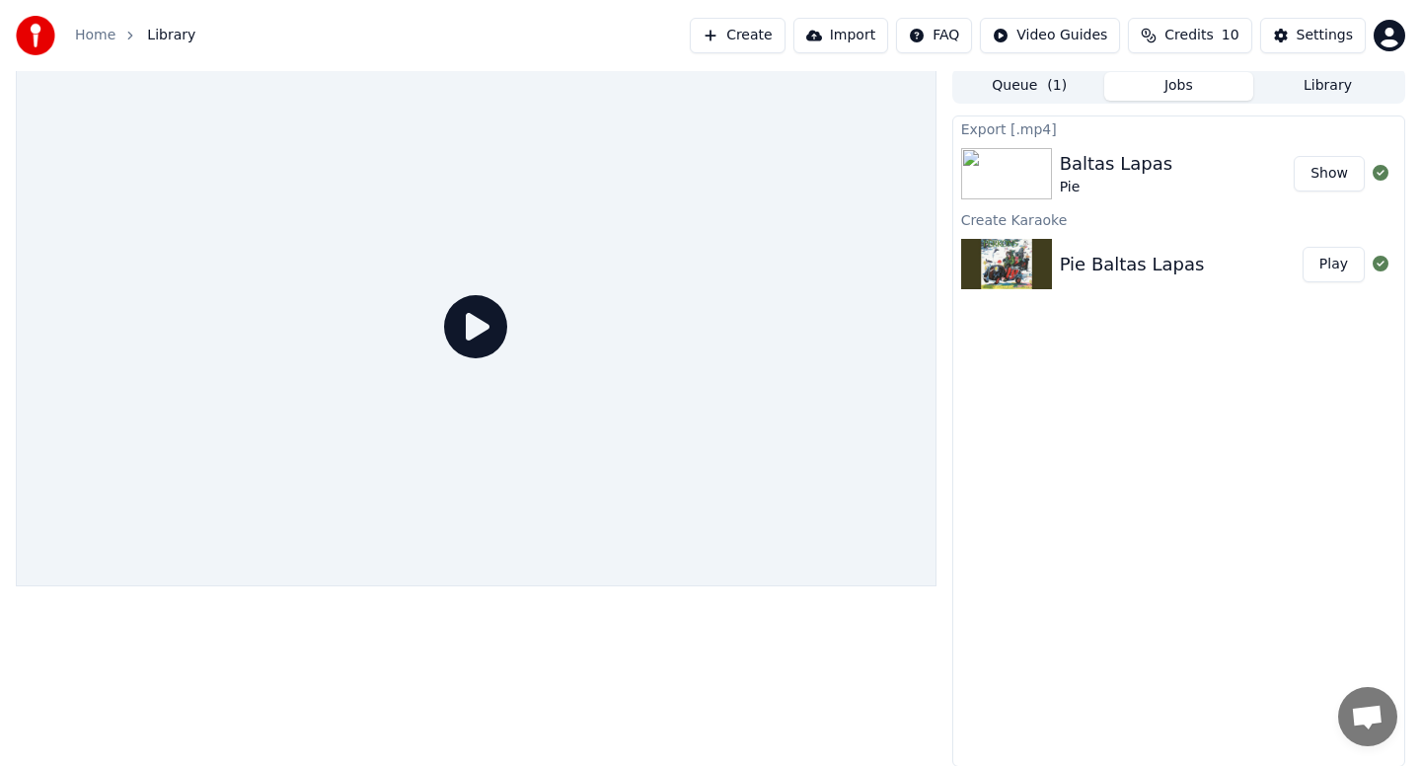
click at [1297, 85] on button "Library" at bounding box center [1328, 86] width 149 height 29
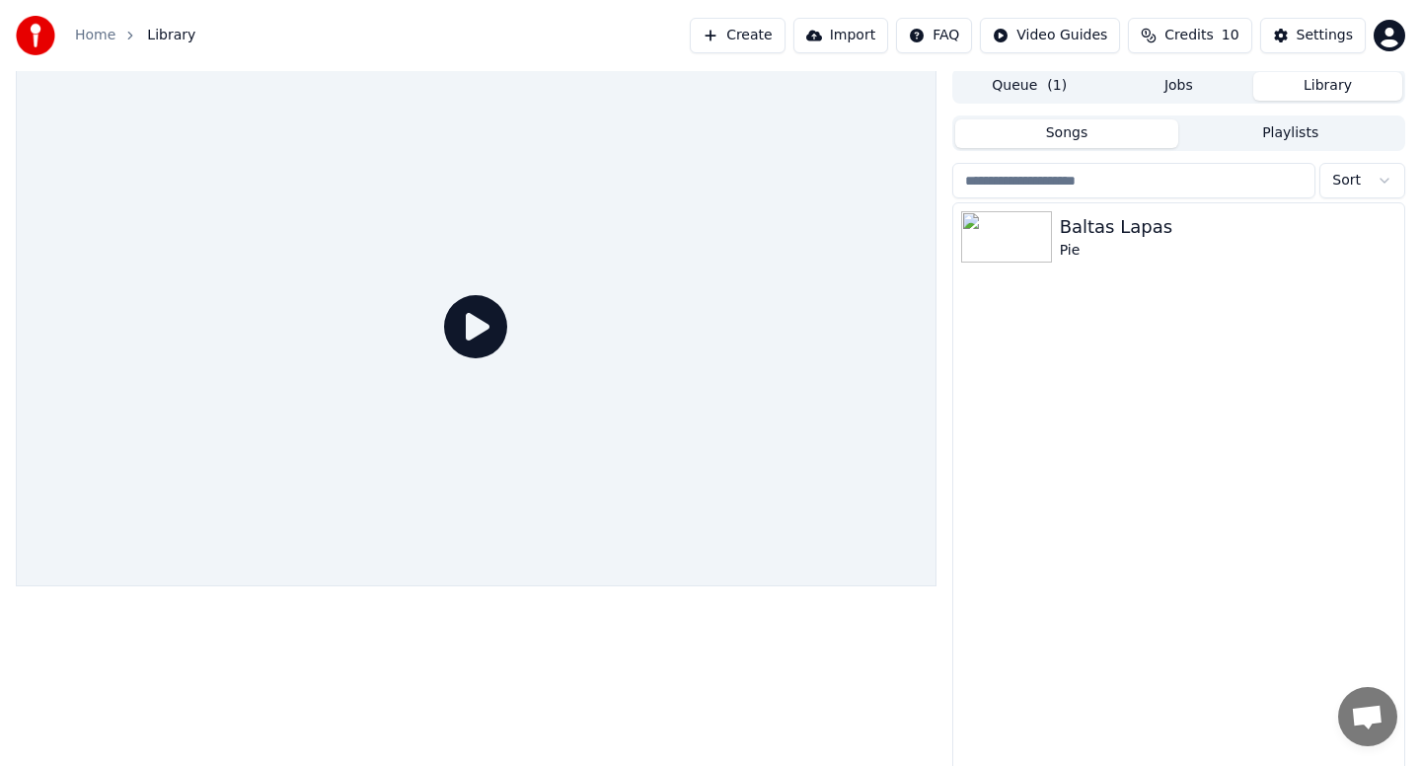
click at [1187, 90] on button "Jobs" at bounding box center [1179, 86] width 149 height 29
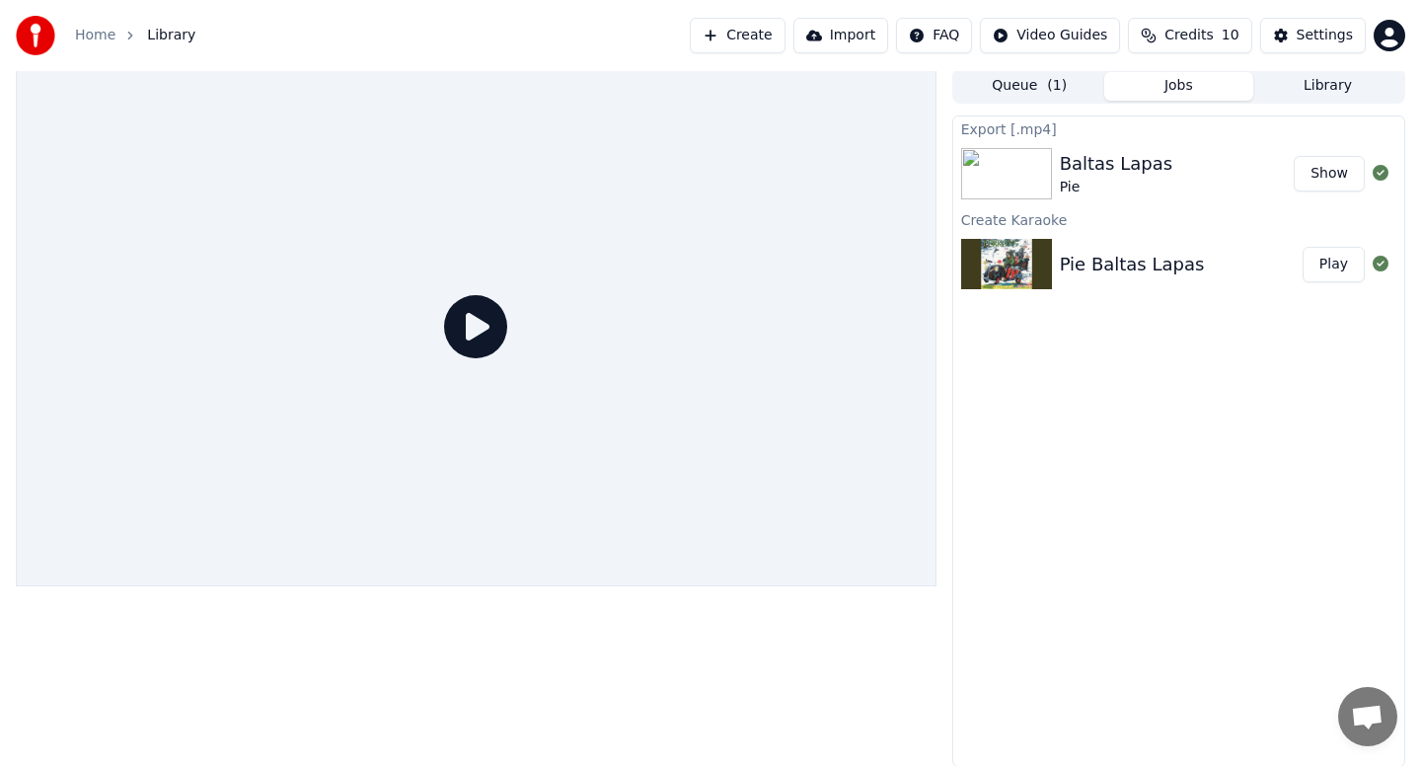
click at [1043, 258] on img at bounding box center [1006, 264] width 91 height 51
click at [1334, 261] on button "Play" at bounding box center [1334, 265] width 62 height 36
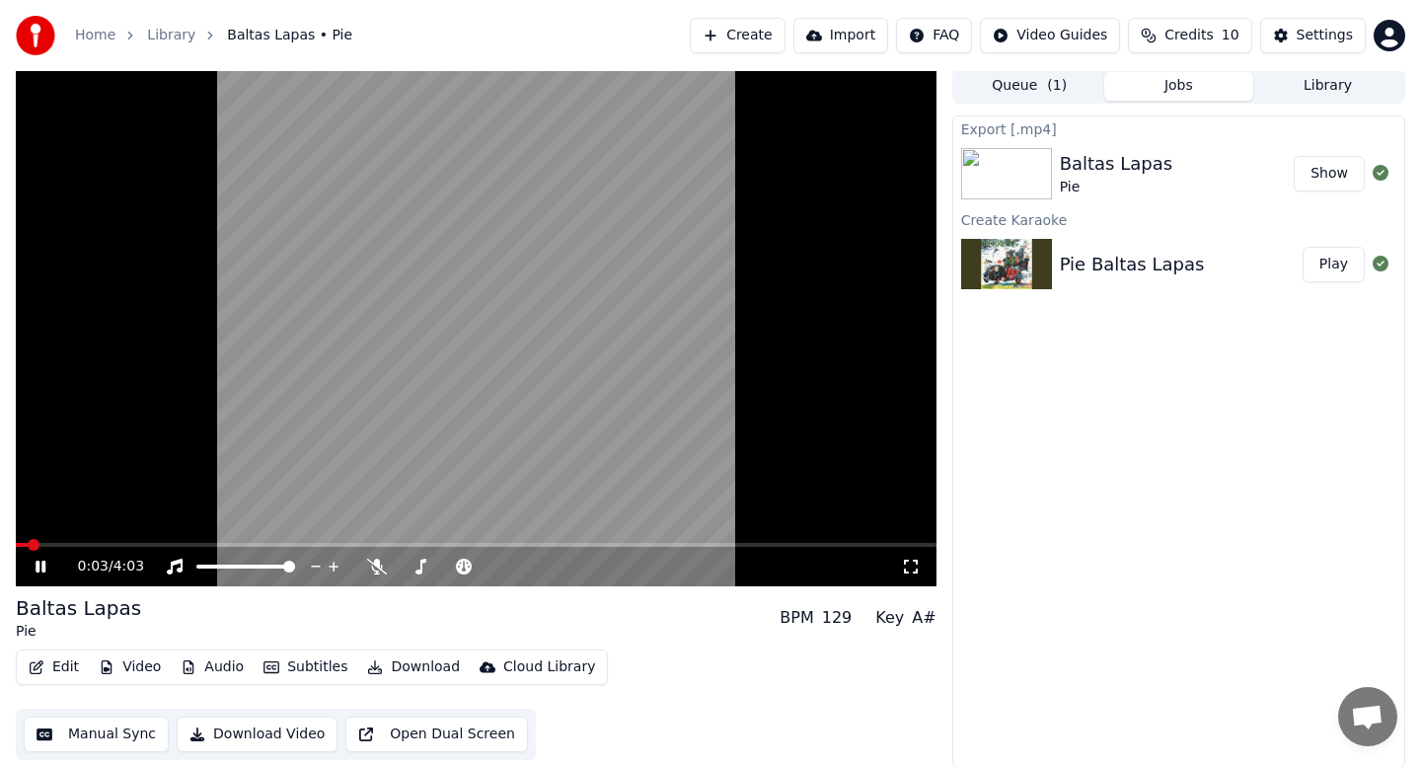
click at [38, 561] on icon at bounding box center [41, 567] width 10 height 12
click at [306, 667] on button "Subtitles" at bounding box center [306, 667] width 100 height 28
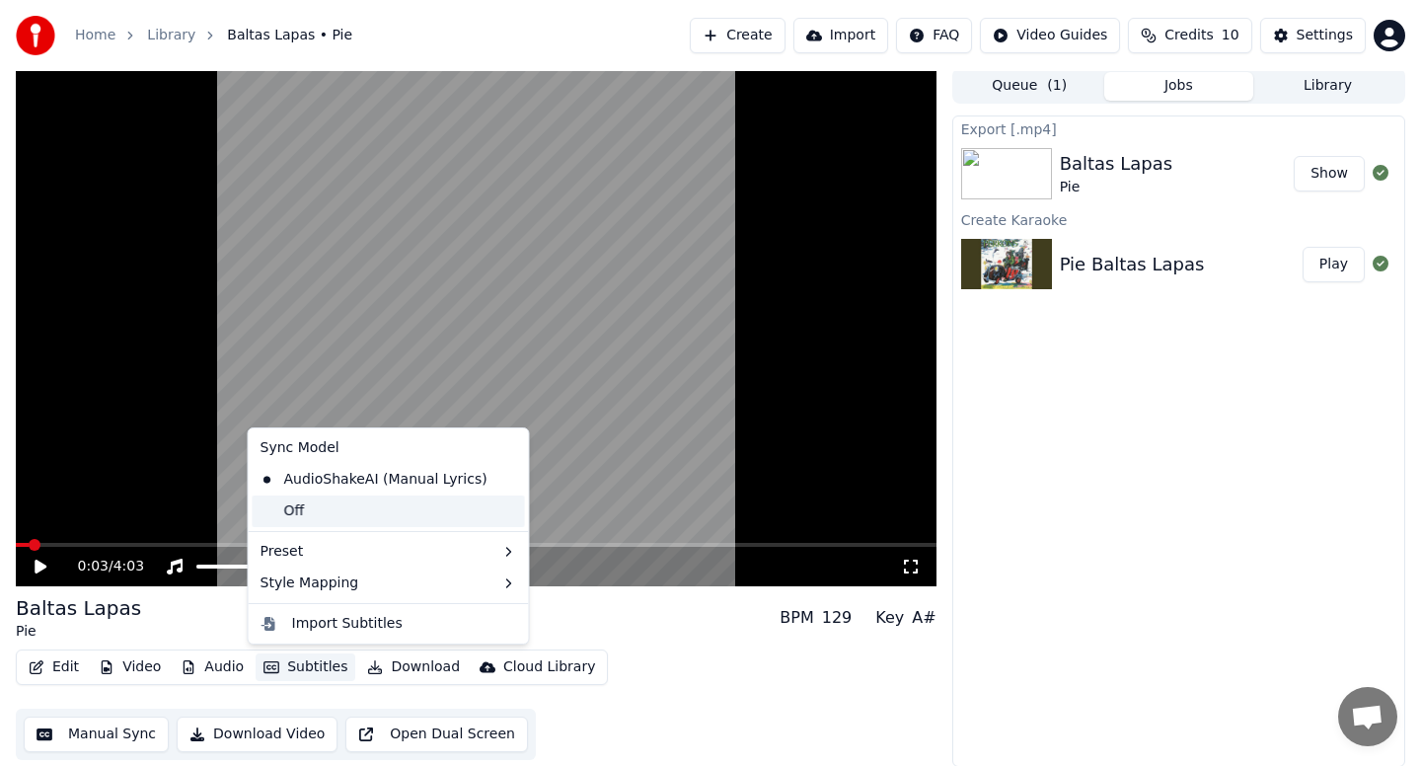
click at [344, 514] on div "Off" at bounding box center [389, 511] width 272 height 32
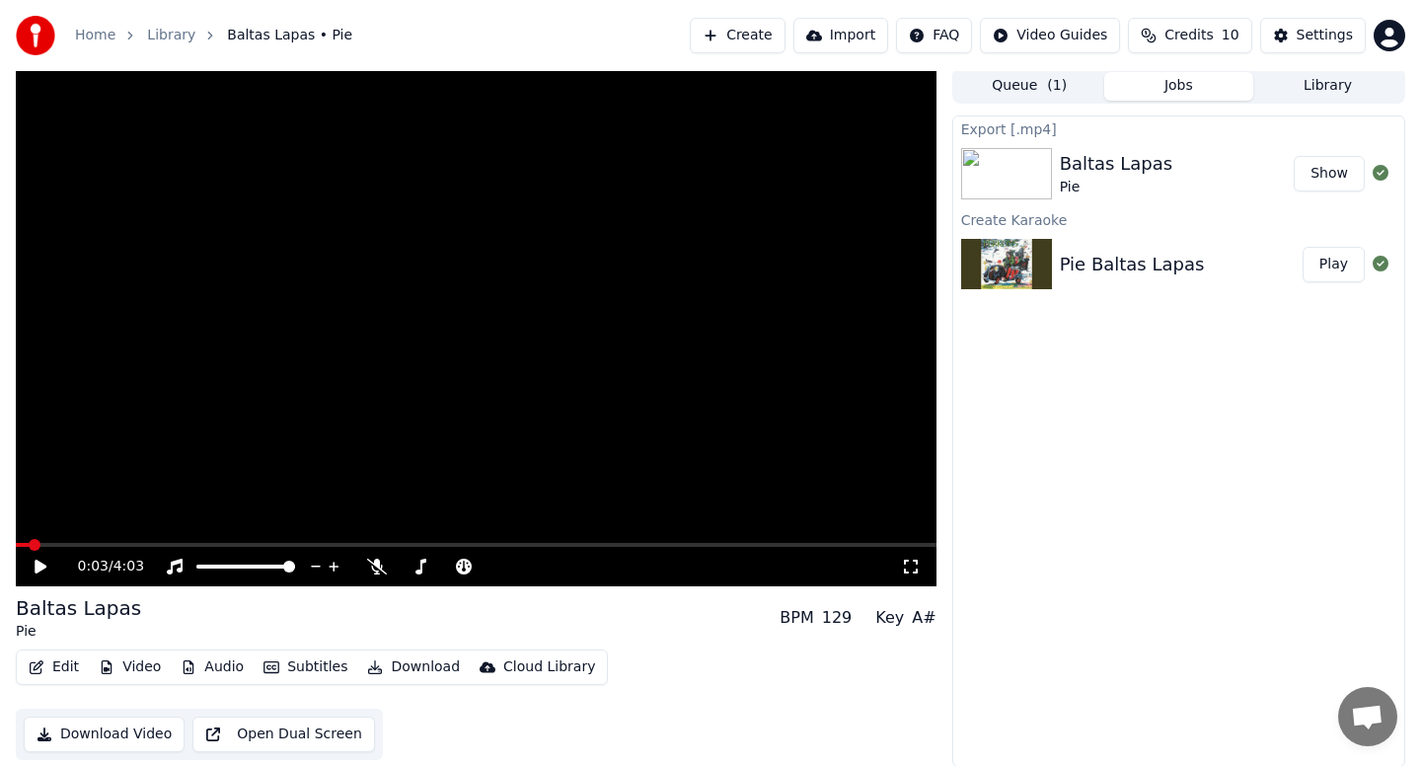
click at [291, 669] on button "Subtitles" at bounding box center [306, 667] width 100 height 28
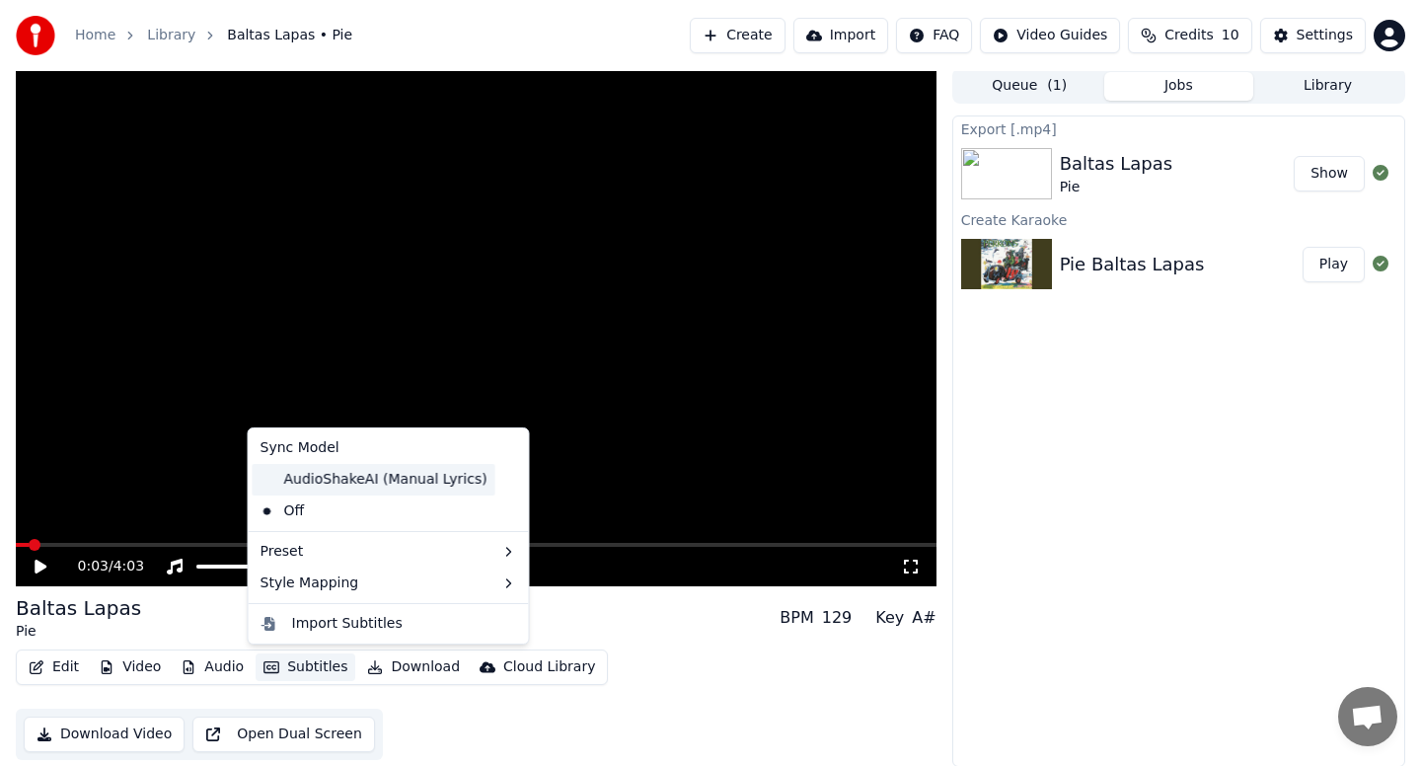
click at [350, 477] on div "AudioShakeAI (Manual Lyrics)" at bounding box center [374, 480] width 243 height 32
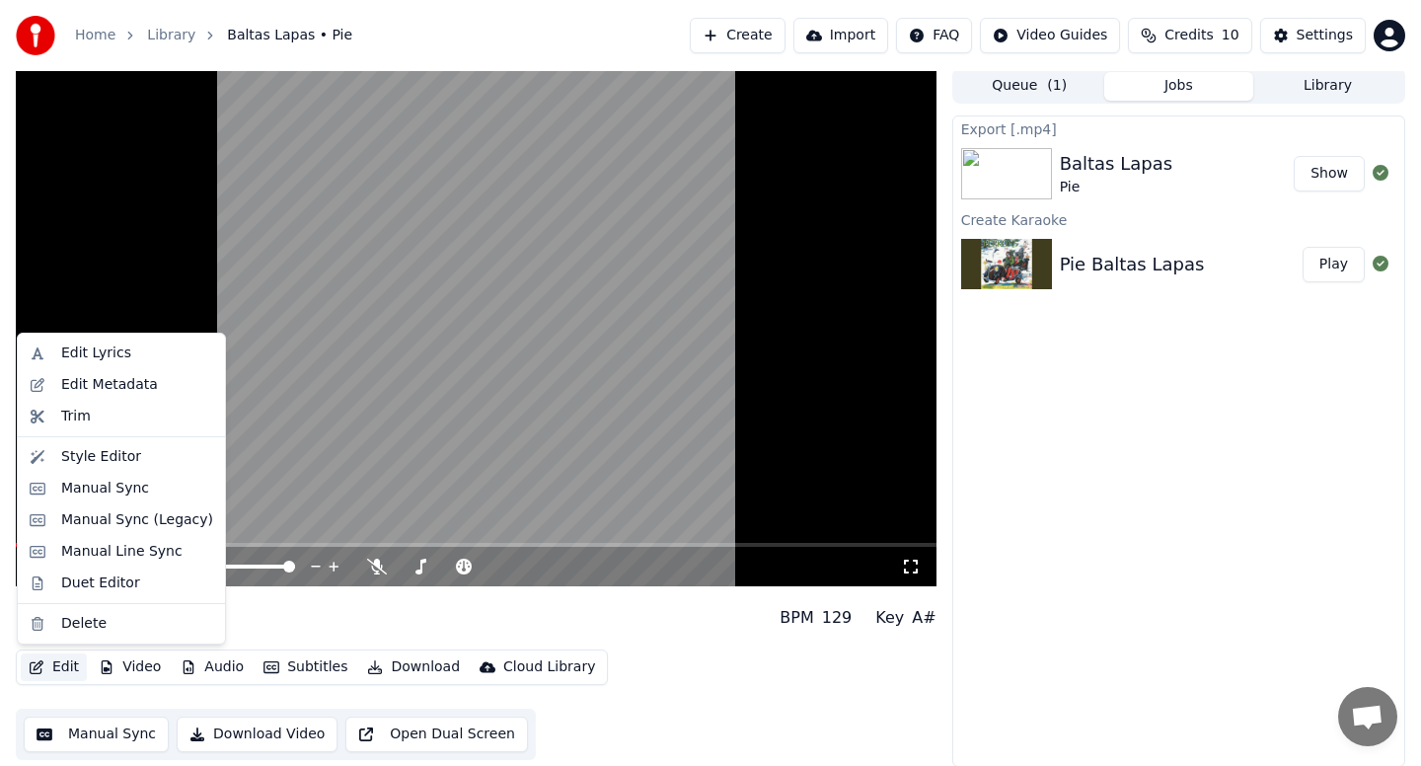
click at [57, 664] on button "Edit" at bounding box center [54, 667] width 66 height 28
click at [144, 365] on div "Edit Lyrics" at bounding box center [121, 354] width 199 height 32
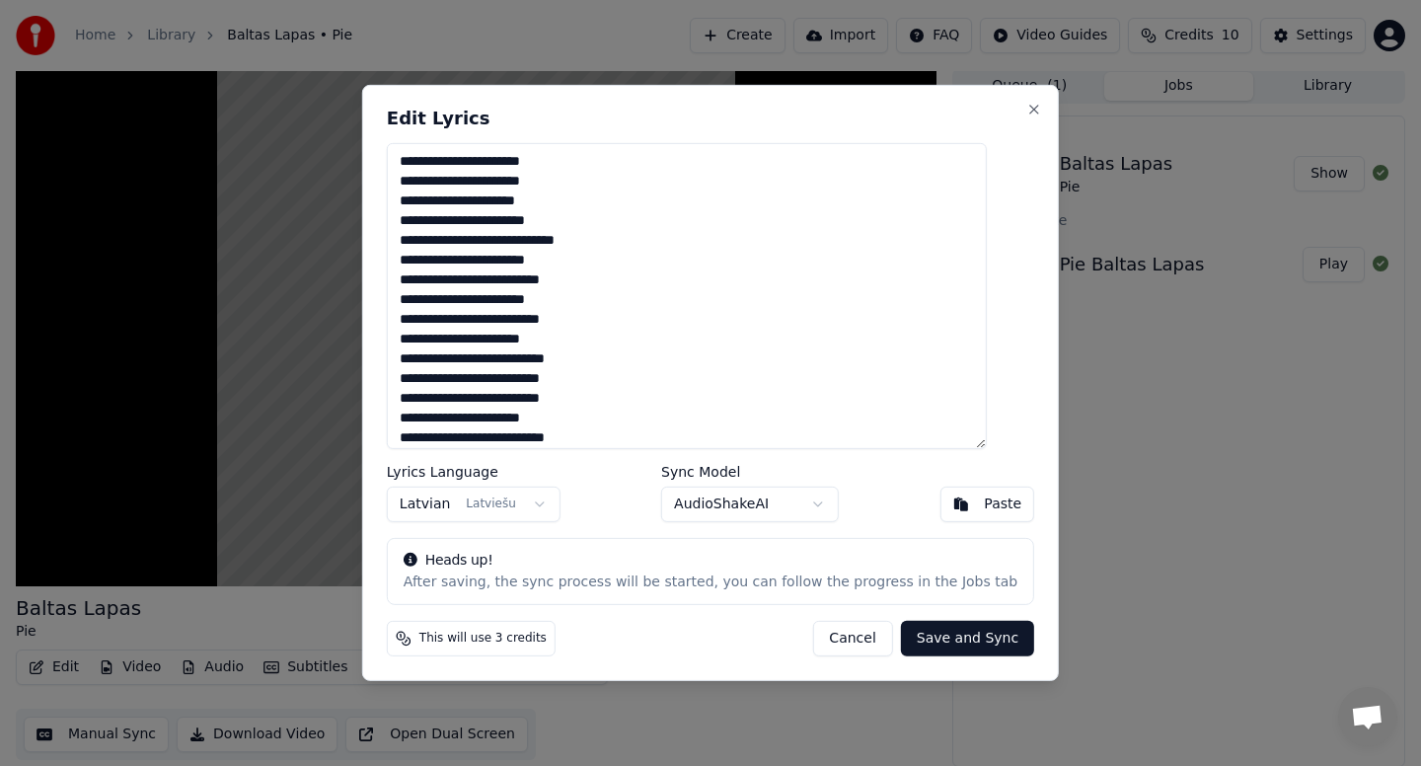
click at [774, 507] on body "**********" at bounding box center [710, 380] width 1421 height 766
click at [948, 640] on button "Save and Sync" at bounding box center [967, 639] width 133 height 36
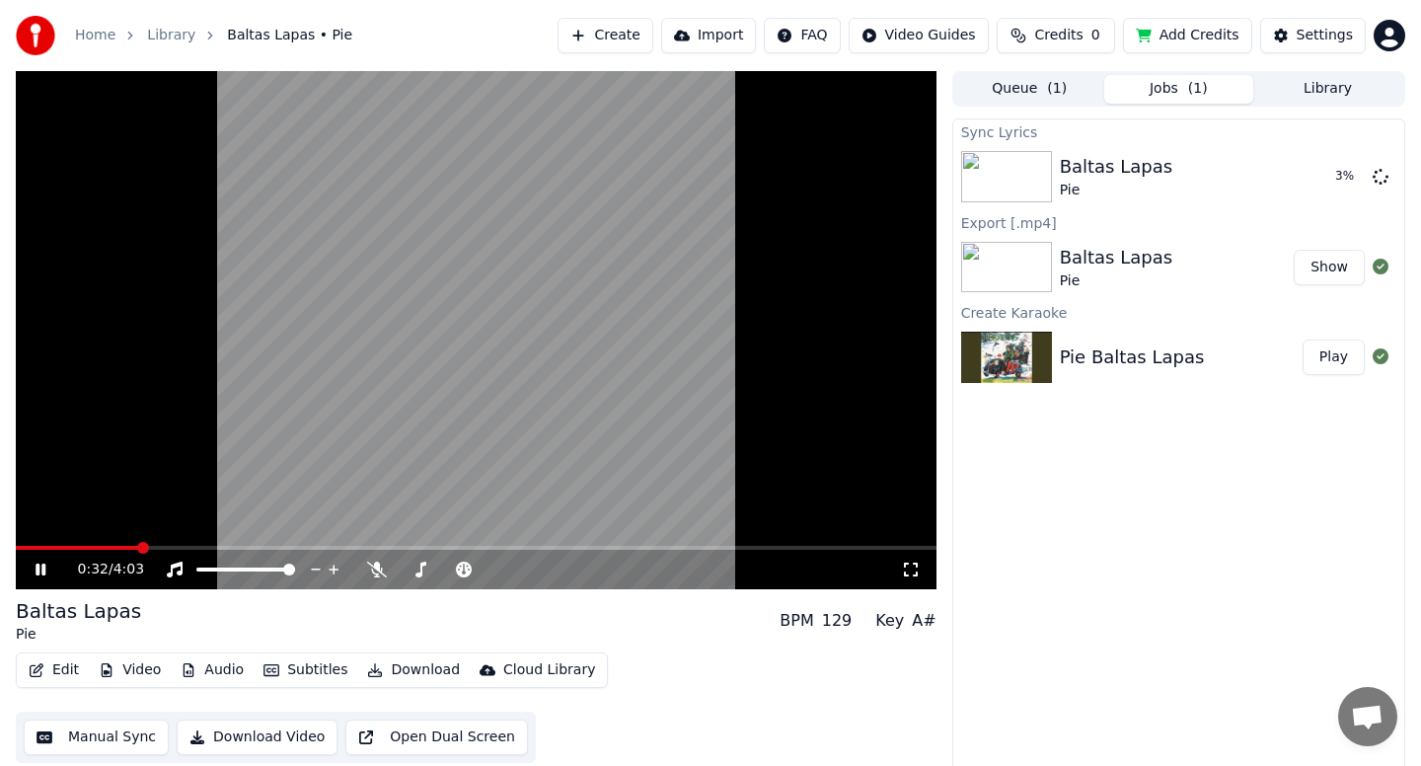
click at [39, 569] on icon at bounding box center [55, 570] width 46 height 16
click at [51, 669] on button "Edit" at bounding box center [54, 670] width 66 height 28
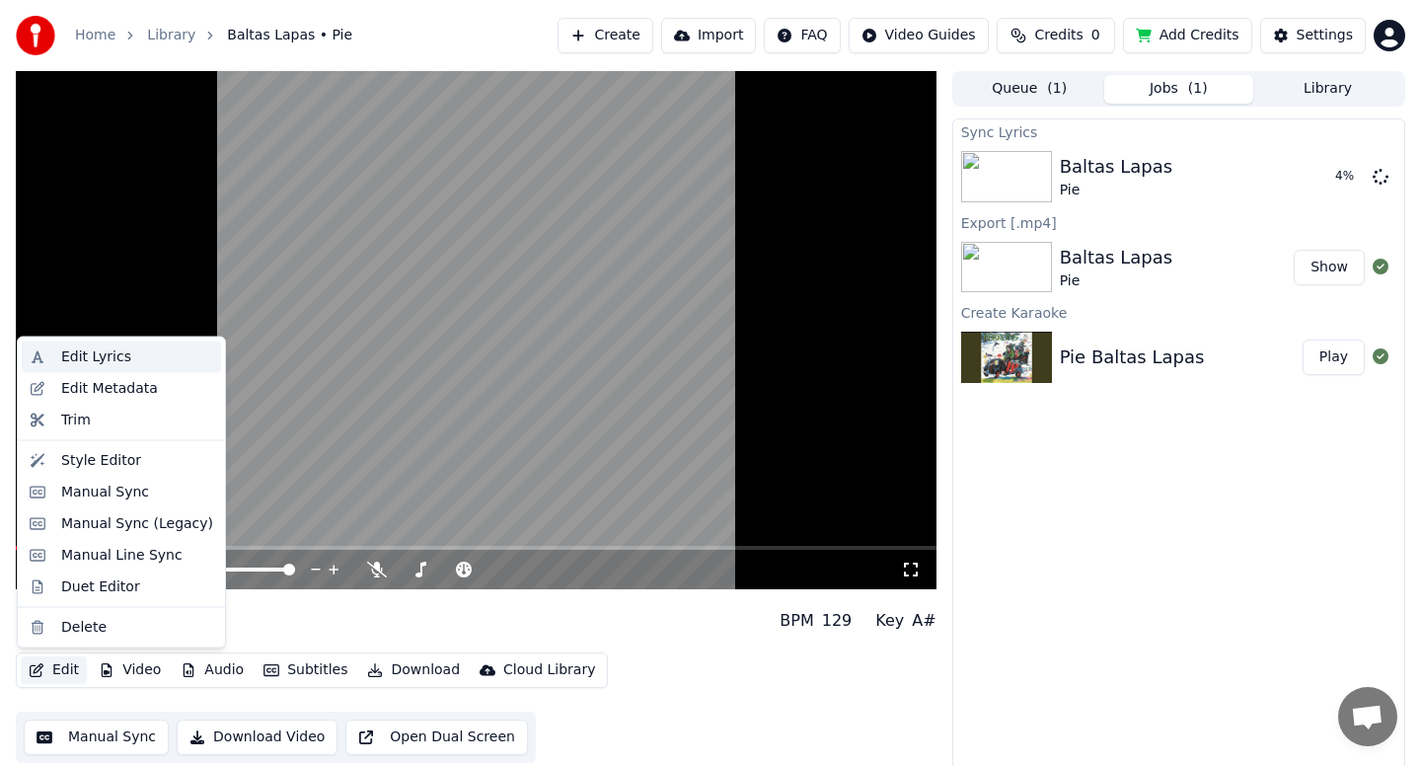
click at [125, 360] on div "Edit Lyrics" at bounding box center [96, 357] width 70 height 20
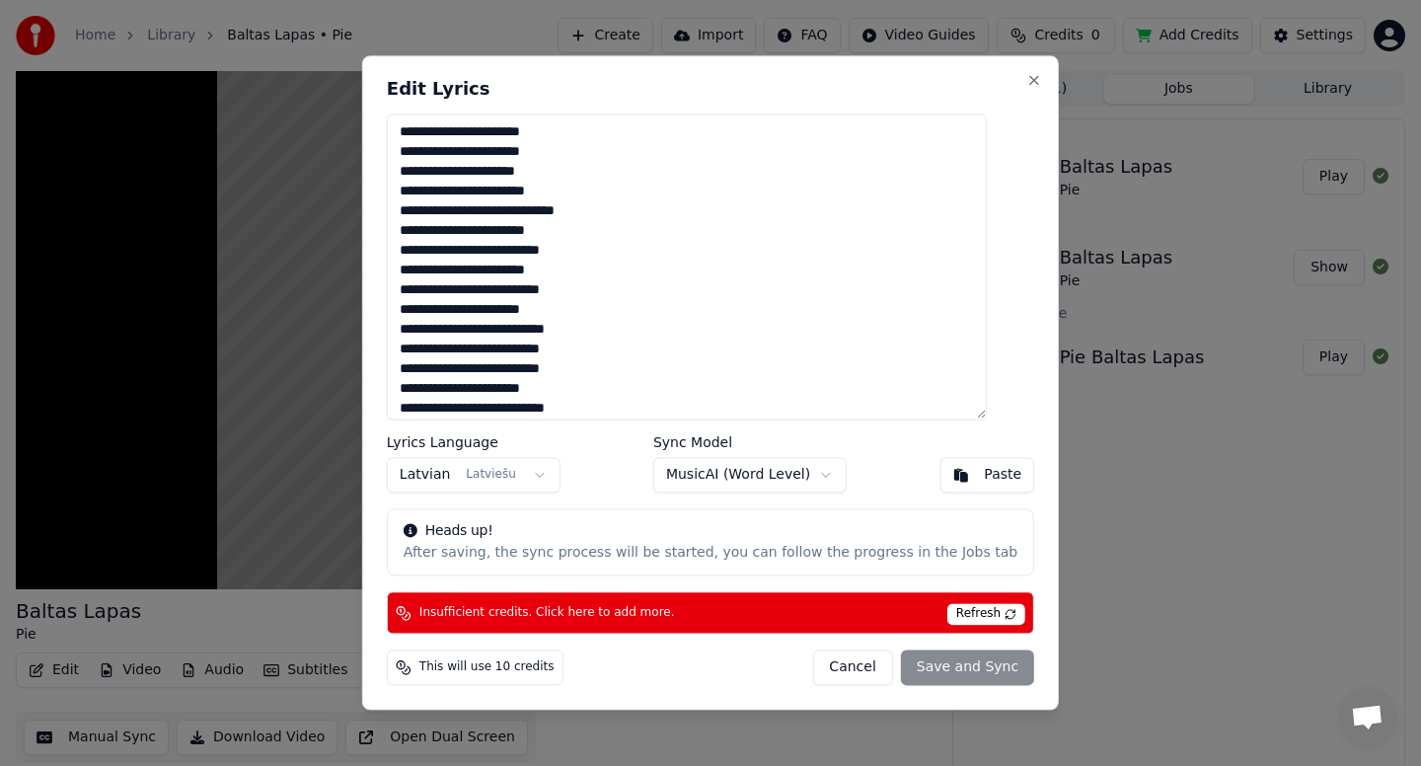
click at [778, 476] on body "**********" at bounding box center [710, 383] width 1421 height 766
click at [849, 667] on button "Cancel" at bounding box center [852, 668] width 80 height 36
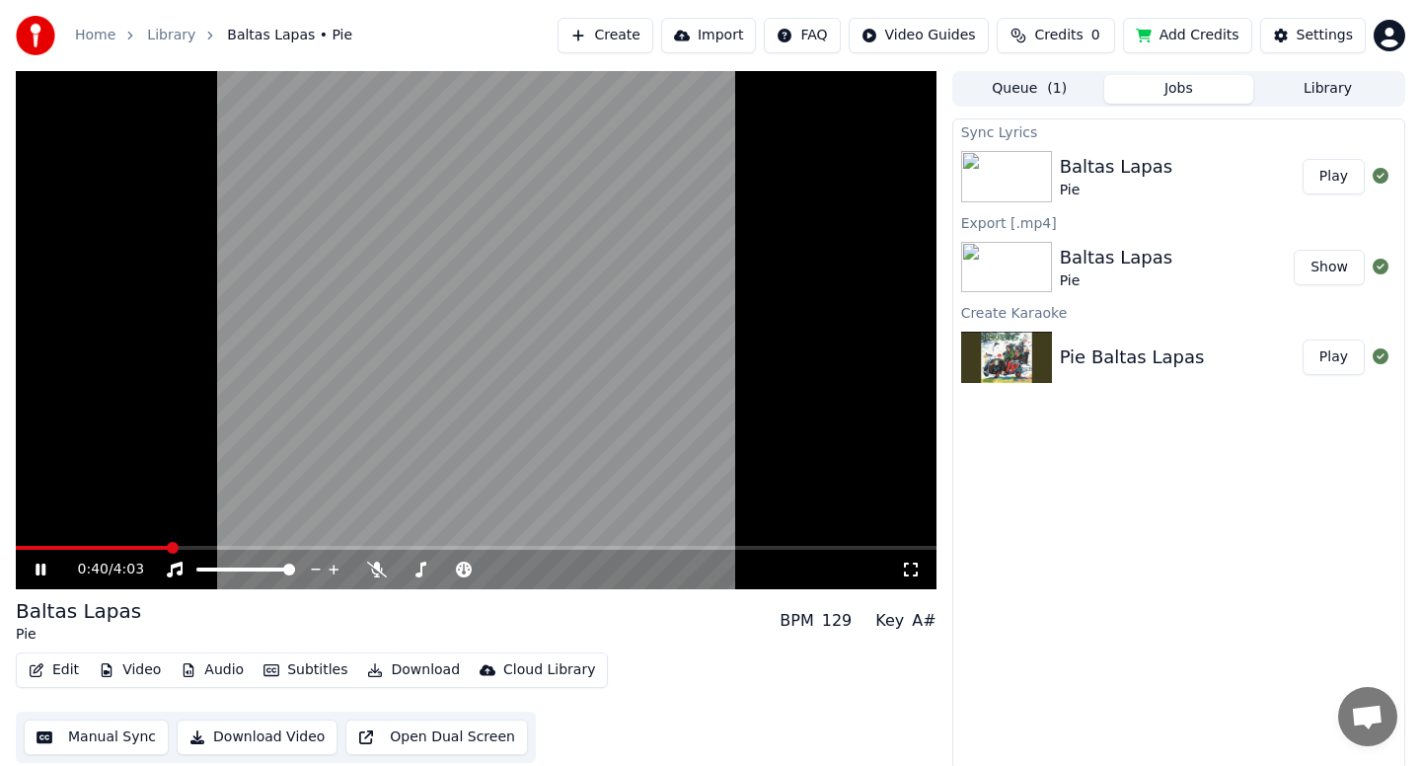
click at [477, 546] on span at bounding box center [476, 548] width 921 height 4
click at [571, 546] on span at bounding box center [476, 548] width 921 height 4
click at [623, 550] on div "2:27 / 4:03" at bounding box center [476, 569] width 921 height 39
click at [626, 547] on span at bounding box center [476, 548] width 921 height 4
click at [659, 547] on span at bounding box center [476, 548] width 921 height 4
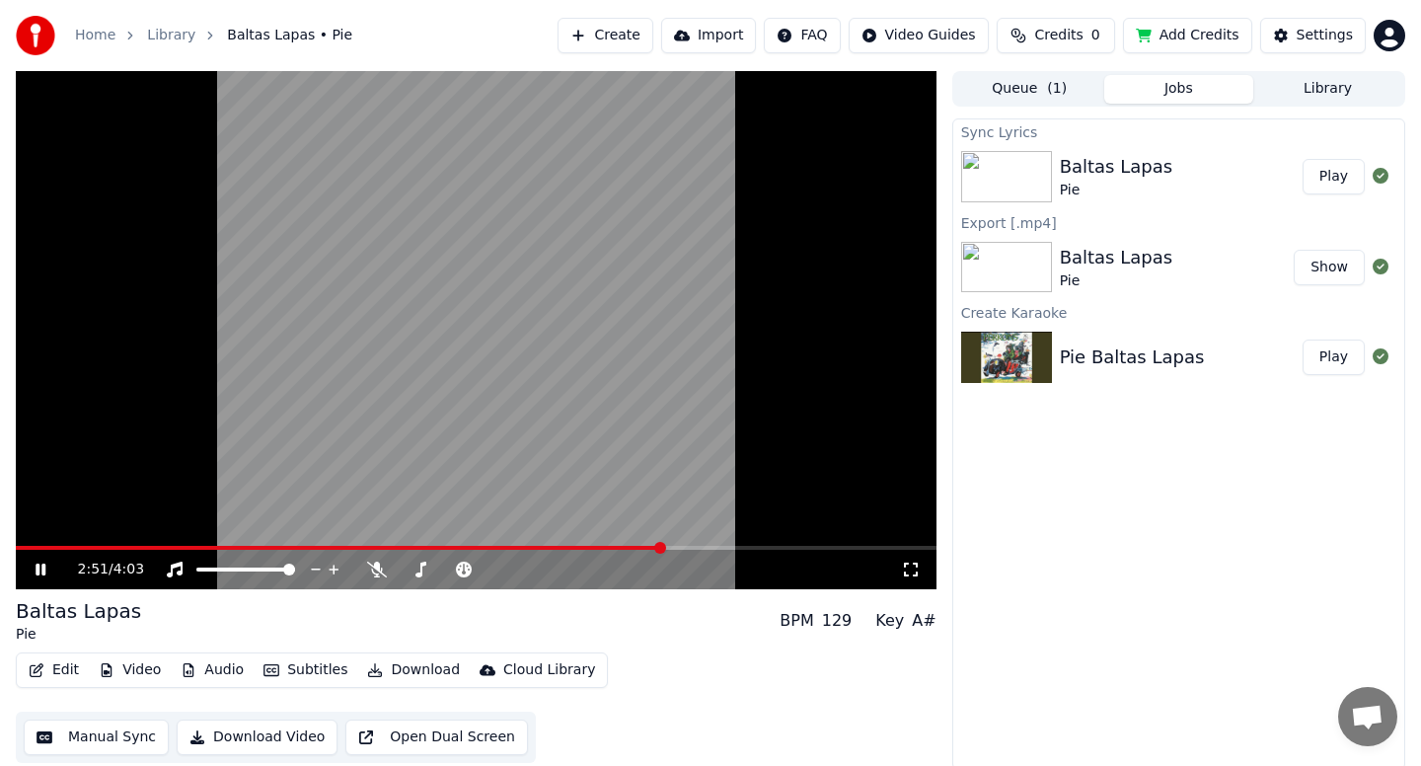
click at [693, 543] on video at bounding box center [476, 330] width 921 height 518
click at [701, 546] on span at bounding box center [476, 548] width 921 height 4
click at [736, 549] on span at bounding box center [476, 548] width 921 height 4
click at [59, 673] on button "Edit" at bounding box center [54, 670] width 66 height 28
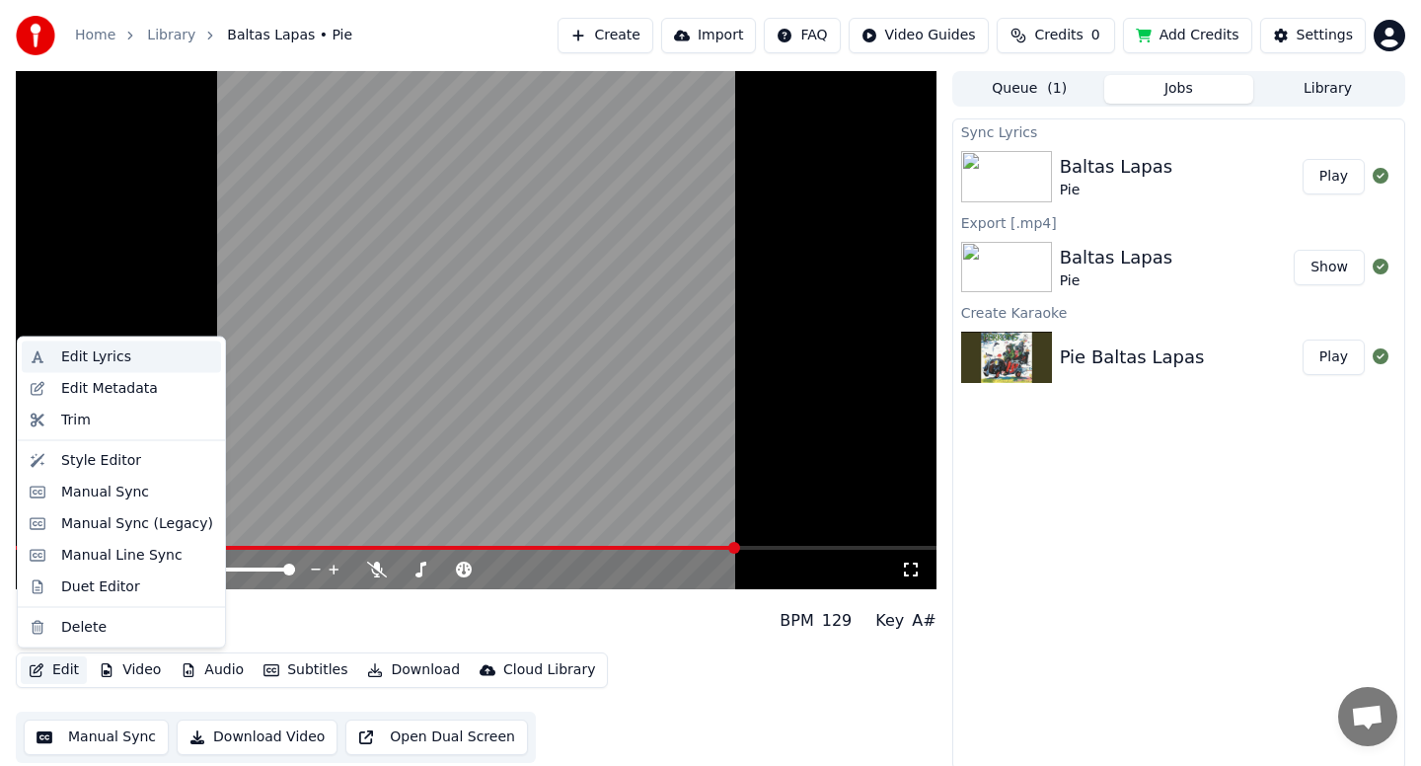
click at [107, 355] on div "Edit Lyrics" at bounding box center [96, 357] width 70 height 20
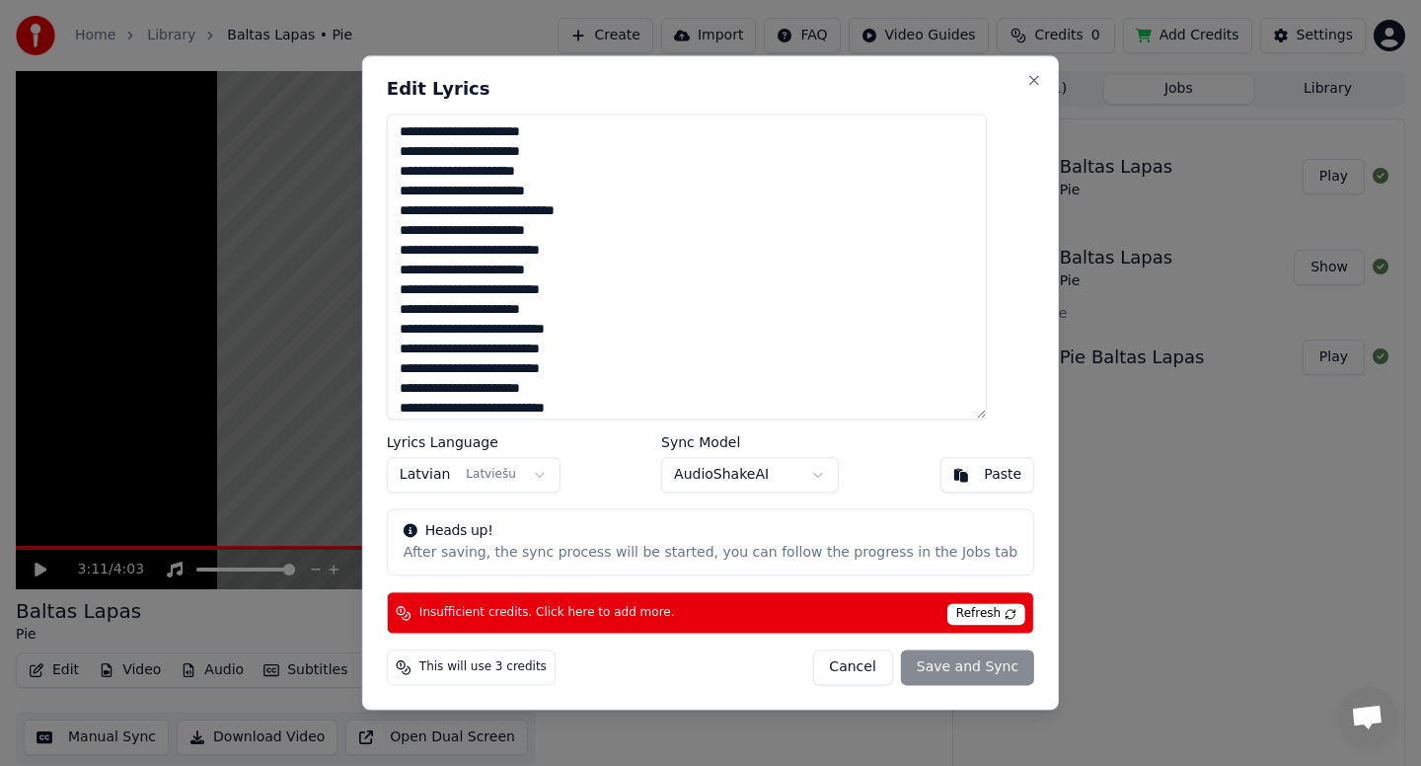
click at [847, 663] on button "Cancel" at bounding box center [852, 668] width 80 height 36
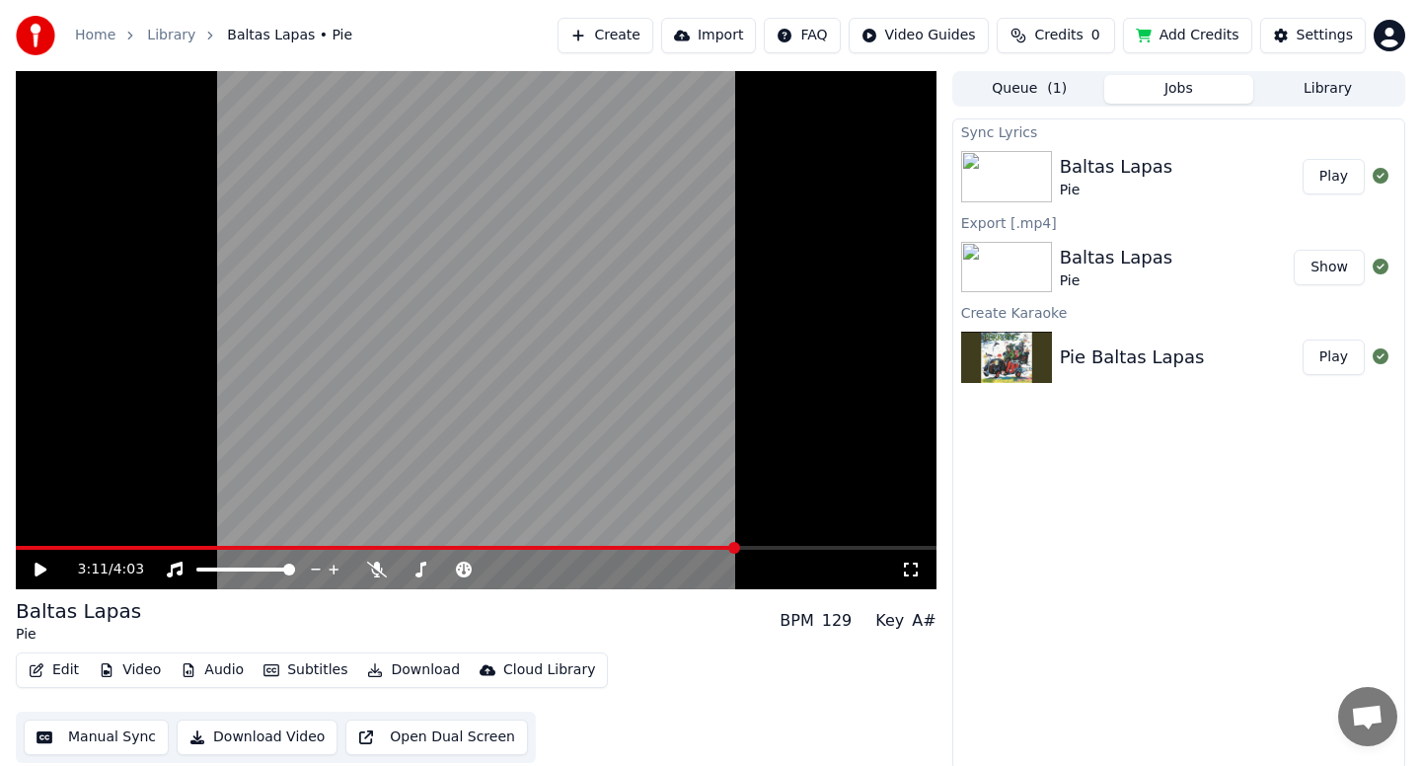
click at [21, 550] on div "3:11 / 4:03" at bounding box center [476, 569] width 921 height 39
click at [24, 550] on div "3:11 / 4:03" at bounding box center [476, 569] width 921 height 39
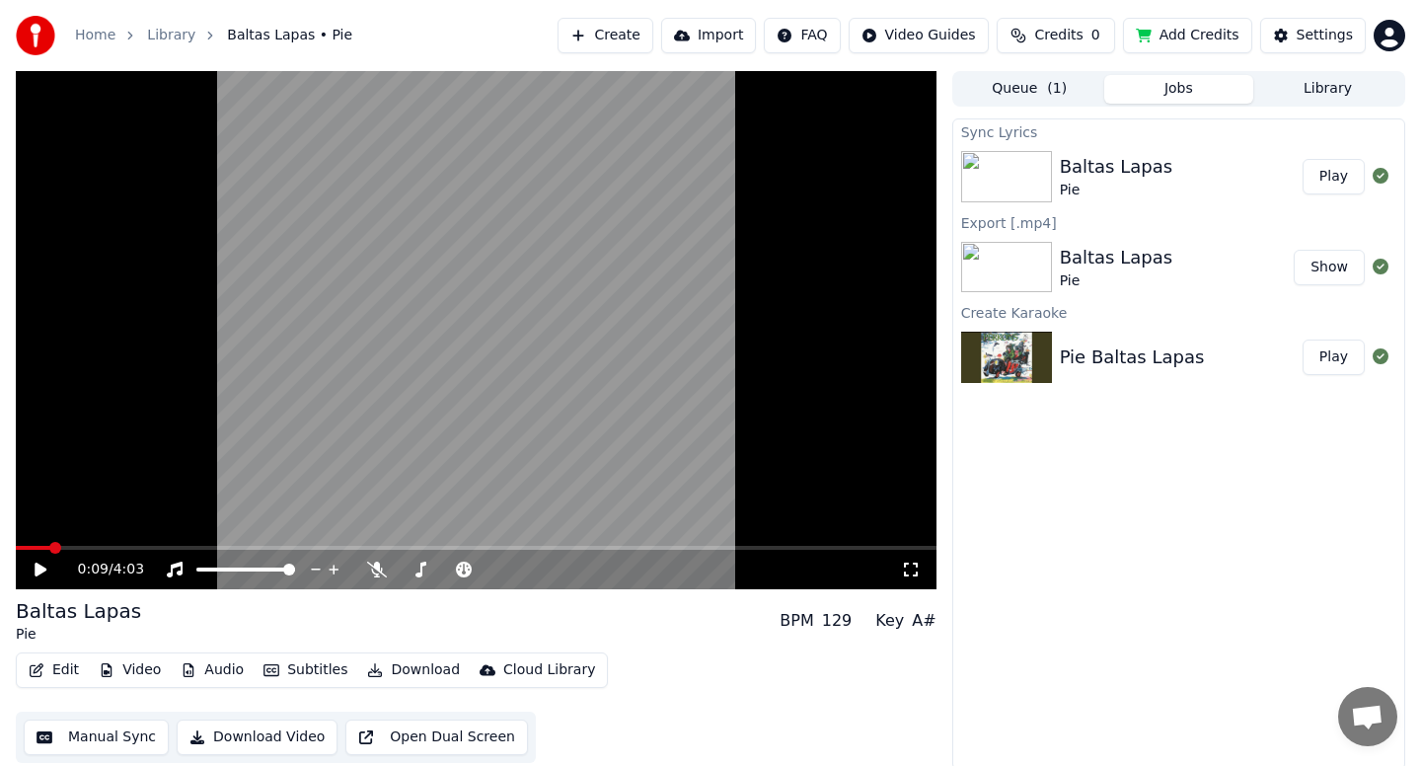
click at [47, 546] on span at bounding box center [33, 548] width 35 height 4
click at [30, 546] on span at bounding box center [33, 548] width 35 height 4
click at [11, 542] on div "0:00 / 4:03 Baltas Lapas Pie BPM 129 Key A# Edit Video Audio Subtitles Download…" at bounding box center [710, 420] width 1421 height 699
click at [41, 568] on icon at bounding box center [41, 570] width 12 height 14
click at [38, 569] on icon at bounding box center [41, 570] width 10 height 12
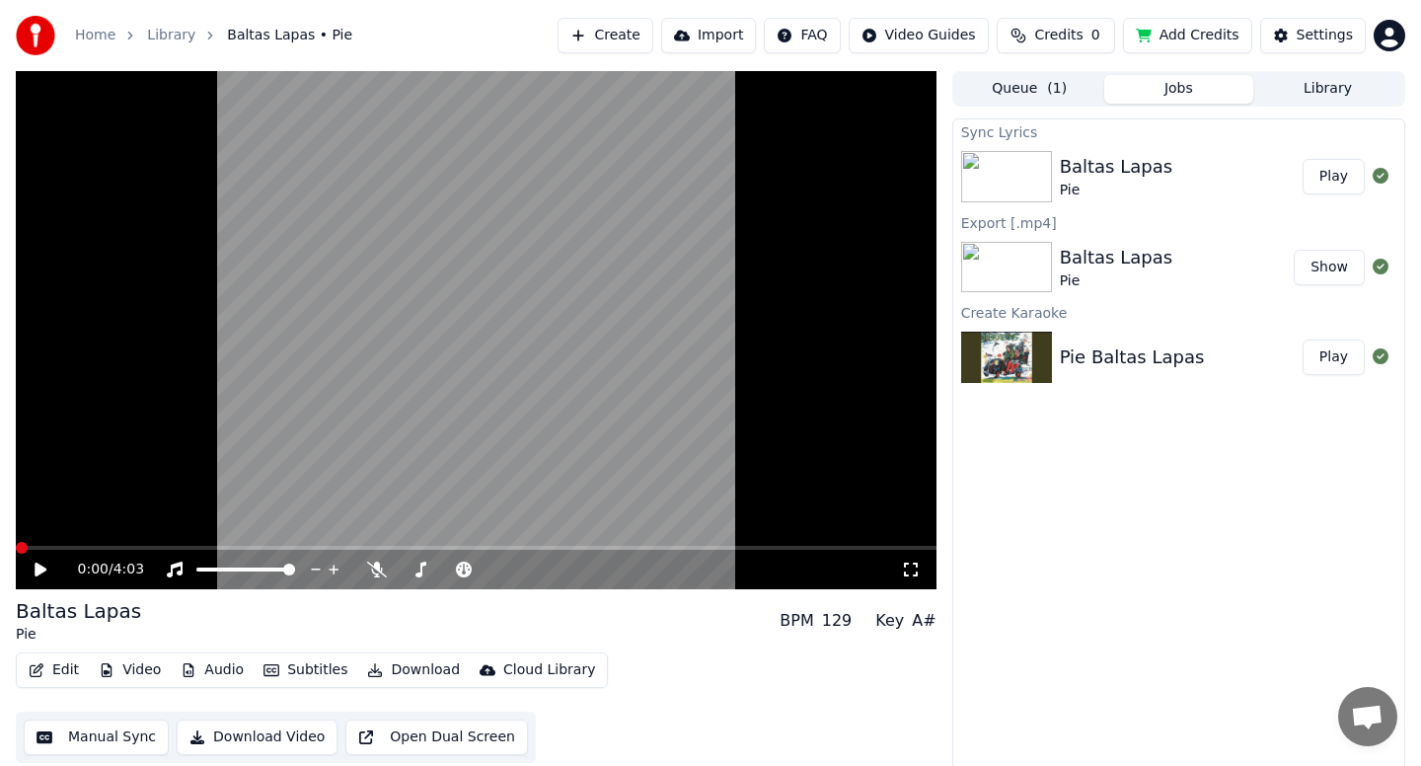
click at [36, 567] on icon at bounding box center [41, 570] width 12 height 14
click at [43, 562] on icon at bounding box center [55, 570] width 46 height 16
click at [40, 565] on icon at bounding box center [41, 570] width 12 height 14
click at [16, 546] on span at bounding box center [22, 548] width 12 height 12
click at [38, 576] on div "0:00 / 4:03" at bounding box center [476, 570] width 905 height 20
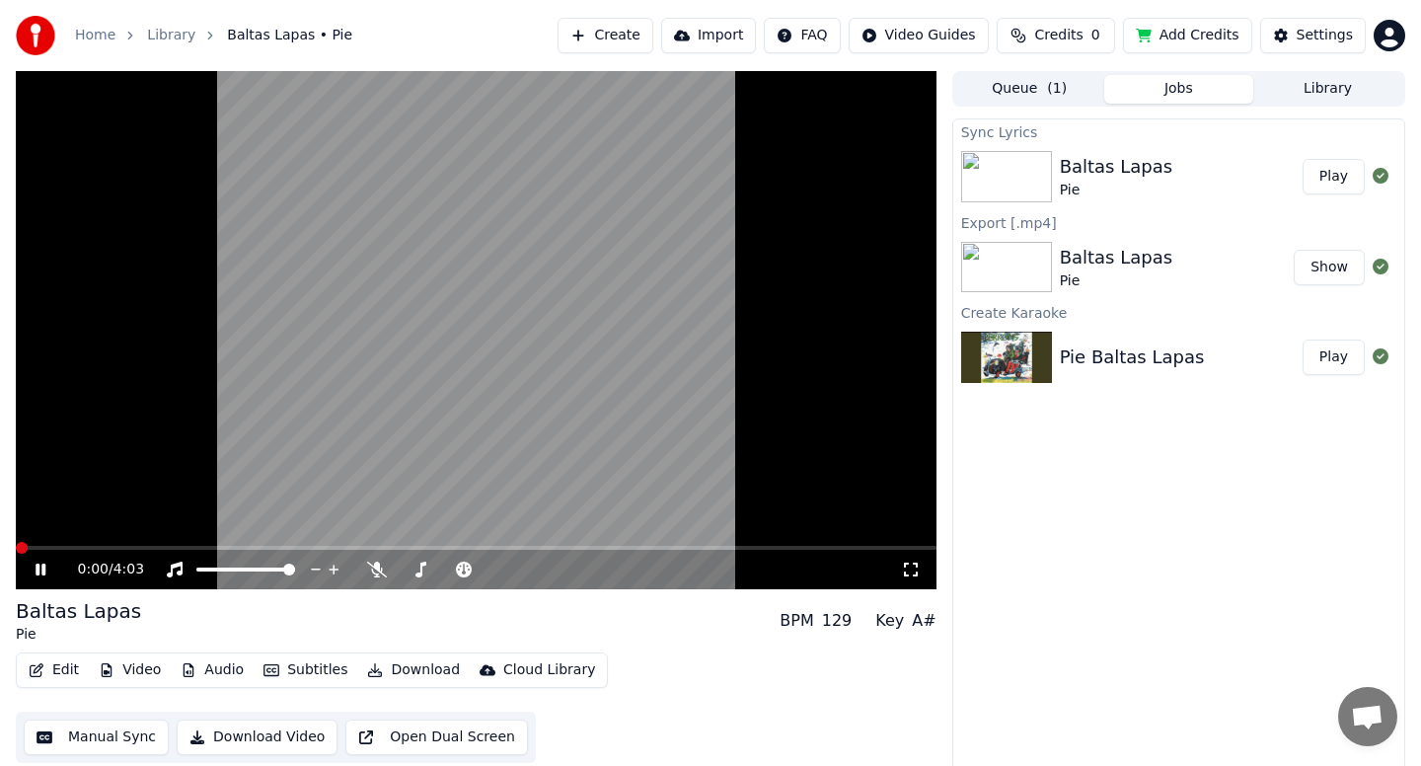
click at [38, 571] on icon at bounding box center [41, 570] width 10 height 12
click at [1149, 182] on div "Pie" at bounding box center [1116, 191] width 113 height 20
click at [1104, 355] on div "Pie Baltas Lapas" at bounding box center [1132, 357] width 145 height 28
click at [994, 354] on img at bounding box center [1006, 357] width 91 height 51
click at [1077, 160] on div "Baltas Lapas" at bounding box center [1116, 167] width 113 height 28
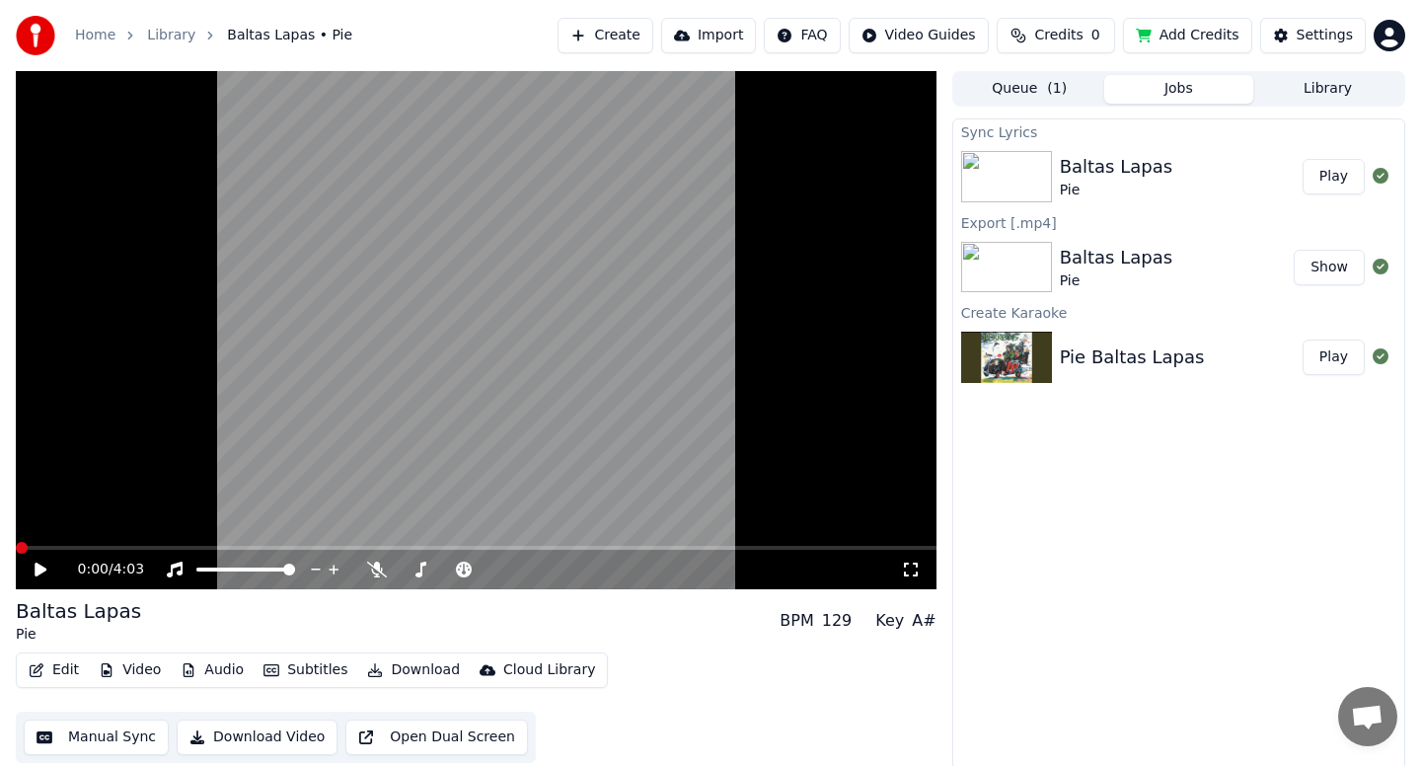
click at [85, 541] on video at bounding box center [476, 330] width 921 height 518
click at [85, 542] on video at bounding box center [476, 330] width 921 height 518
click at [43, 565] on icon at bounding box center [55, 570] width 46 height 16
click at [44, 572] on icon at bounding box center [41, 570] width 10 height 12
click at [1333, 355] on button "Play" at bounding box center [1334, 358] width 62 height 36
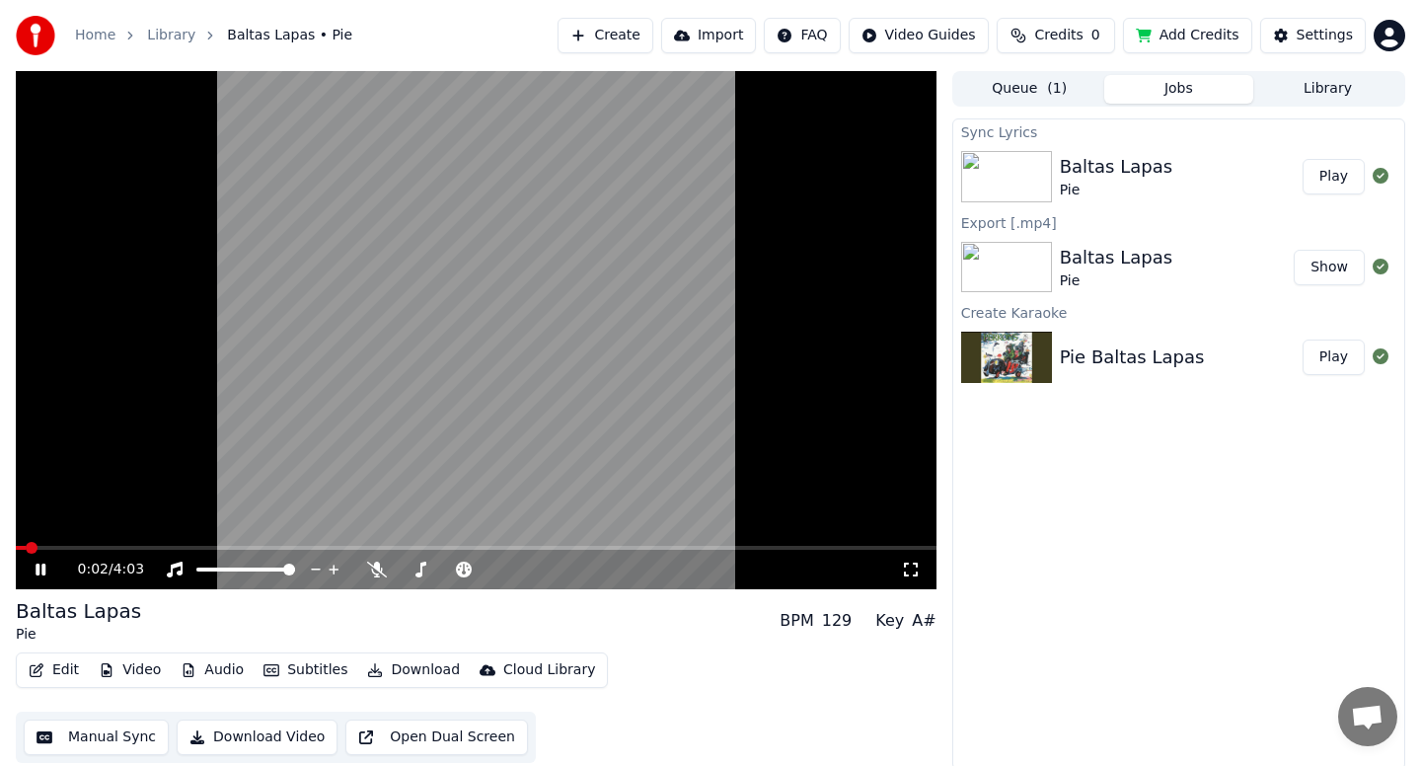
click at [47, 571] on icon at bounding box center [55, 570] width 46 height 16
click at [1342, 166] on button "Play" at bounding box center [1334, 177] width 62 height 36
click at [37, 572] on icon at bounding box center [41, 570] width 10 height 12
click at [1039, 357] on img at bounding box center [1006, 357] width 91 height 51
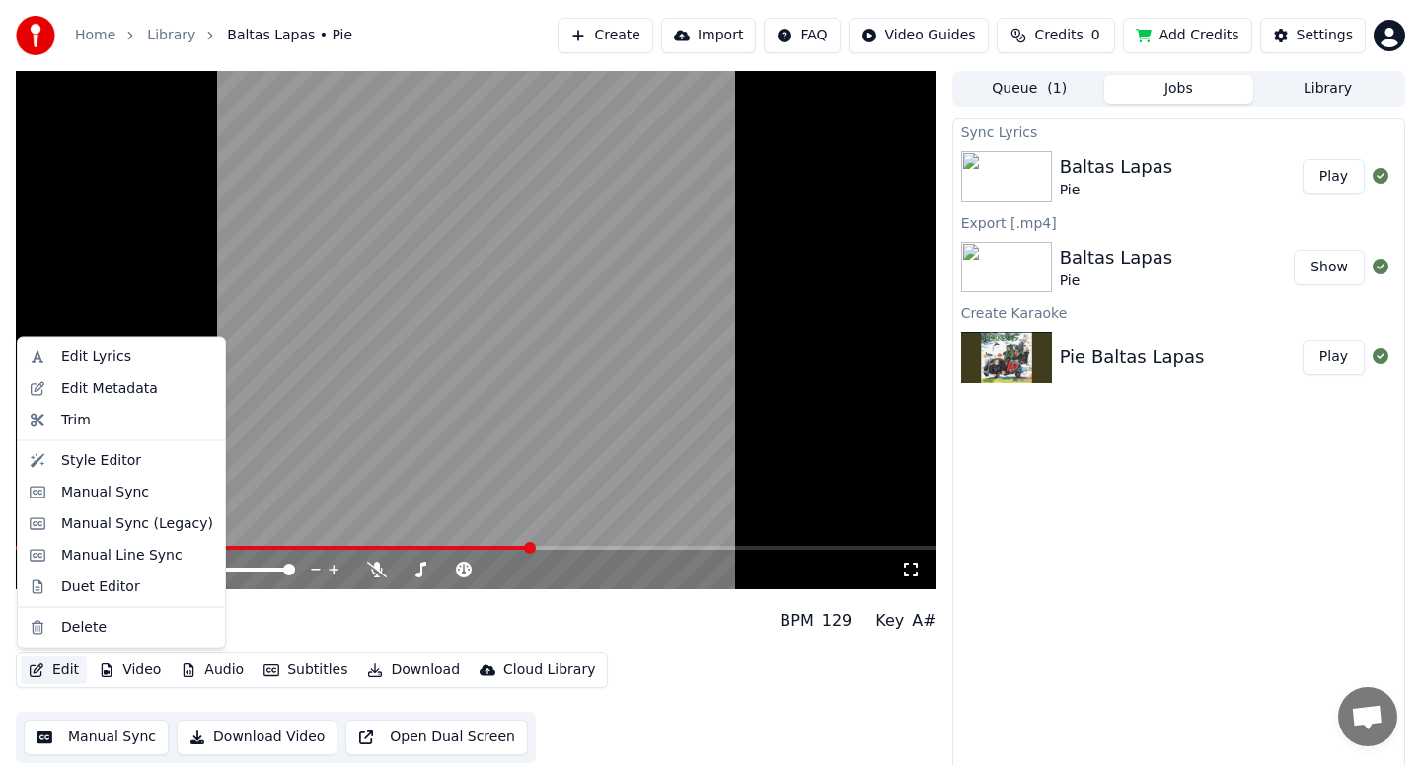
click at [58, 667] on button "Edit" at bounding box center [54, 670] width 66 height 28
click at [111, 361] on div "Edit Lyrics" at bounding box center [96, 357] width 70 height 20
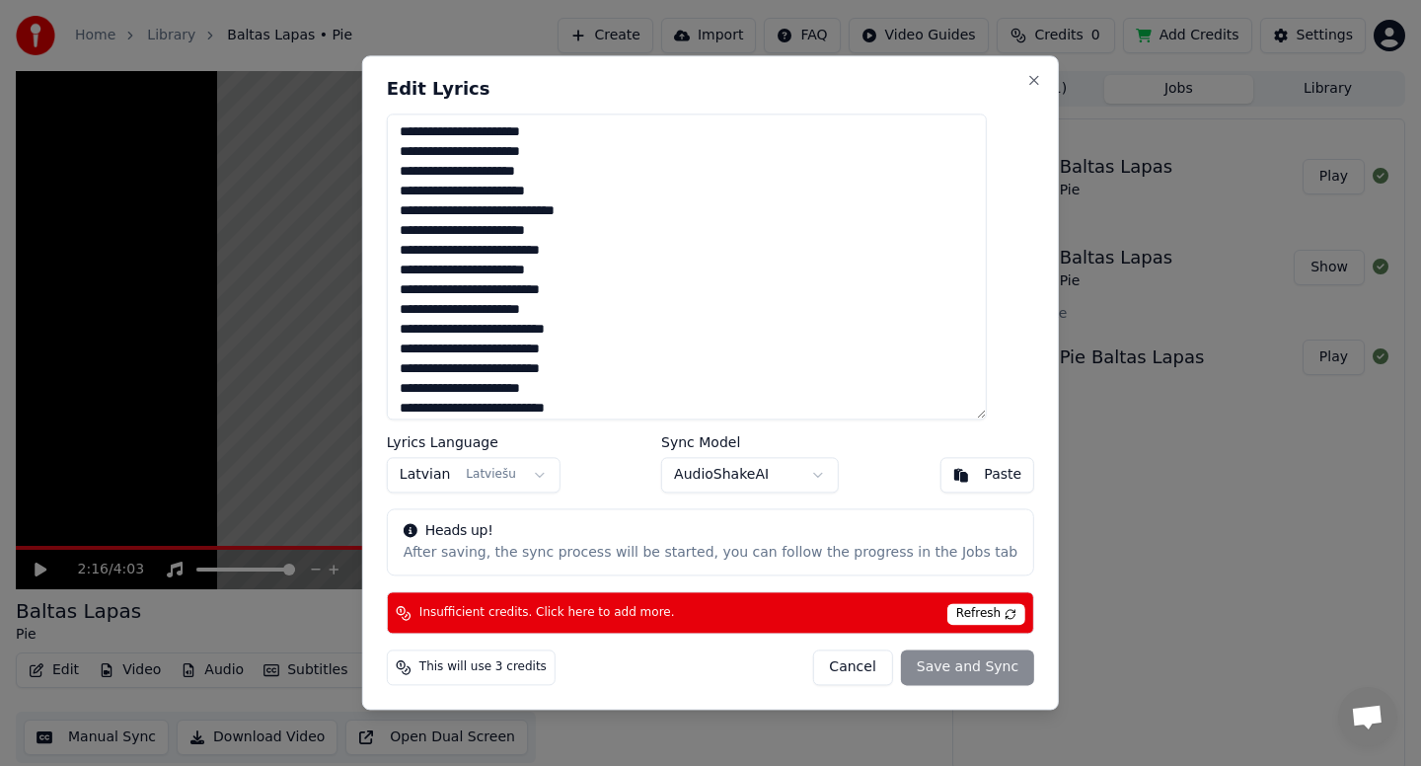
click at [734, 477] on body "Home Library Baltas Lapas • Pie Create Import FAQ Video Guides Credits 0 Add Cr…" at bounding box center [710, 383] width 1421 height 766
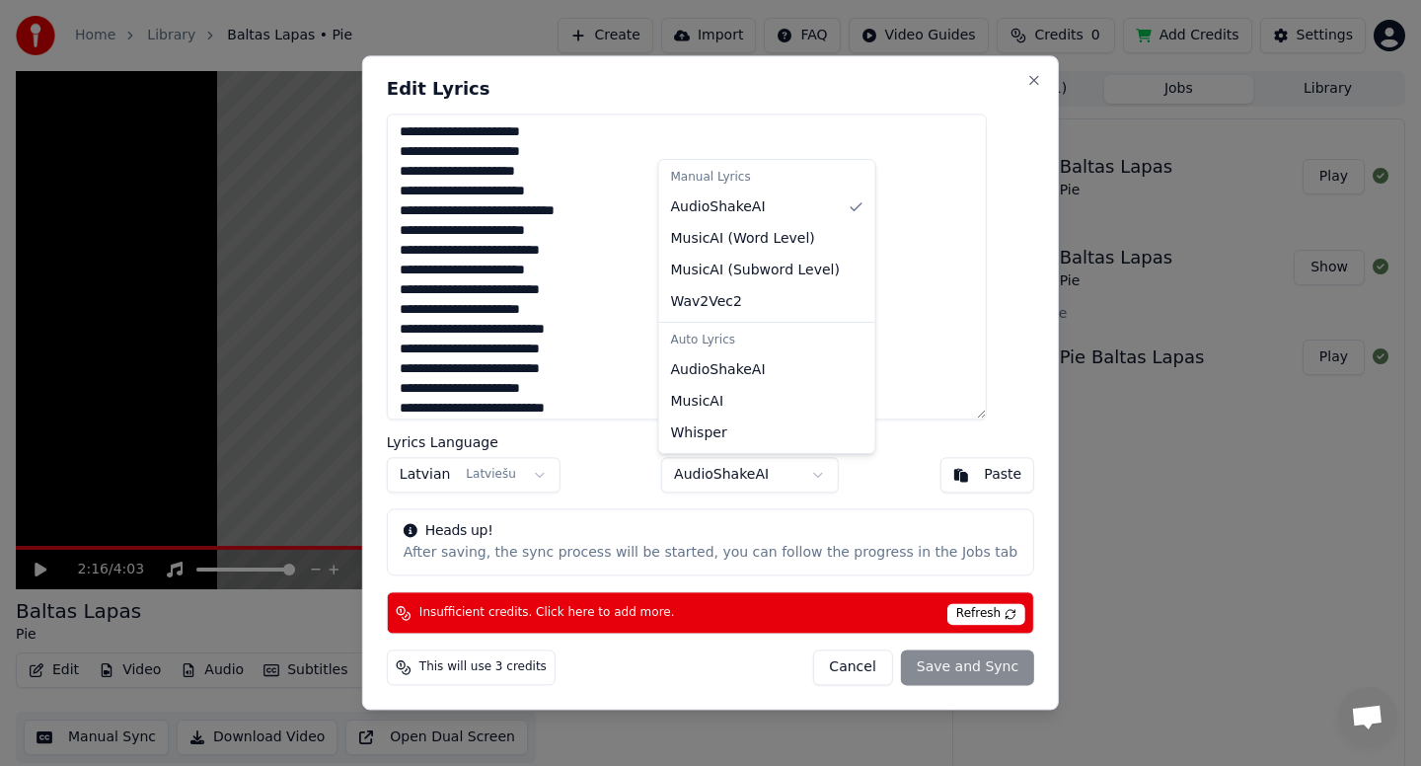
click at [874, 474] on body "Home Library Baltas Lapas • Pie Create Import FAQ Video Guides Credits 0 Add Cr…" at bounding box center [710, 383] width 1421 height 766
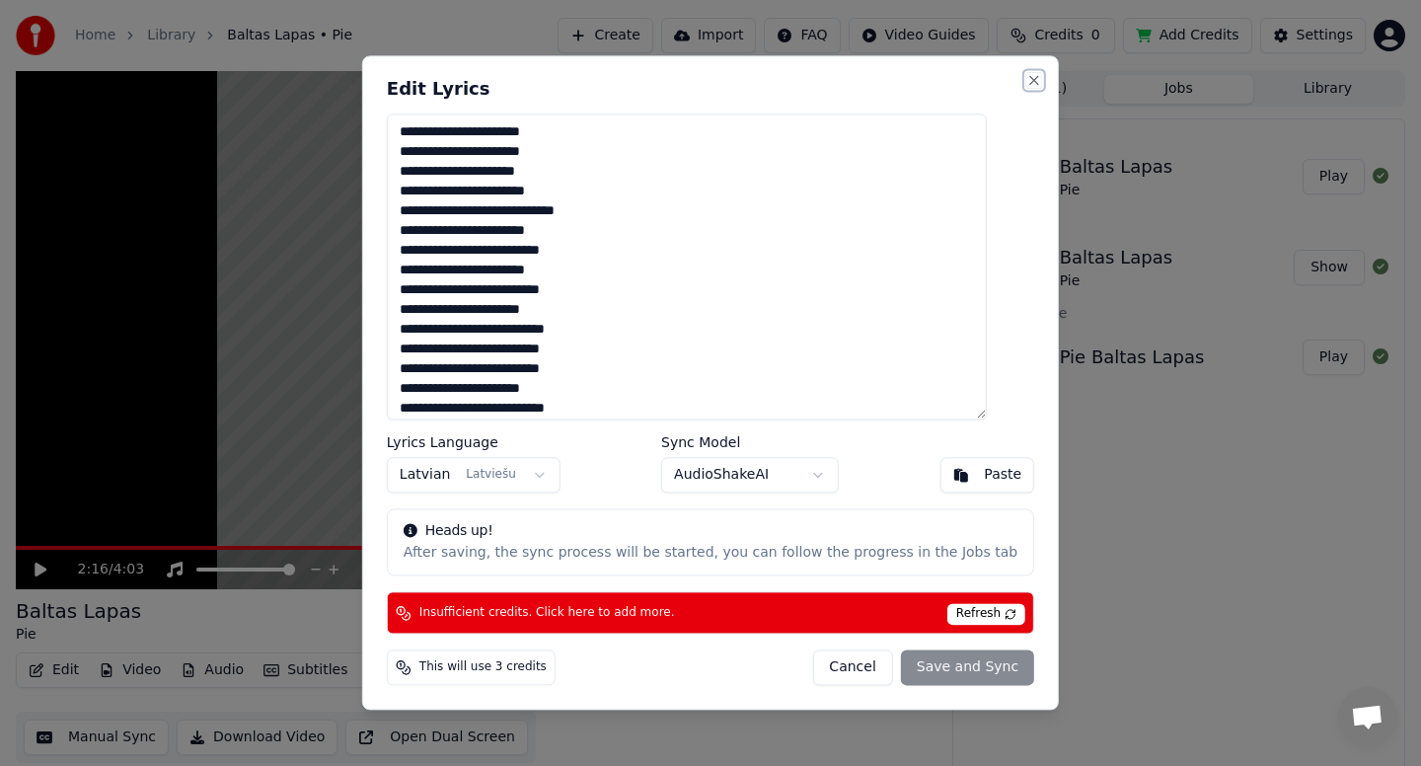
click at [1027, 74] on button "Close" at bounding box center [1035, 80] width 16 height 16
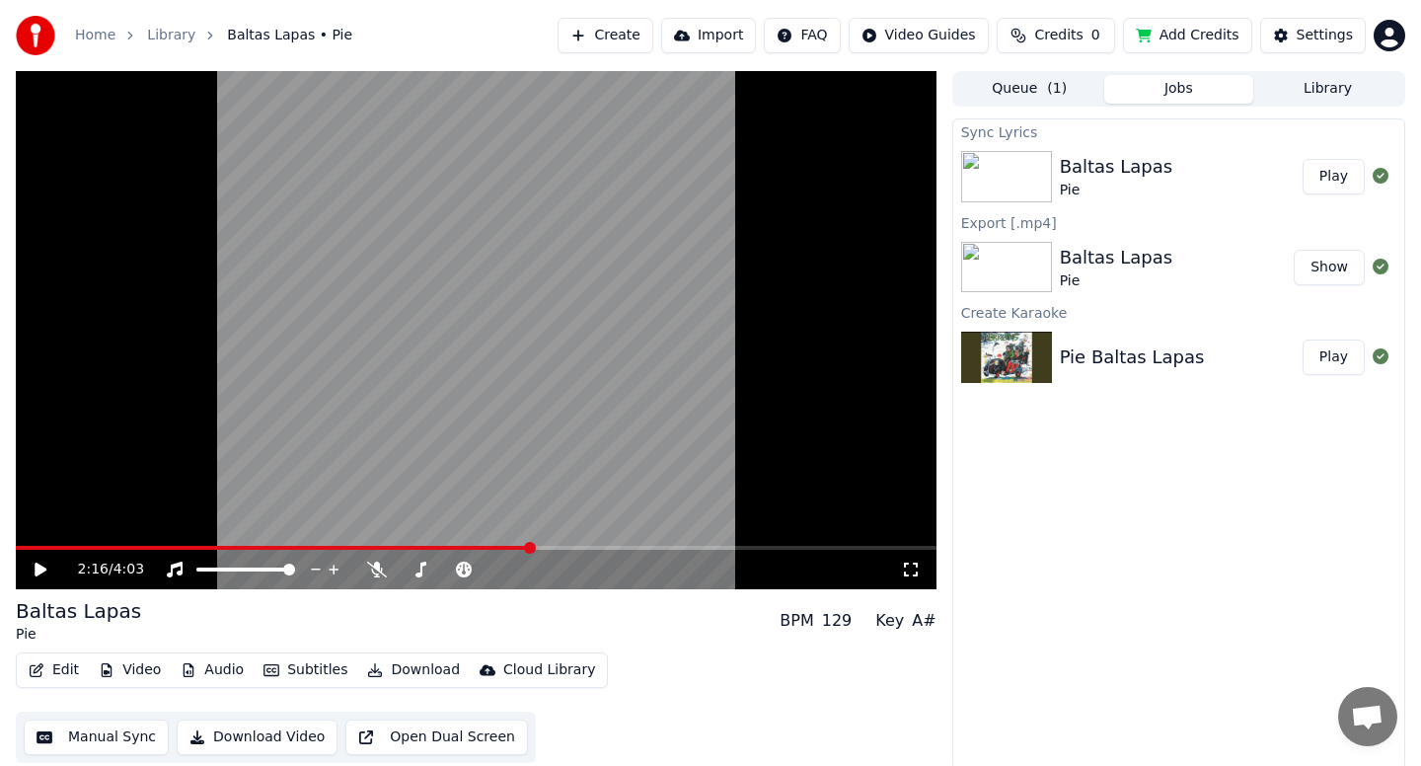
click at [38, 570] on icon at bounding box center [41, 570] width 12 height 14
click at [38, 570] on icon at bounding box center [41, 570] width 10 height 12
click at [38, 570] on icon at bounding box center [41, 570] width 12 height 14
click at [1053, 480] on div "Sync Lyrics Baltas Lapas Pie Play Export [.mp4] Baltas Lapas Pie Show Create Ka…" at bounding box center [1178, 443] width 453 height 651
click at [36, 571] on icon at bounding box center [41, 570] width 10 height 12
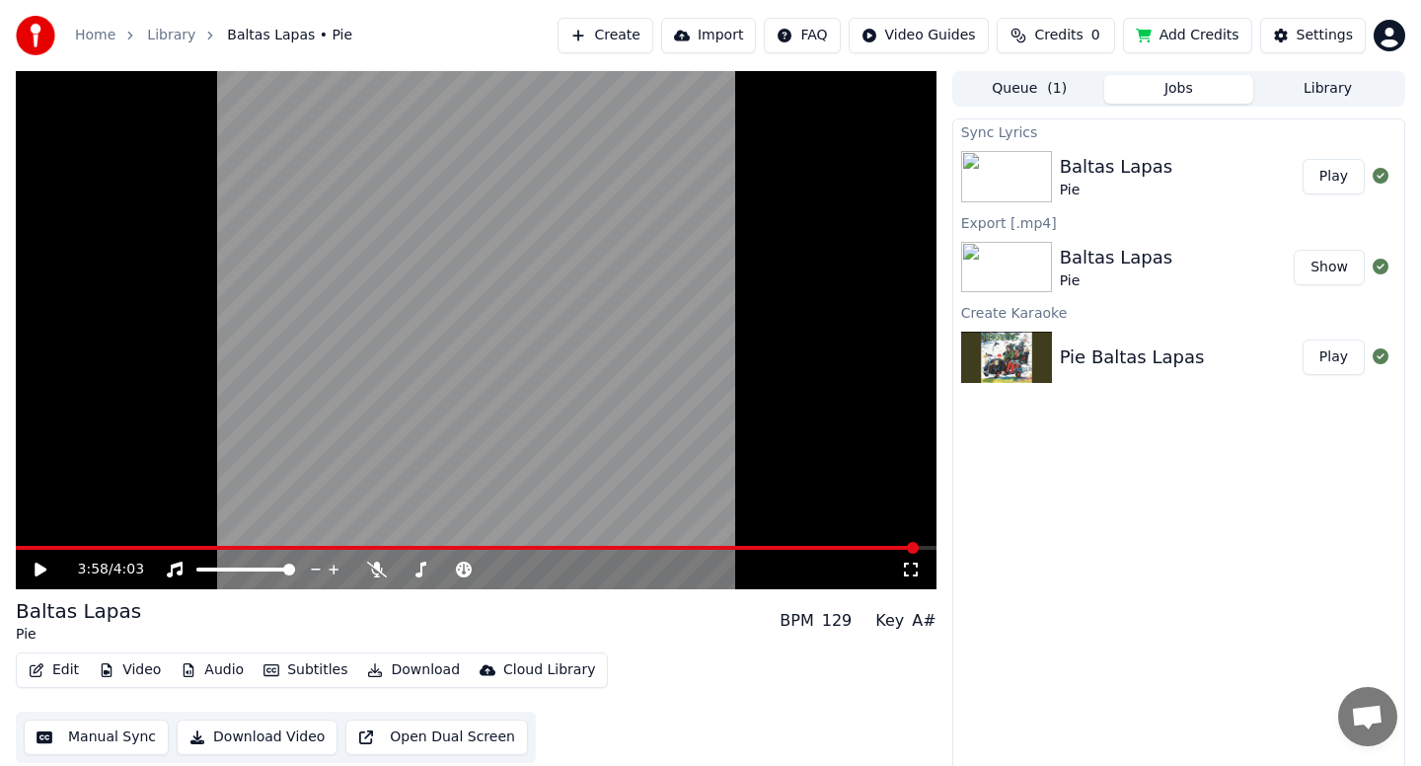
click at [38, 567] on icon at bounding box center [41, 570] width 12 height 14
click at [39, 568] on icon at bounding box center [55, 570] width 46 height 16
click at [39, 568] on icon at bounding box center [41, 570] width 12 height 14
click at [23, 550] on div "4:03 / 4:03" at bounding box center [476, 569] width 921 height 39
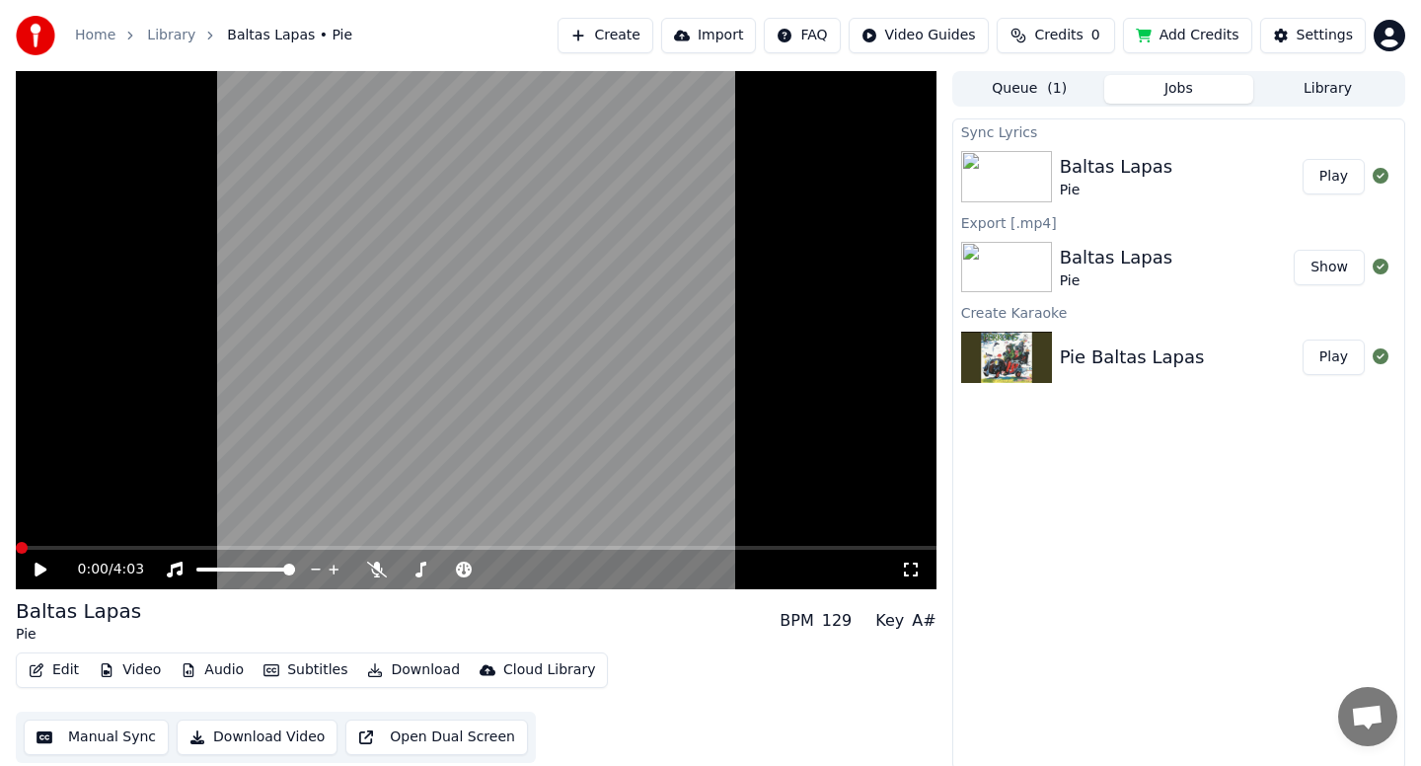
click at [16, 546] on span at bounding box center [16, 548] width 0 height 4
click at [35, 566] on icon at bounding box center [41, 570] width 12 height 14
click at [38, 569] on icon at bounding box center [41, 570] width 10 height 12
